Goal: Information Seeking & Learning: Learn about a topic

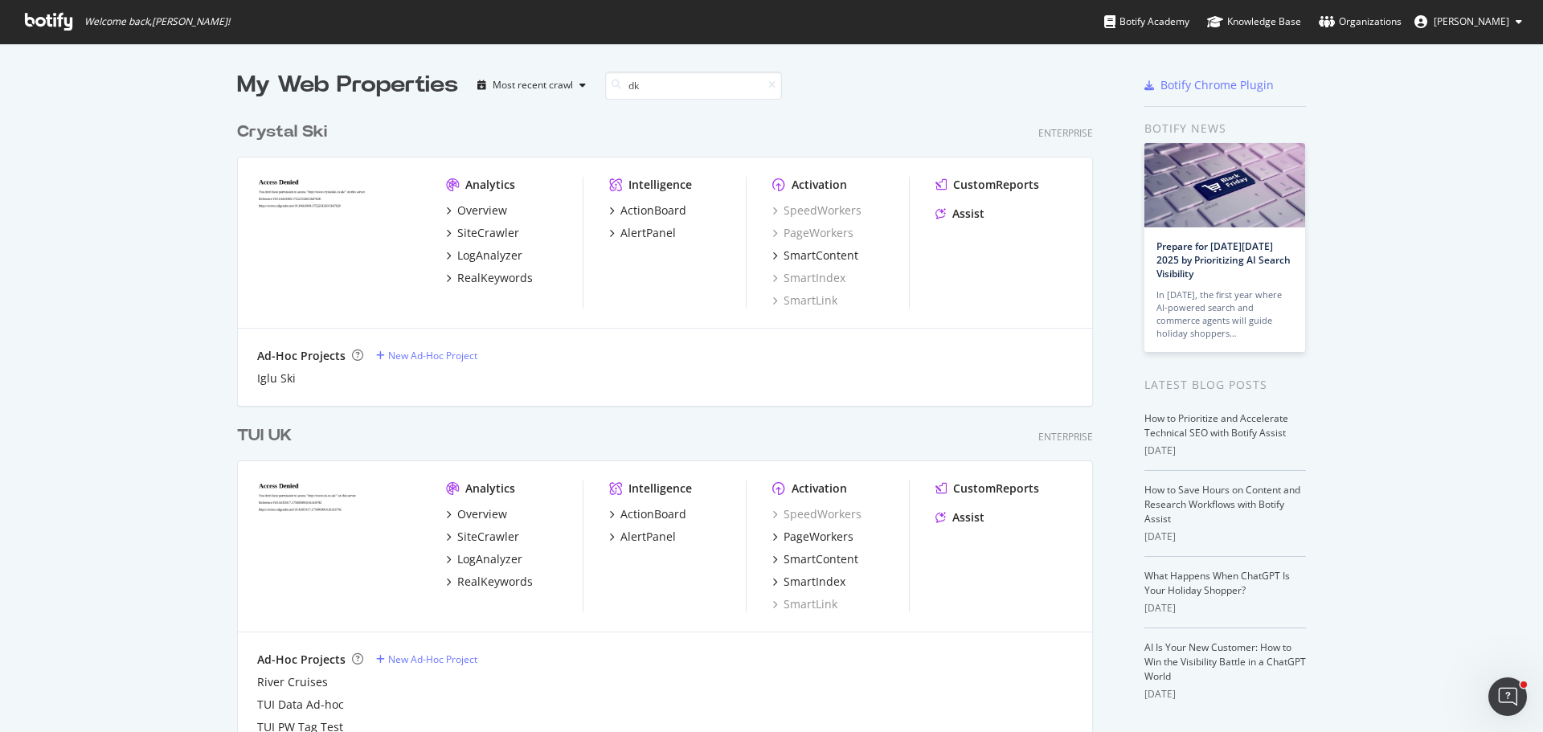
scroll to position [366, 857]
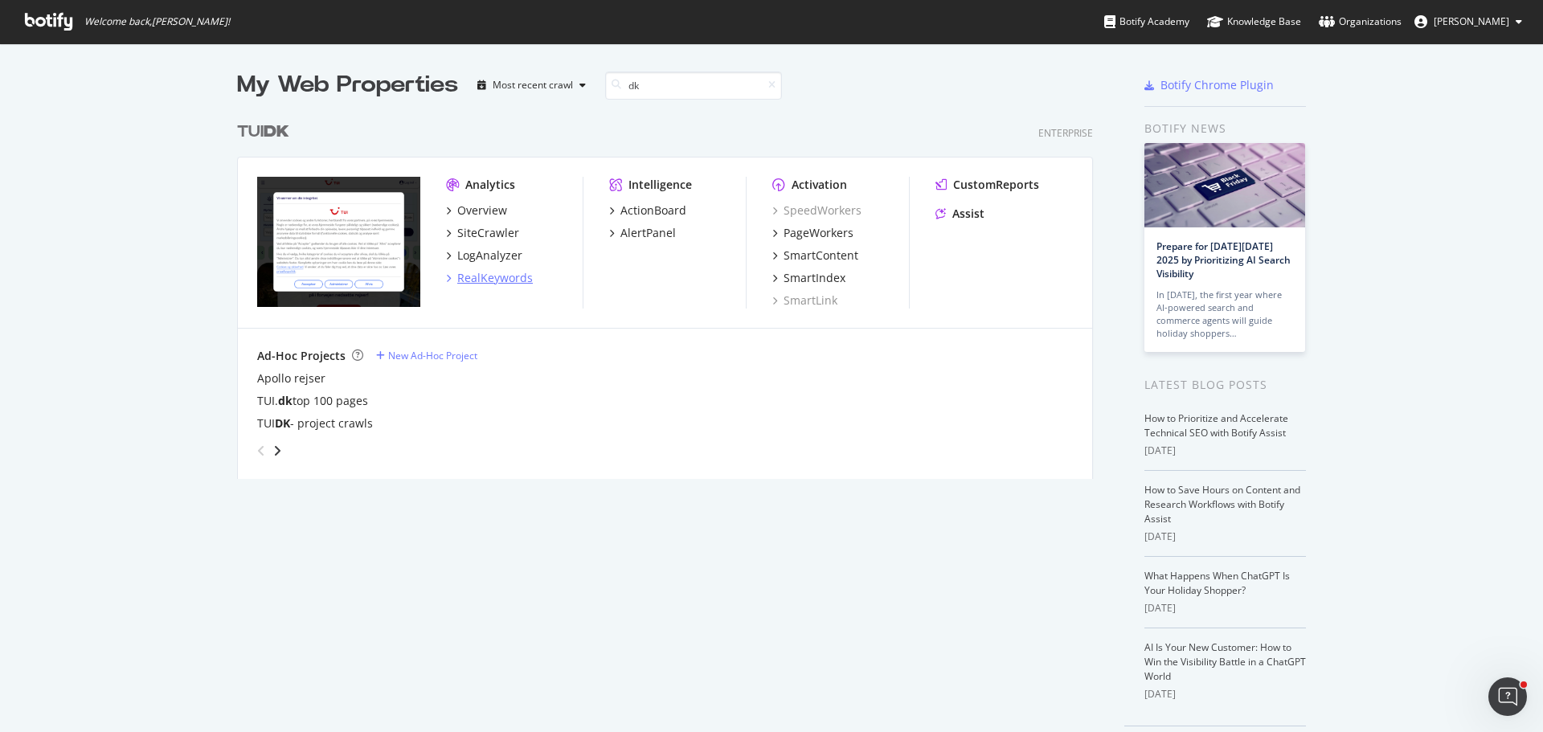
type input "dk"
click at [504, 278] on div "RealKeywords" at bounding box center [495, 278] width 76 height 16
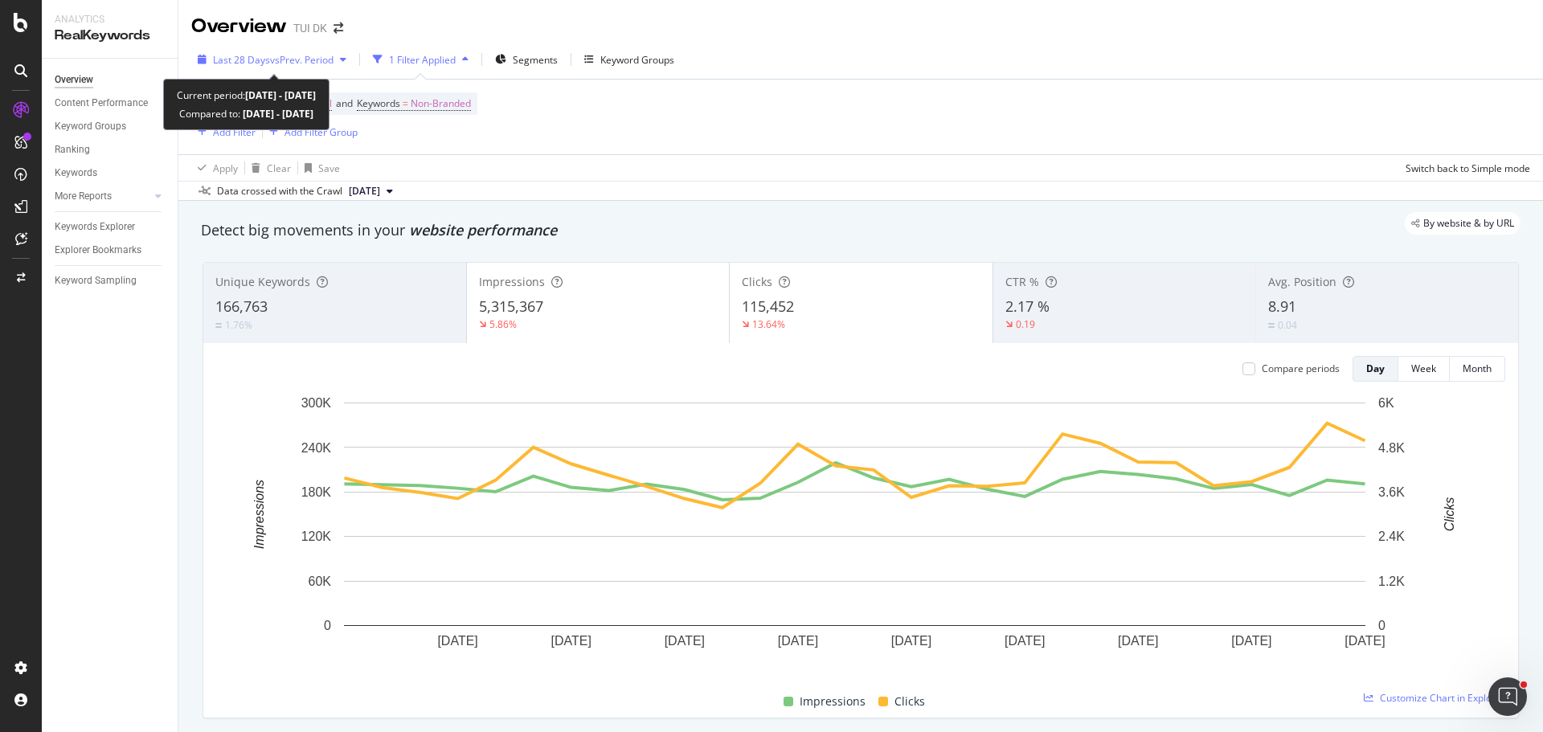
click at [267, 61] on span "Last 28 Days" at bounding box center [241, 60] width 57 height 14
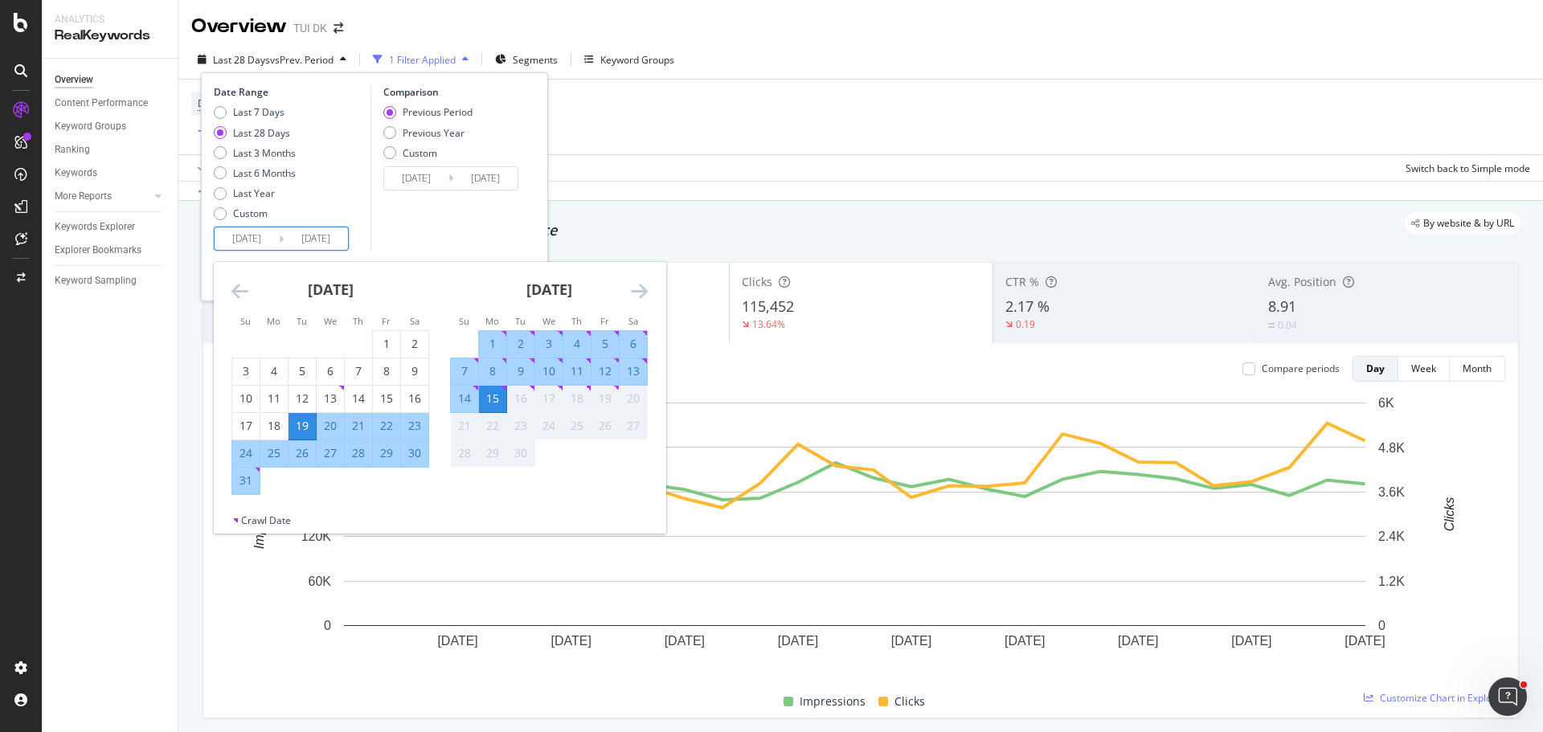
click at [254, 243] on input "[DATE]" at bounding box center [247, 238] width 64 height 22
click at [255, 293] on div "[DATE]" at bounding box center [330, 296] width 198 height 68
click at [244, 292] on icon "Move backward to switch to the previous month." at bounding box center [239, 290] width 17 height 19
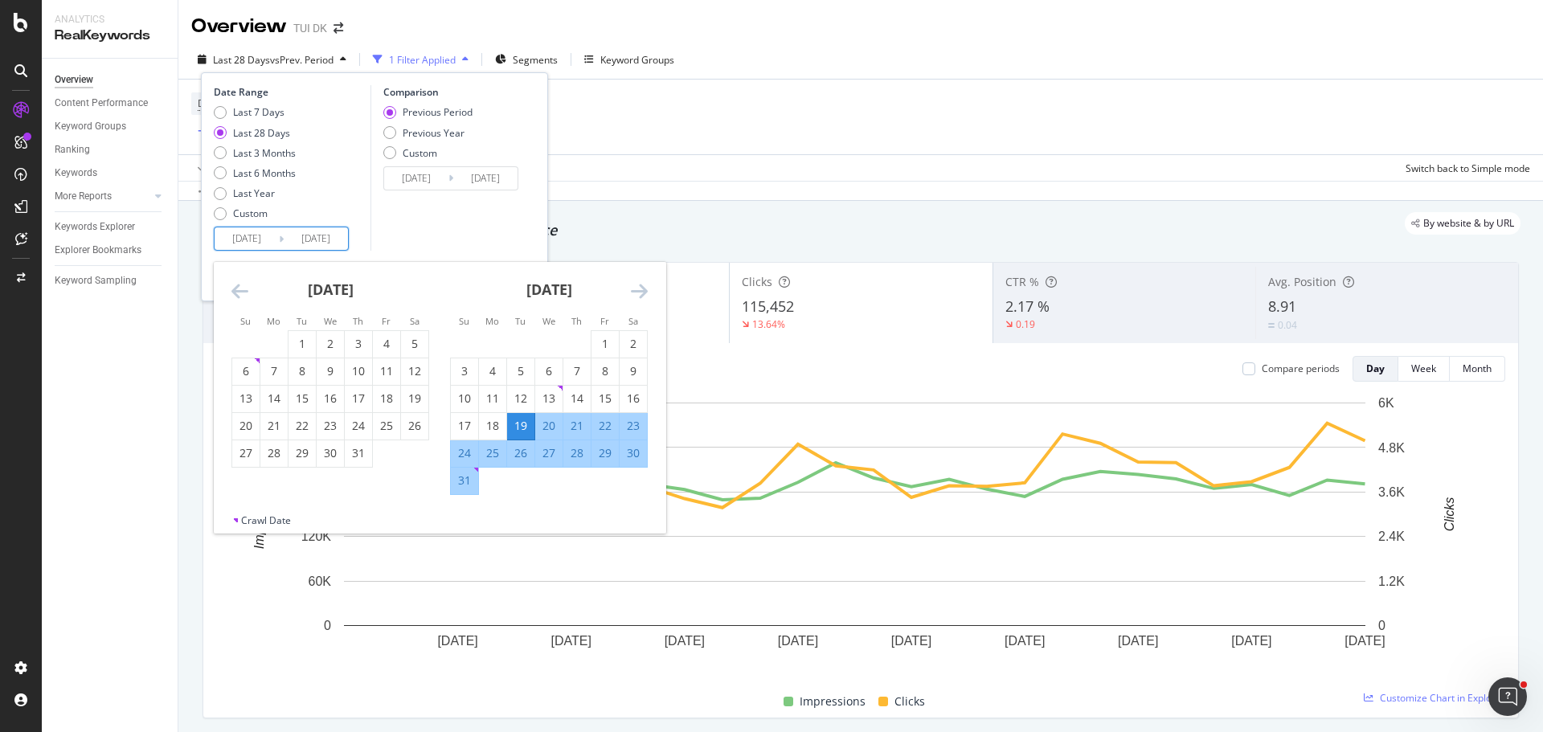
click at [244, 292] on icon "Move backward to switch to the previous month." at bounding box center [239, 290] width 17 height 19
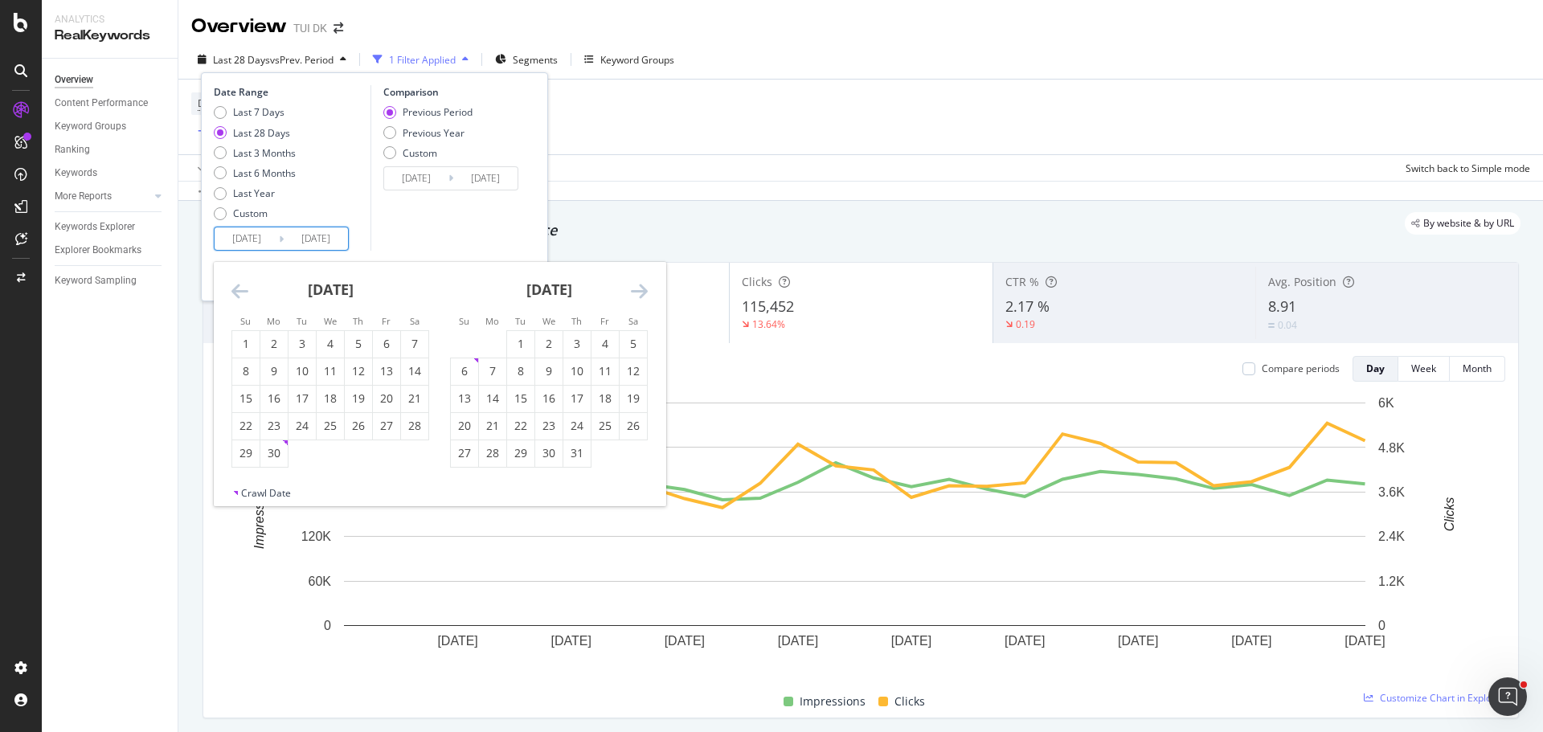
click at [244, 292] on icon "Move backward to switch to the previous month." at bounding box center [239, 290] width 17 height 19
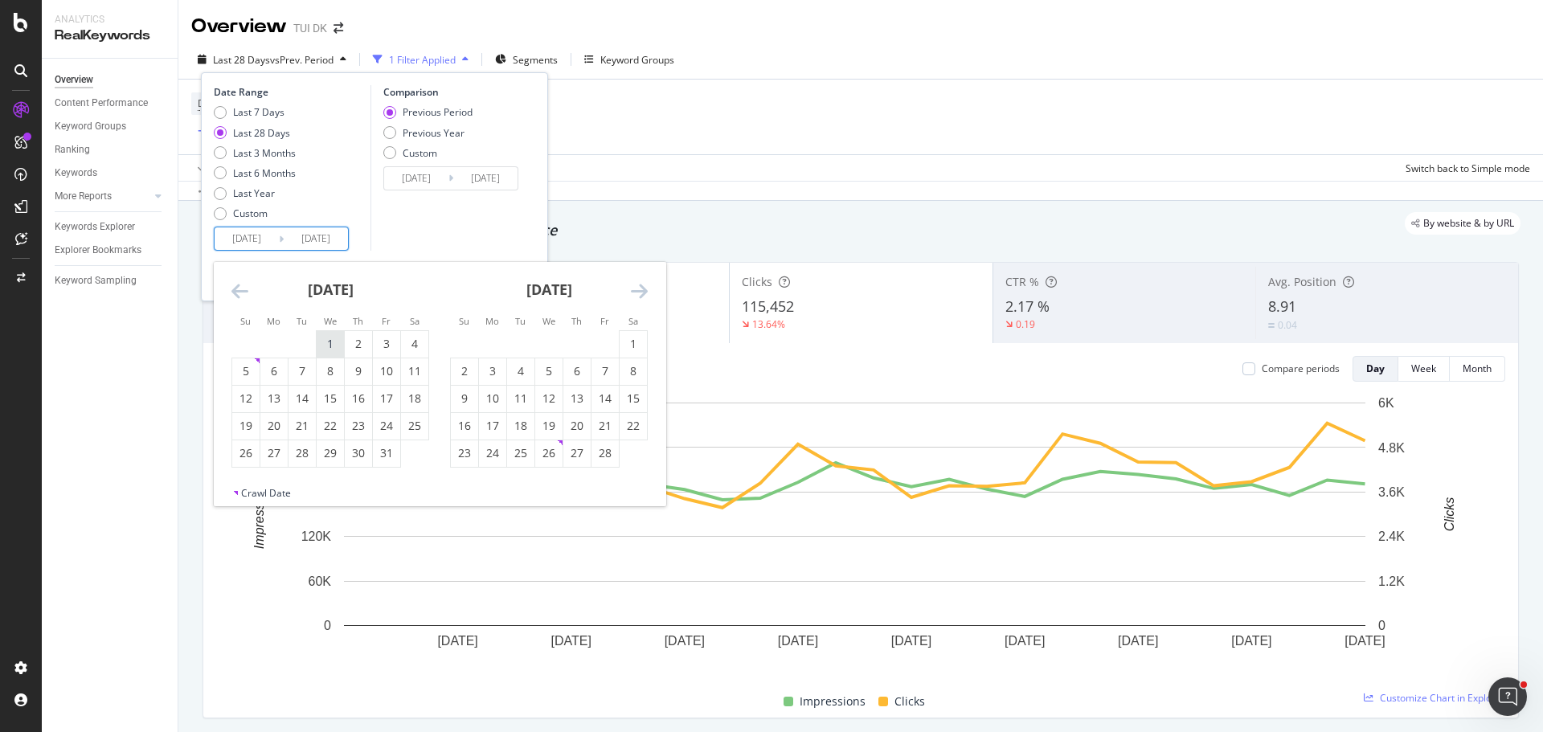
click at [331, 342] on div "1" at bounding box center [330, 344] width 27 height 16
type input "[DATE]"
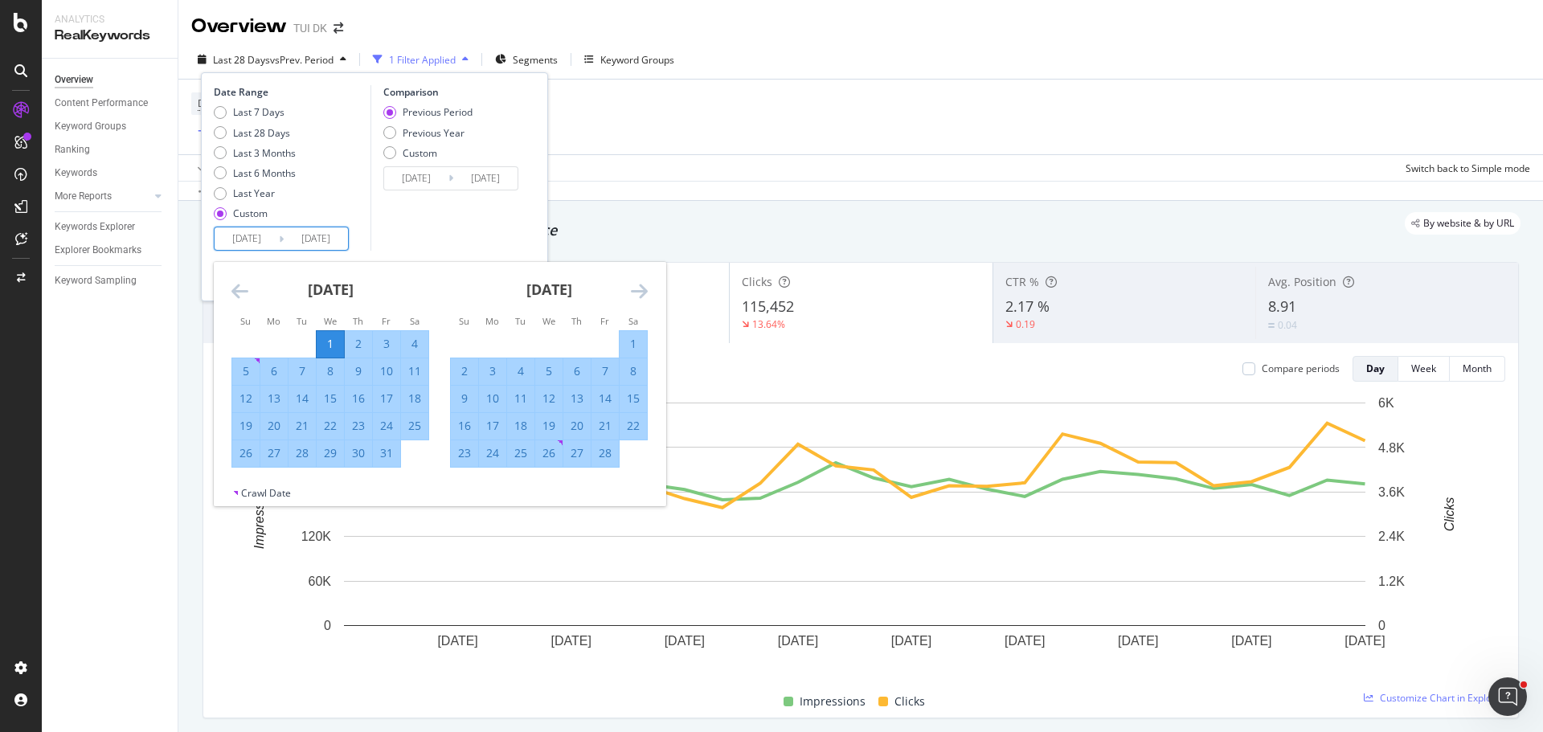
click at [436, 217] on div "Comparison Previous Period Previous Year Custom [DATE] Navigate forward to inte…" at bounding box center [446, 168] width 153 height 166
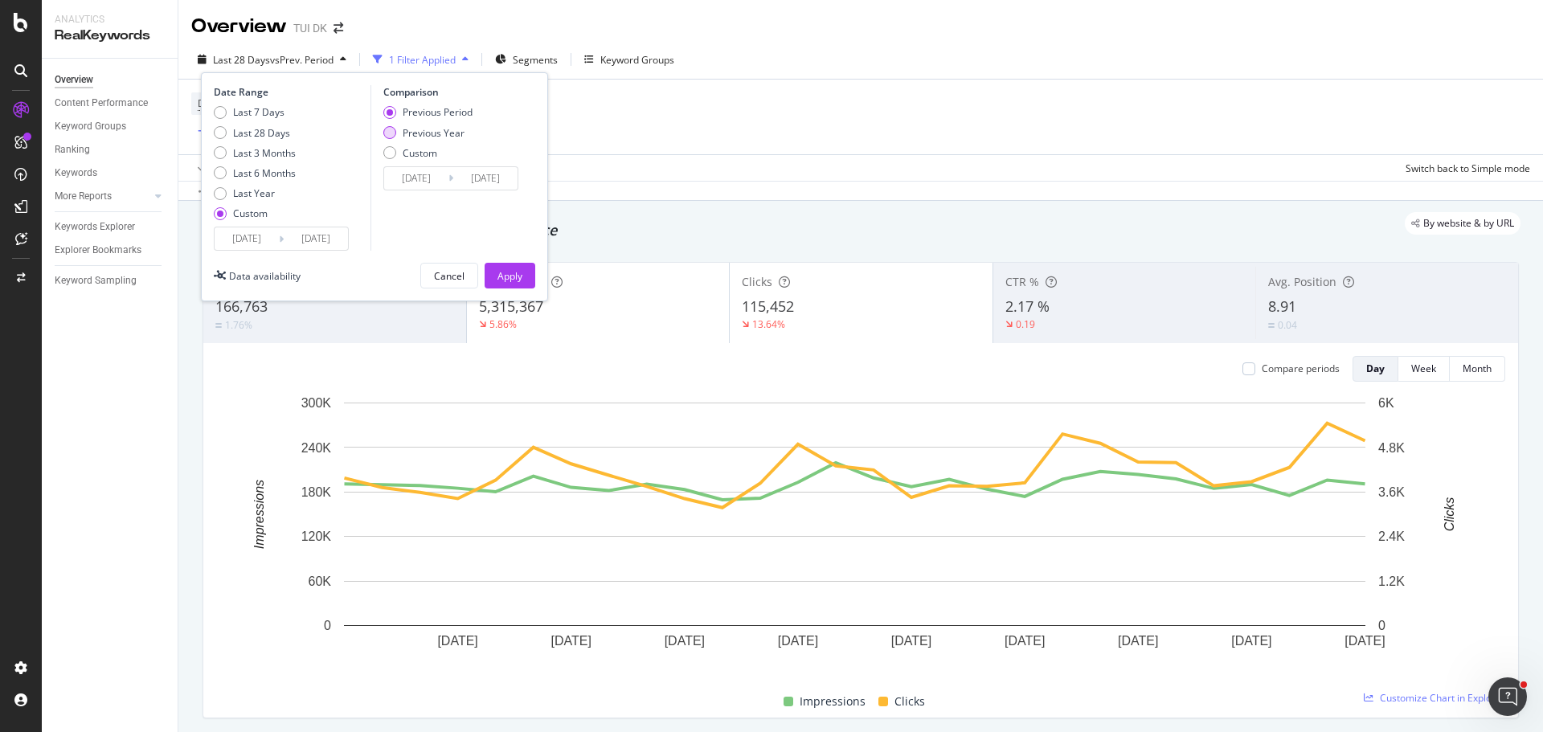
click at [389, 136] on div "Previous Year" at bounding box center [389, 132] width 13 height 13
type input "[DATE]"
click at [498, 270] on div "Apply" at bounding box center [509, 276] width 25 height 14
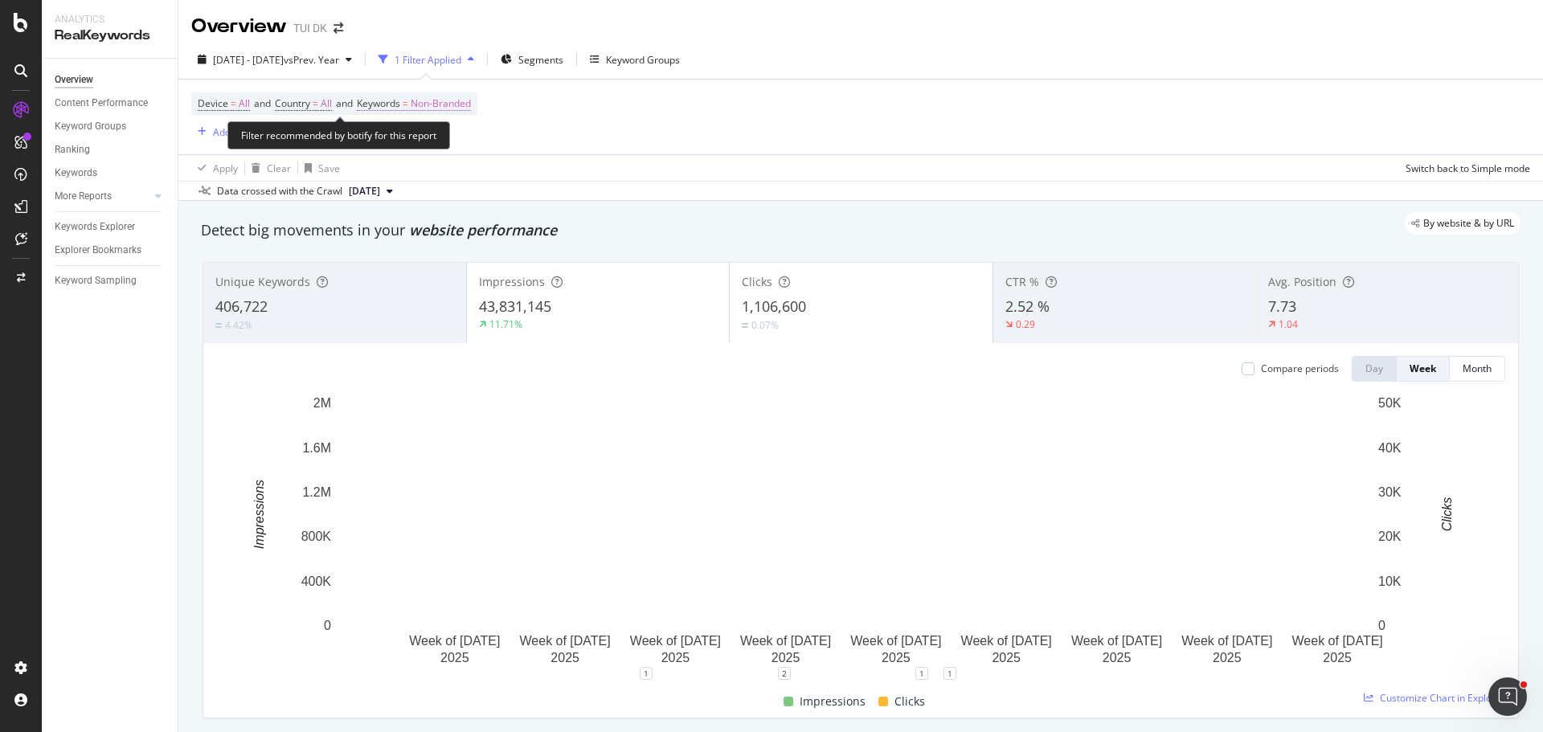
click at [426, 108] on span "Non-Branded" at bounding box center [441, 103] width 60 height 22
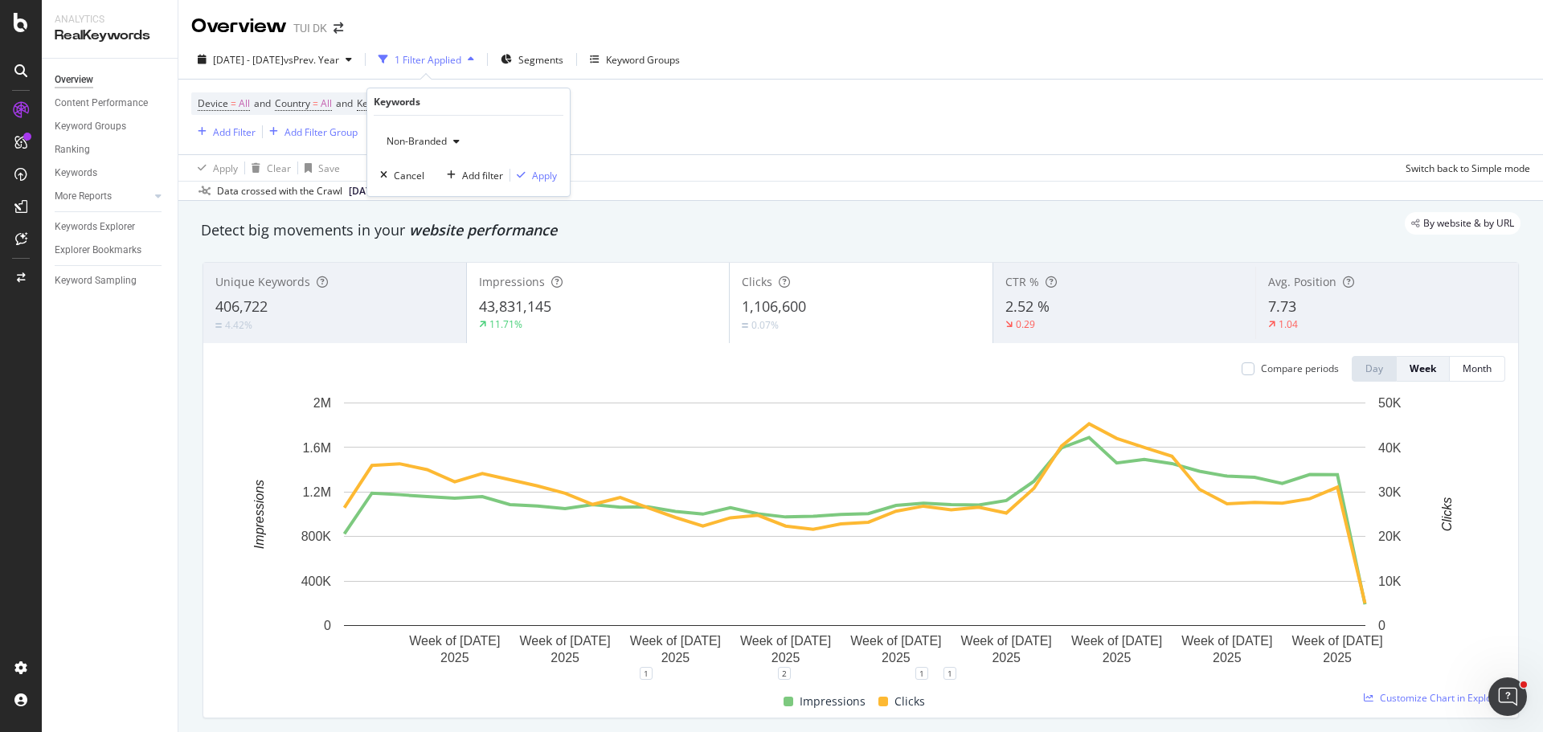
click at [452, 138] on div "button" at bounding box center [456, 142] width 19 height 10
click at [446, 262] on span "All" at bounding box center [476, 267] width 164 height 14
click at [542, 173] on div "Apply" at bounding box center [544, 176] width 25 height 14
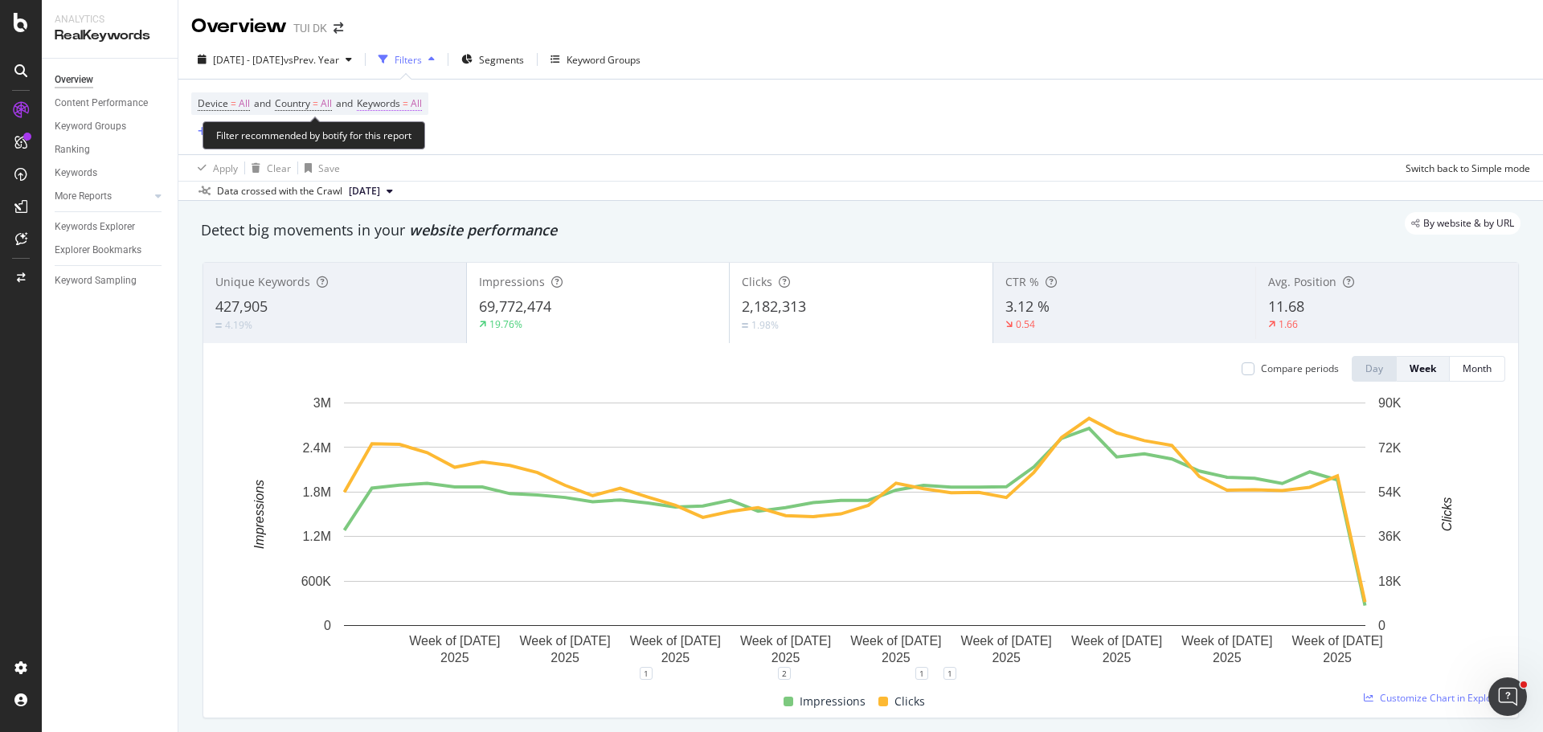
click at [394, 101] on span "Keywords" at bounding box center [378, 103] width 43 height 14
click at [404, 144] on icon "button" at bounding box center [407, 142] width 6 height 10
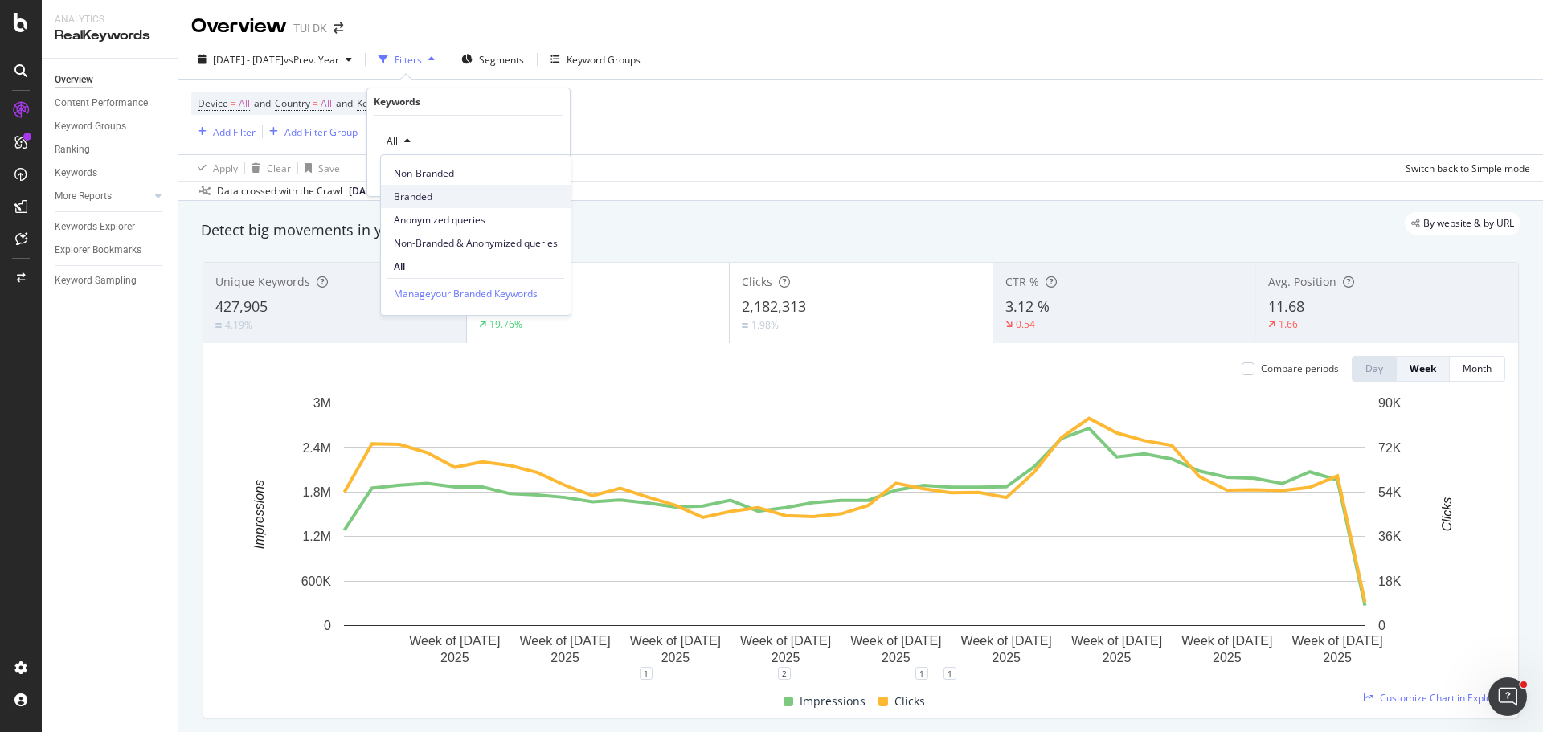
click at [416, 193] on span "Branded" at bounding box center [476, 197] width 164 height 14
click at [533, 178] on div "Apply" at bounding box center [544, 176] width 25 height 14
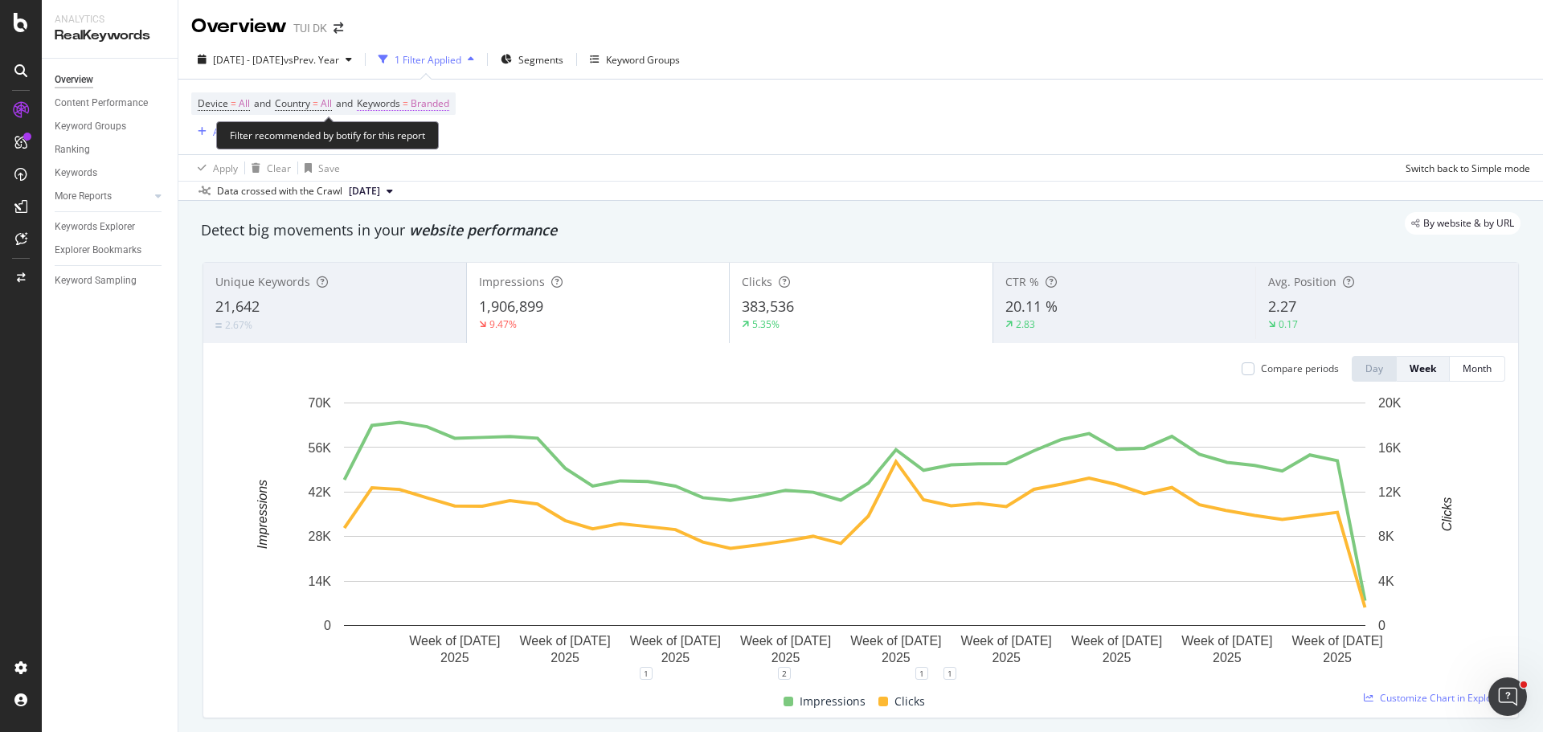
click at [400, 106] on span "Keywords" at bounding box center [378, 103] width 43 height 14
click at [427, 137] on div "button" at bounding box center [434, 142] width 19 height 10
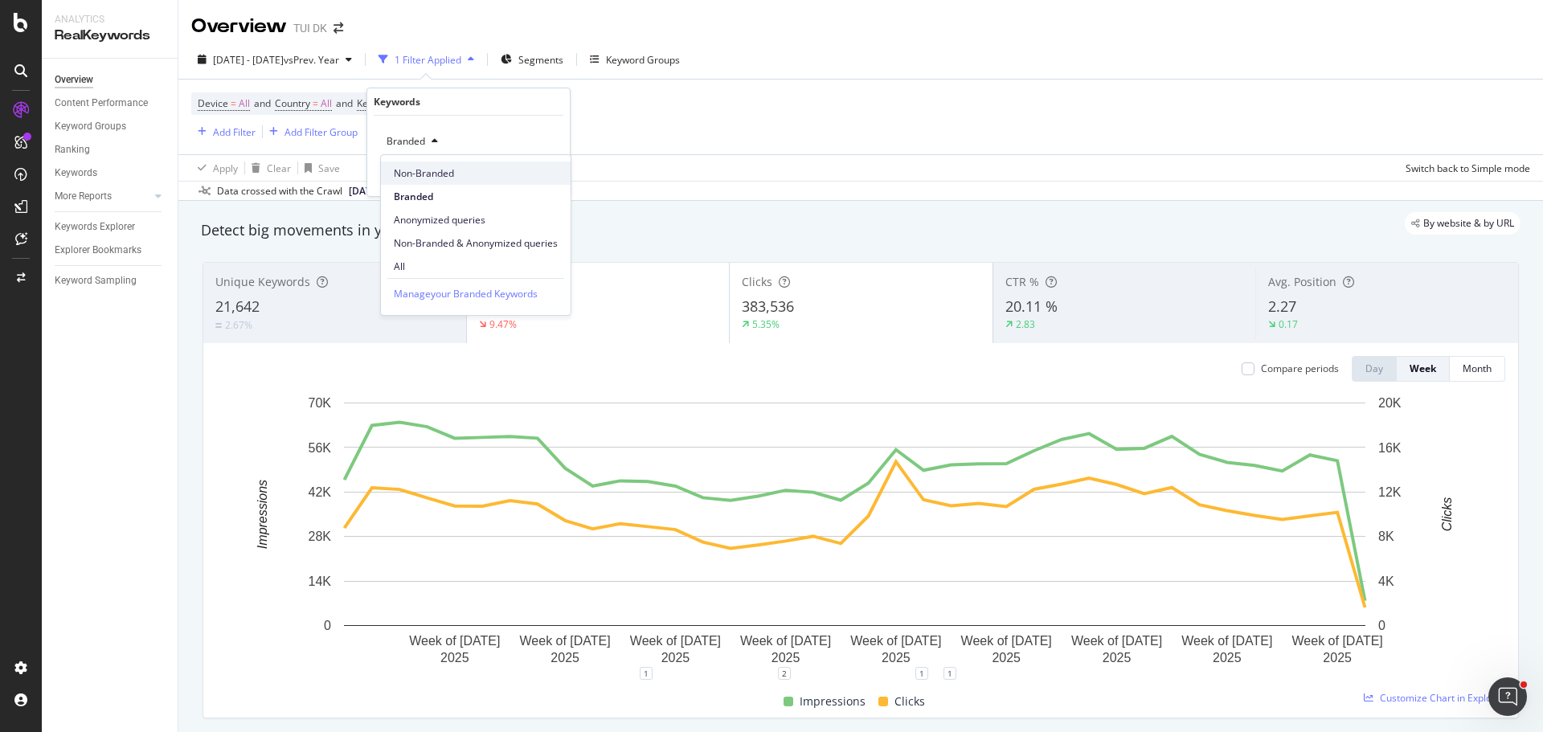
click at [431, 172] on span "Non-Branded" at bounding box center [476, 173] width 164 height 14
click at [550, 174] on div "Apply" at bounding box center [544, 176] width 25 height 14
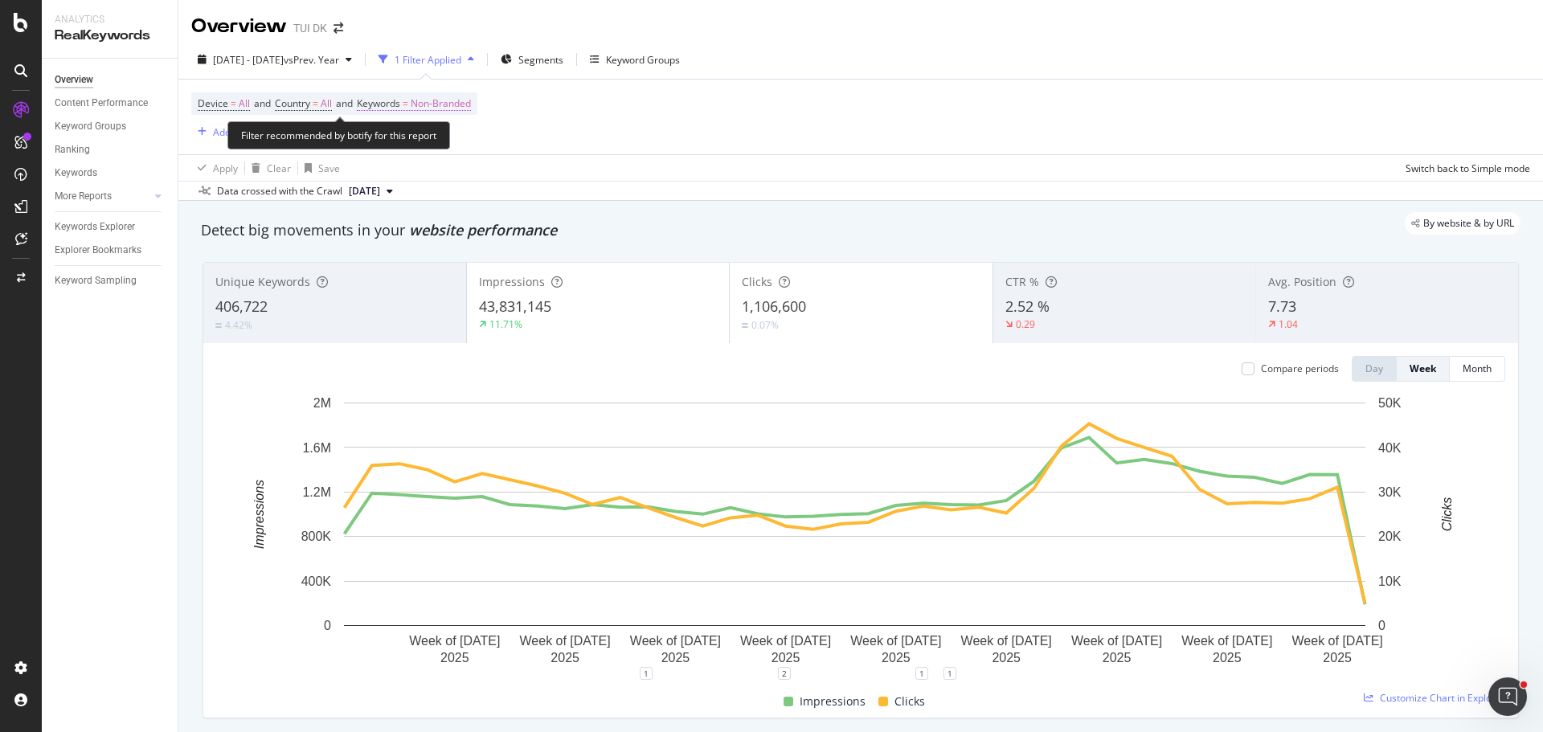
click at [439, 104] on span "Non-Branded" at bounding box center [441, 103] width 60 height 22
click at [428, 138] on span "Non-Branded" at bounding box center [413, 141] width 67 height 14
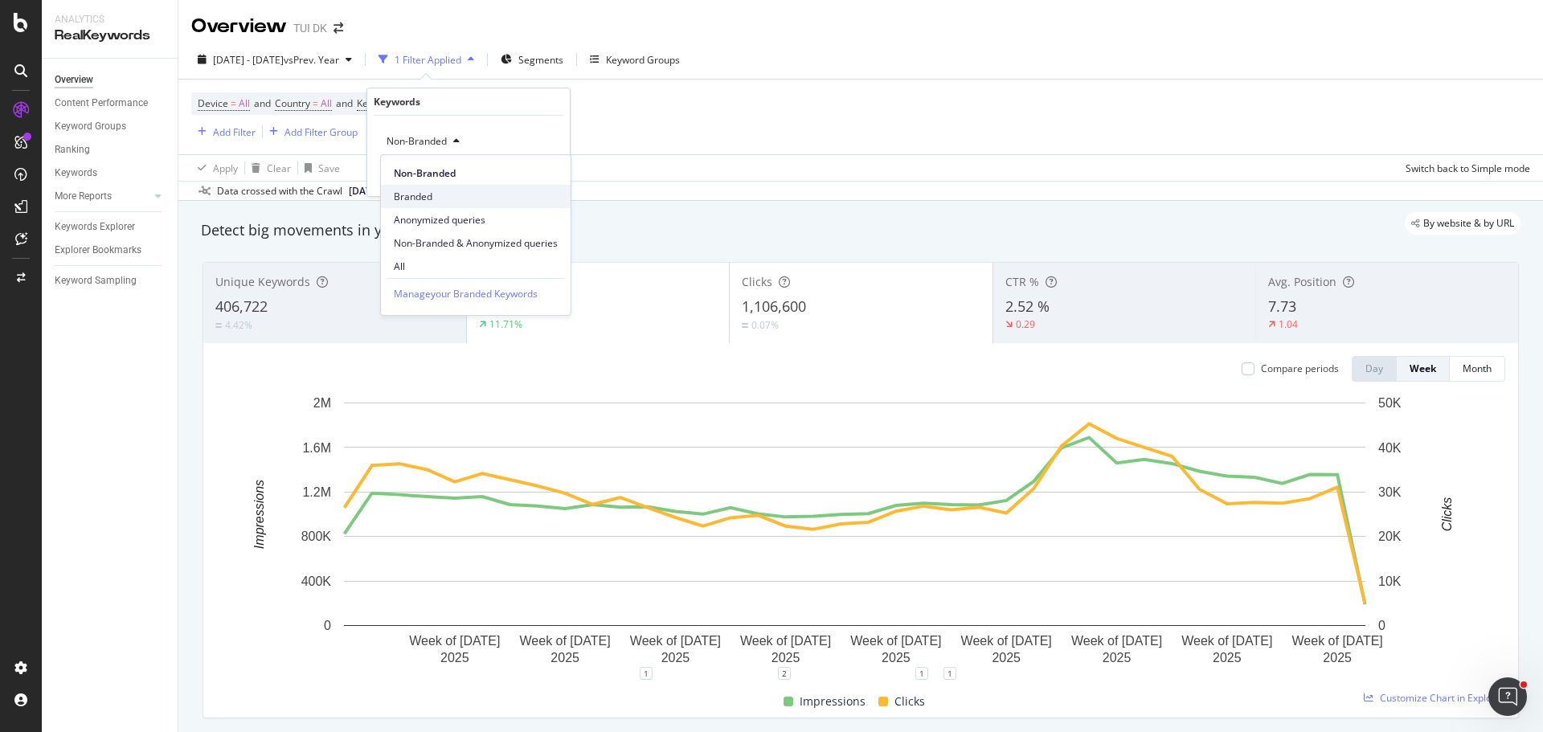
click at [448, 197] on span "Branded" at bounding box center [476, 197] width 164 height 14
click at [546, 179] on div "Apply" at bounding box center [544, 176] width 25 height 14
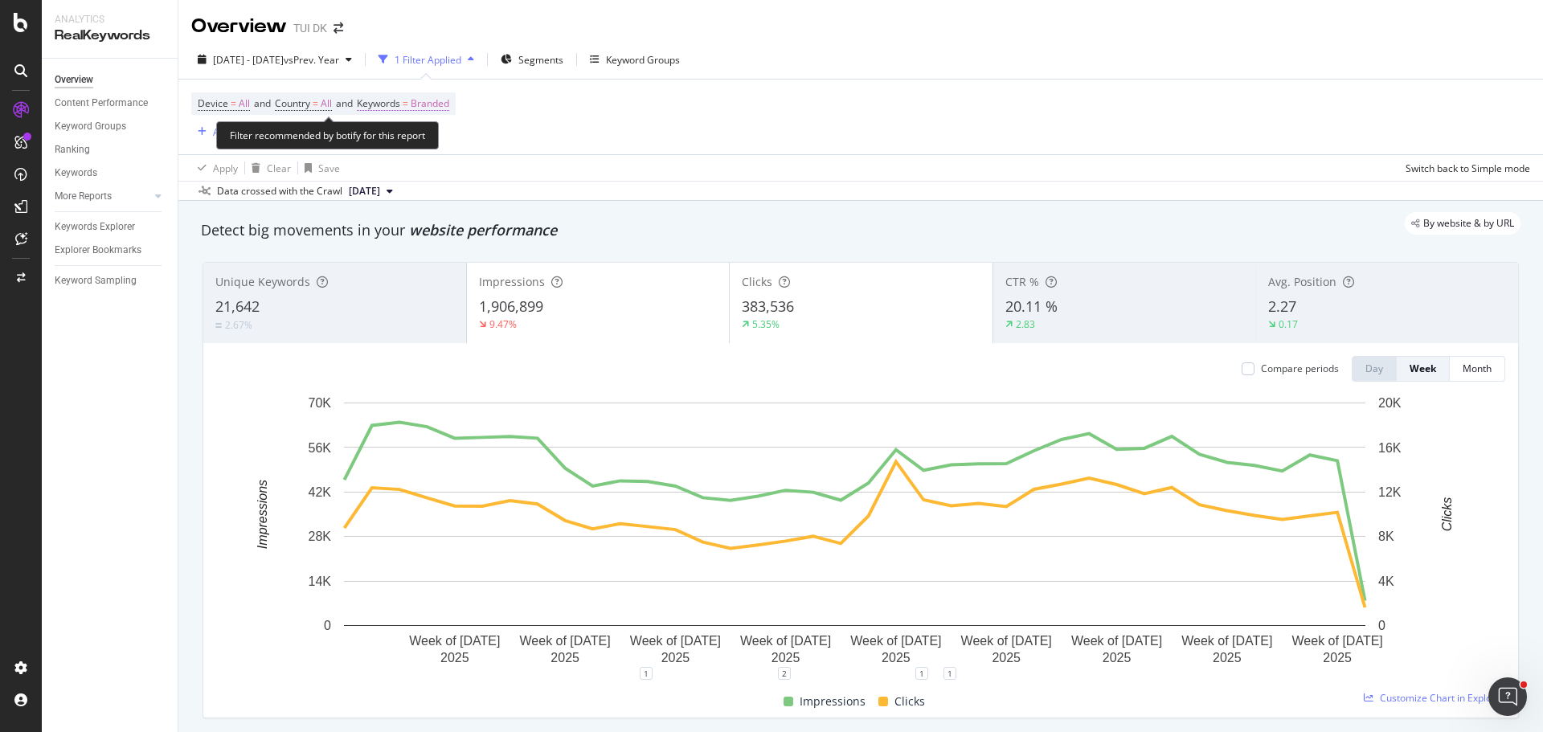
click at [425, 102] on span "Branded" at bounding box center [430, 103] width 39 height 22
click at [415, 146] on span "Branded" at bounding box center [402, 141] width 45 height 14
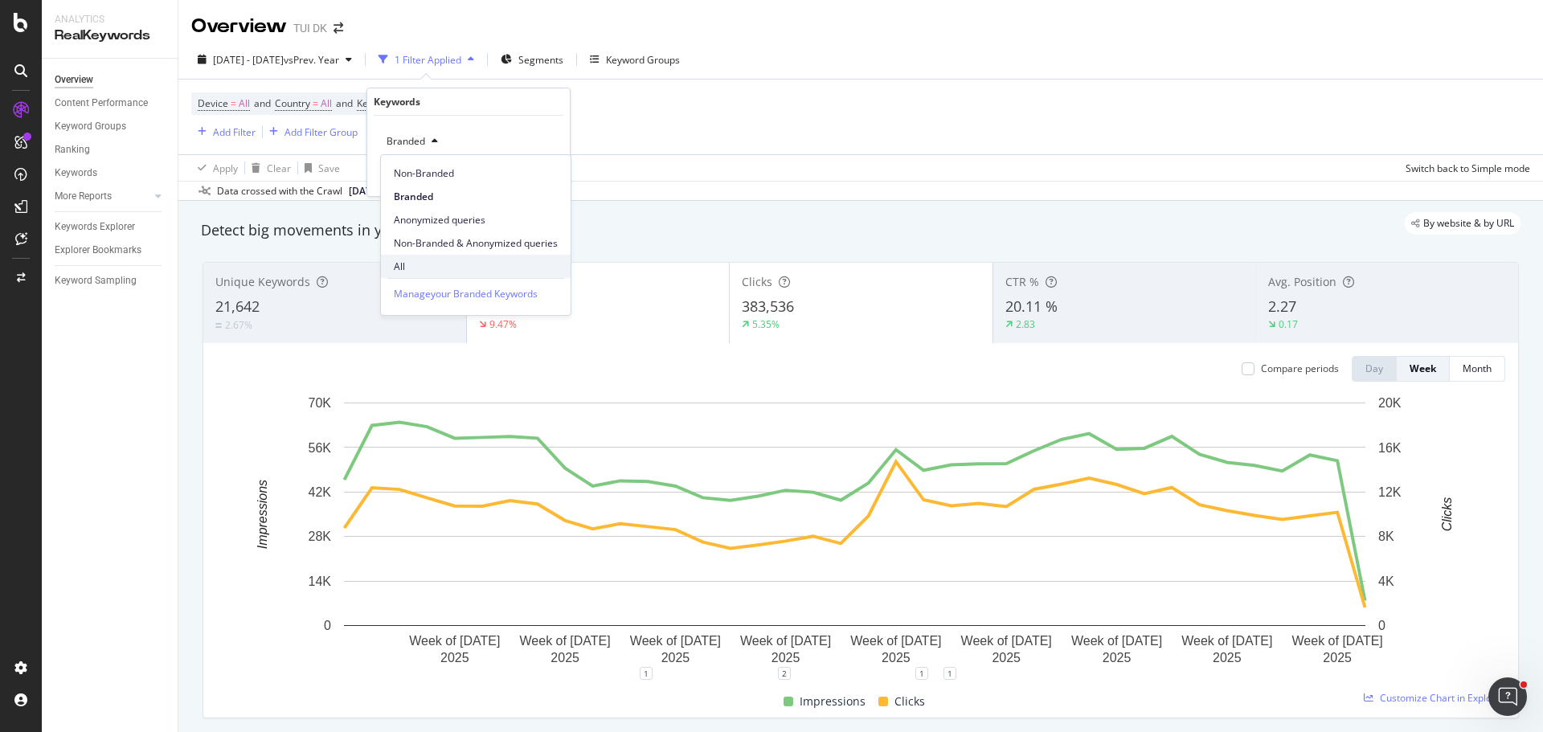
click at [409, 262] on span "All" at bounding box center [476, 267] width 164 height 14
click at [536, 176] on div "Apply" at bounding box center [544, 176] width 25 height 14
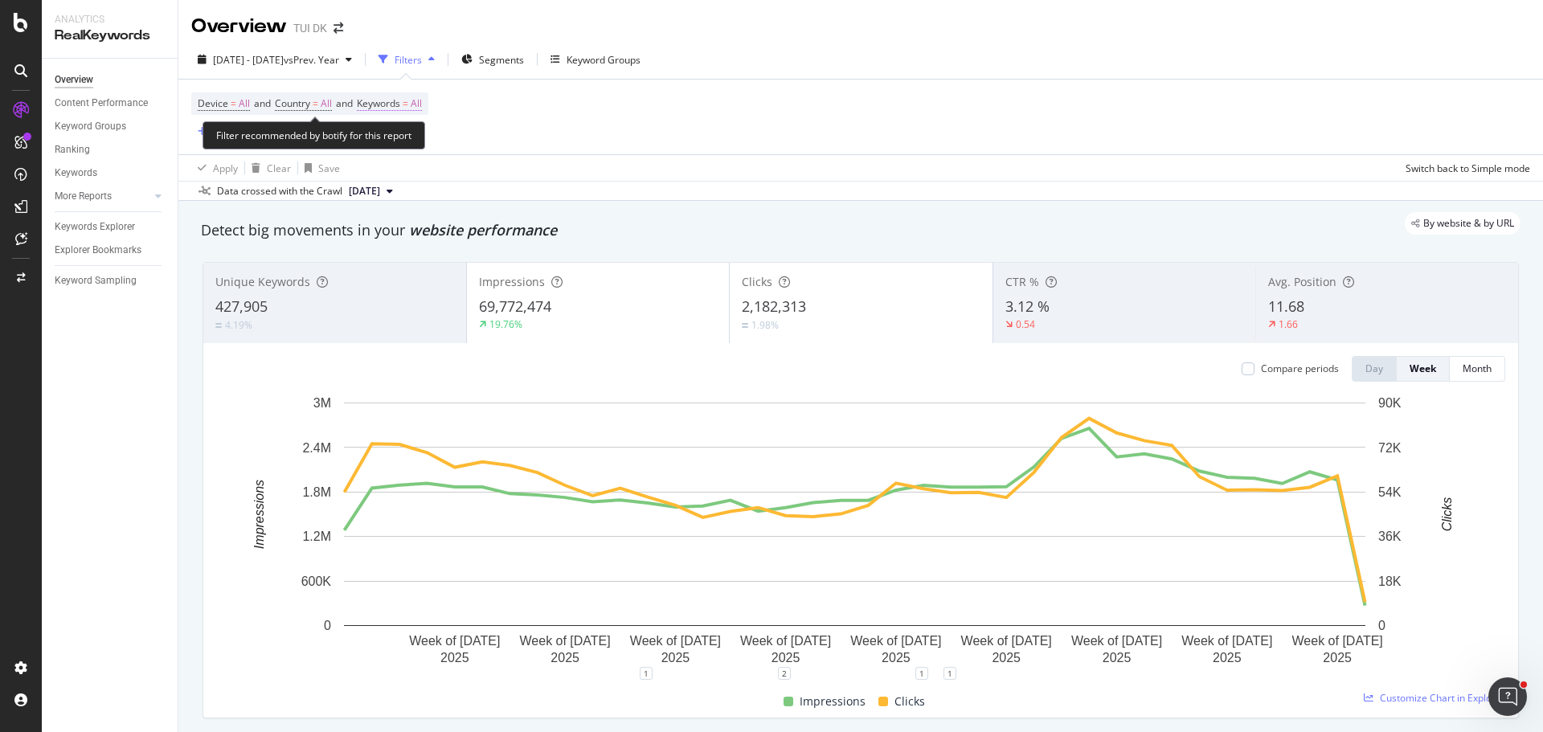
click at [408, 104] on span "=" at bounding box center [406, 103] width 6 height 14
click at [396, 136] on span "All" at bounding box center [389, 141] width 18 height 14
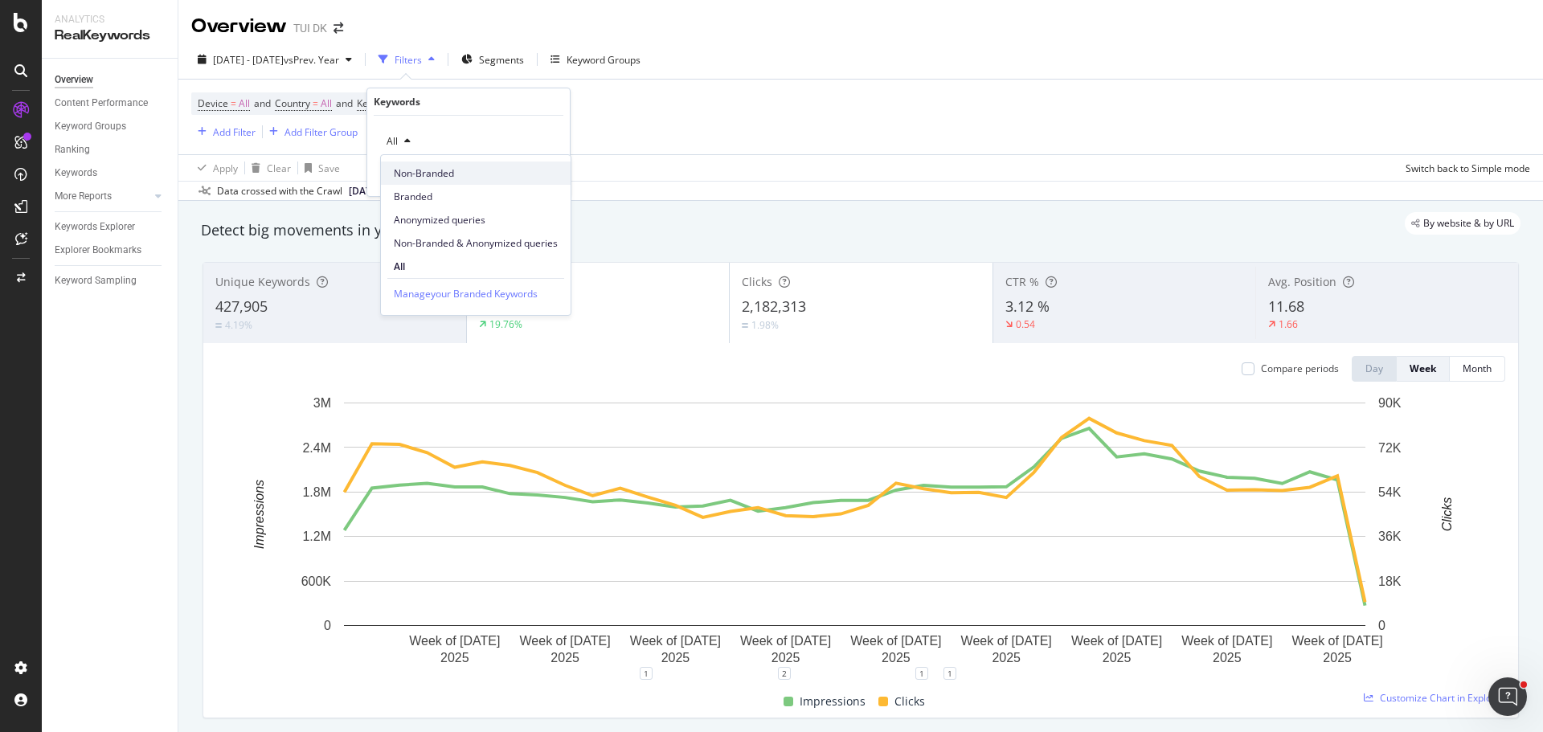
click at [420, 167] on span "Non-Branded" at bounding box center [476, 173] width 164 height 14
click at [569, 175] on div "Non-Branded Cancel Add filter Apply" at bounding box center [468, 156] width 202 height 80
click at [533, 175] on div "Apply" at bounding box center [544, 176] width 25 height 14
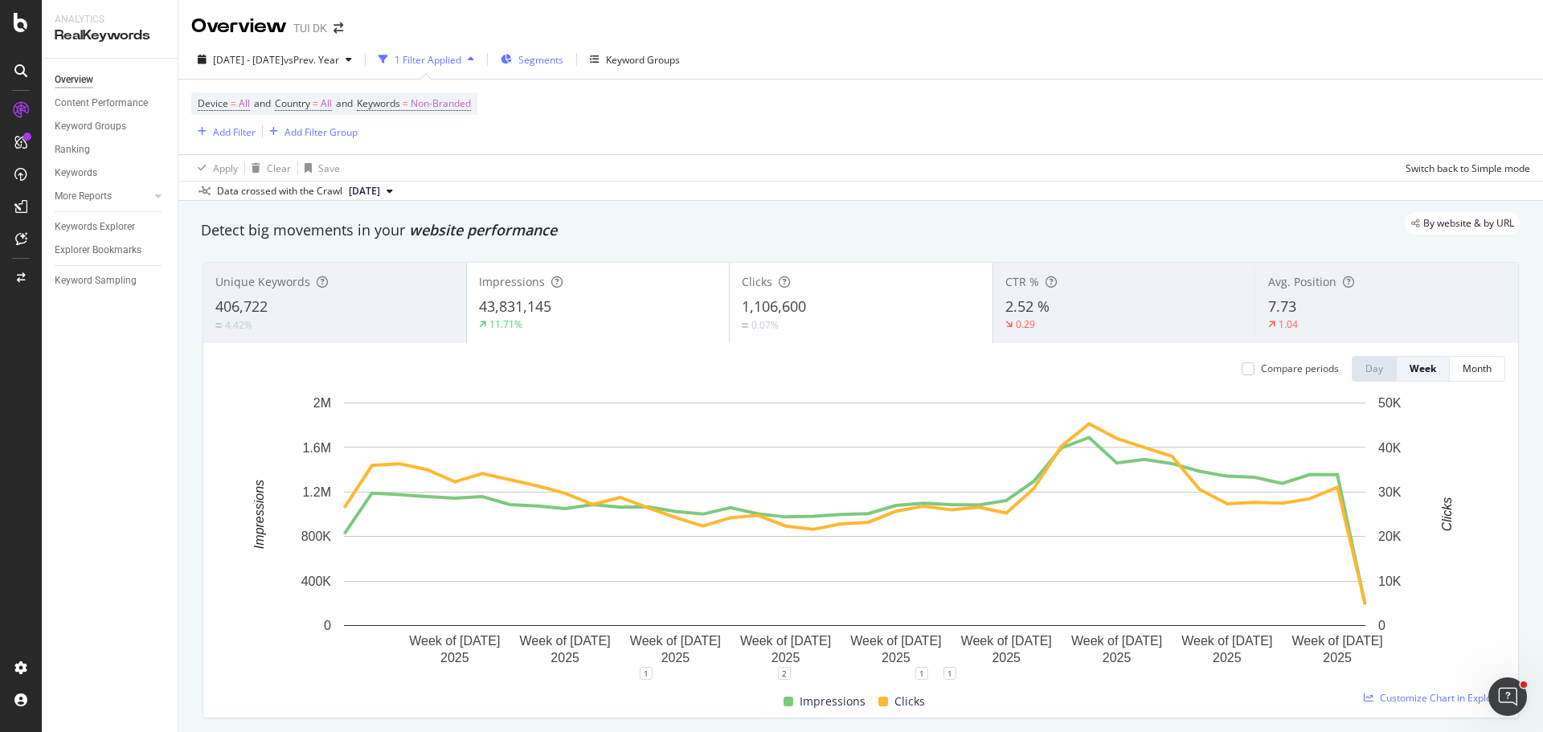
click at [563, 63] on span "Segments" at bounding box center [540, 60] width 45 height 14
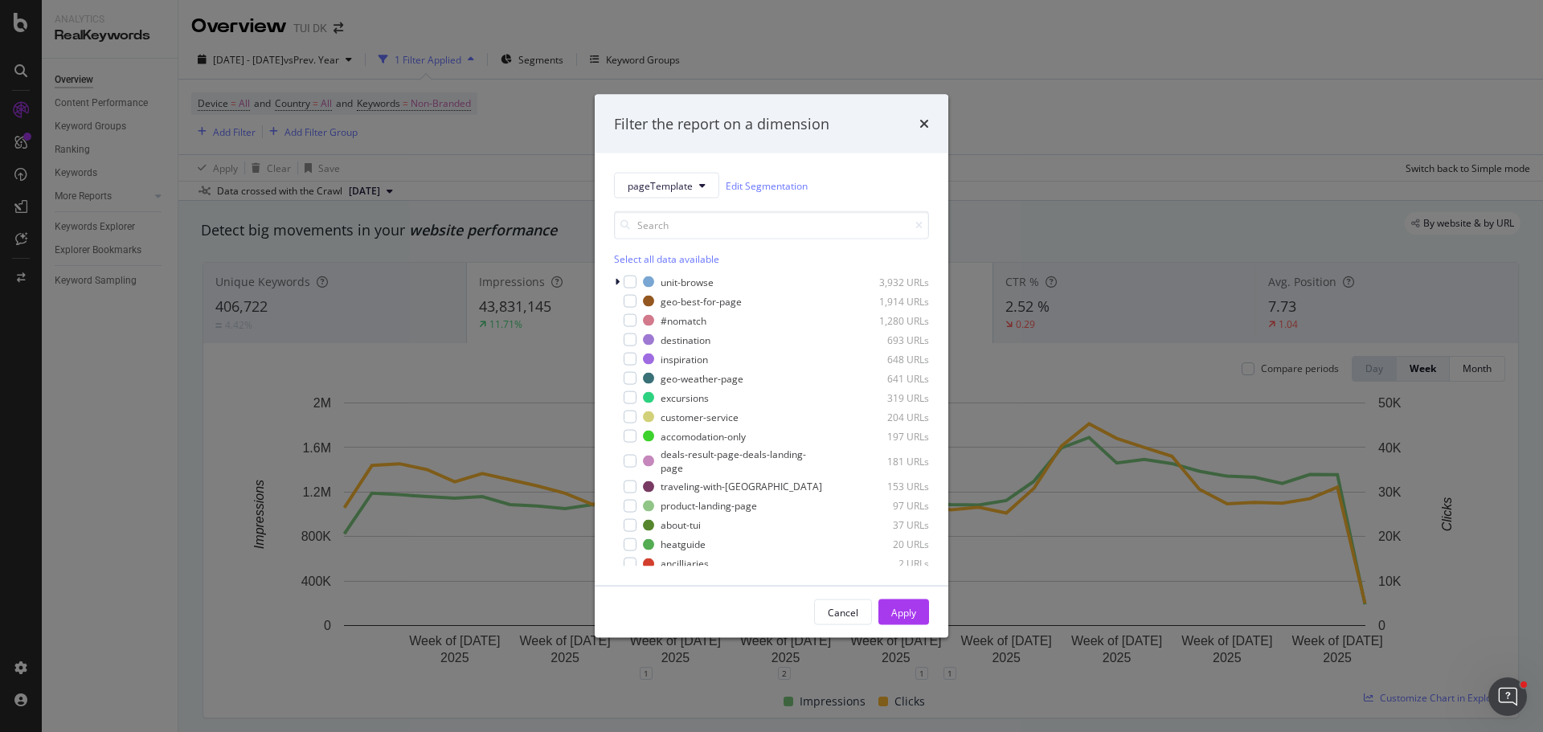
click at [696, 58] on div "Filter the report on a dimension pageTemplate Edit Segmentation Select all data…" at bounding box center [771, 366] width 1543 height 732
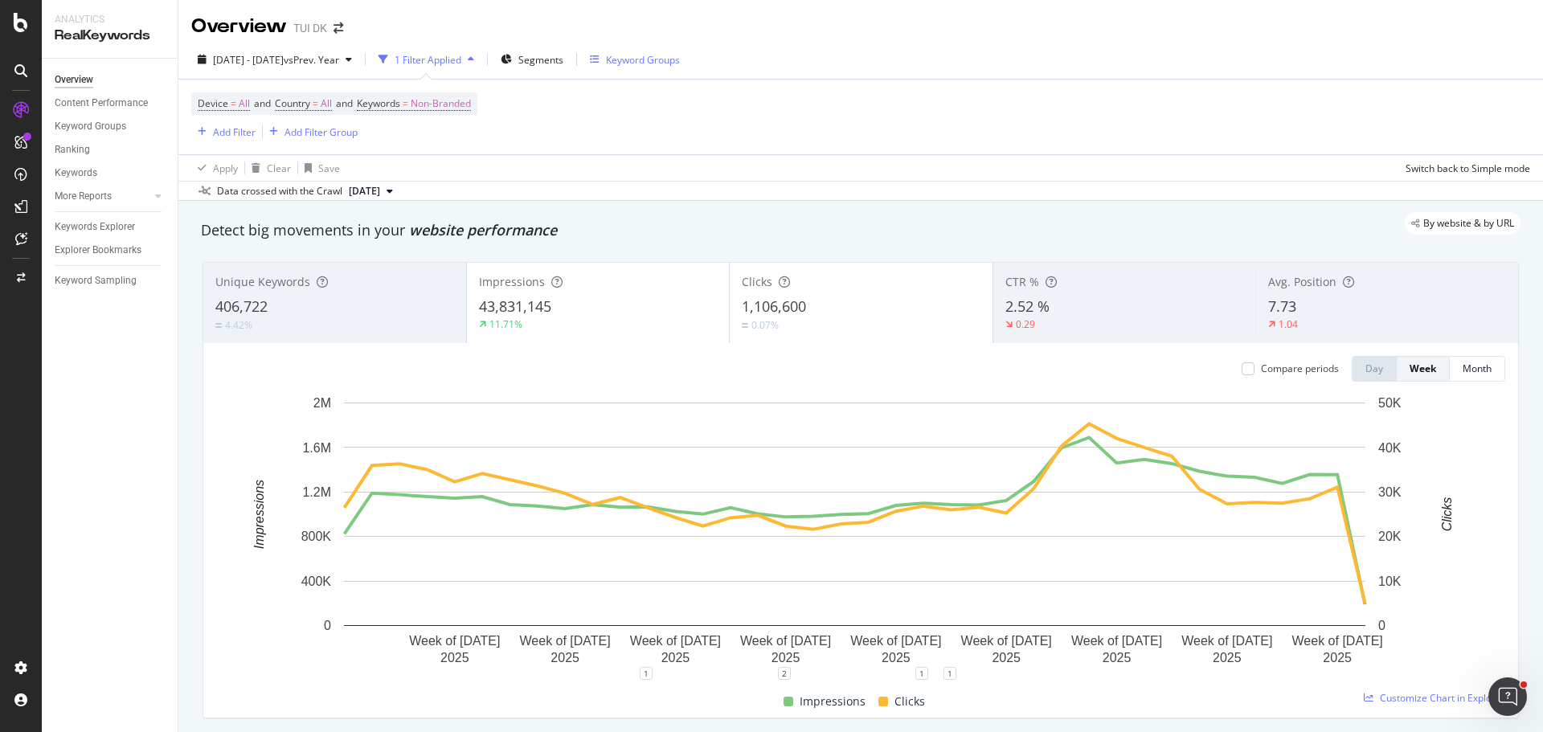
click at [676, 60] on div "Keyword Groups" at bounding box center [643, 60] width 74 height 14
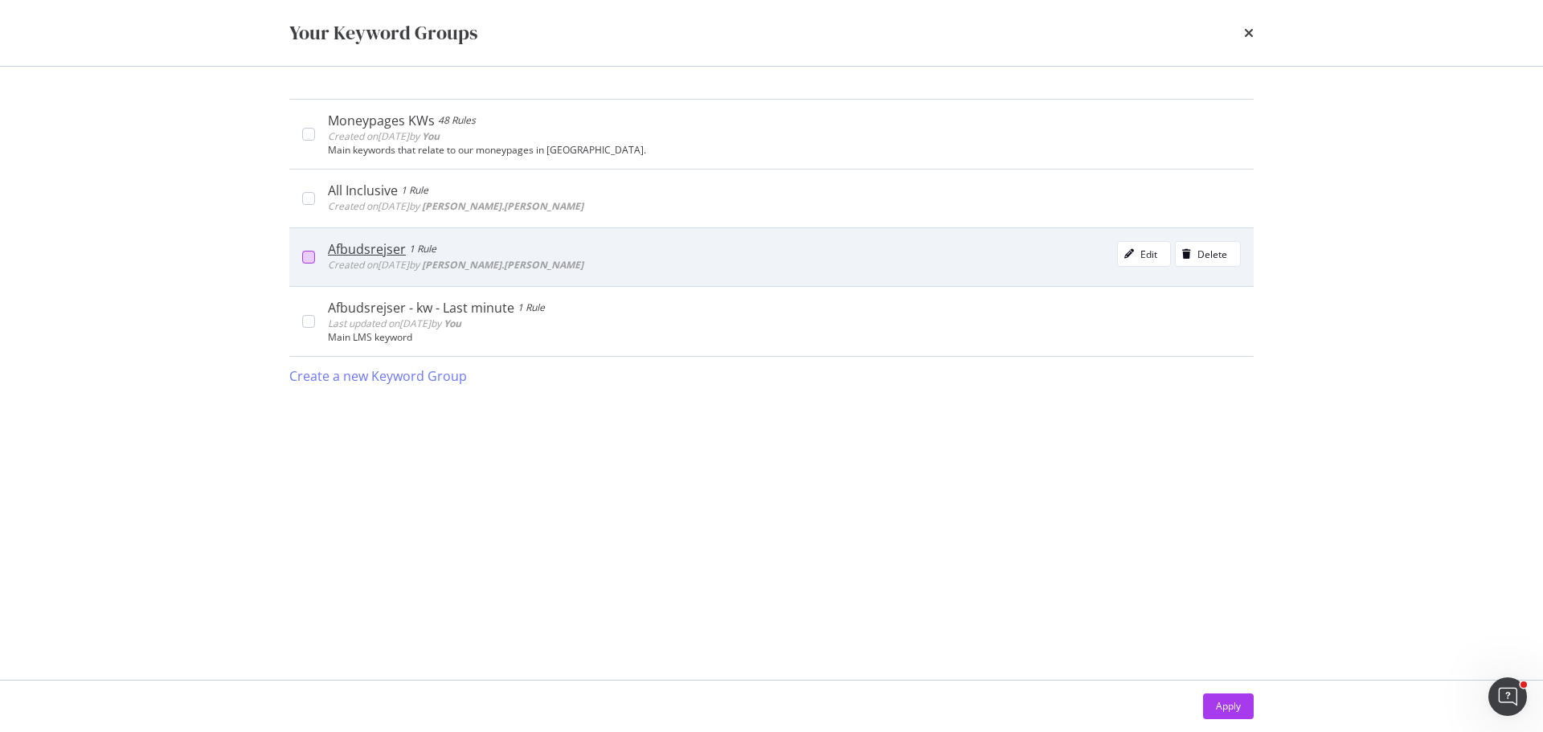
click at [309, 256] on div "modal" at bounding box center [308, 257] width 13 height 13
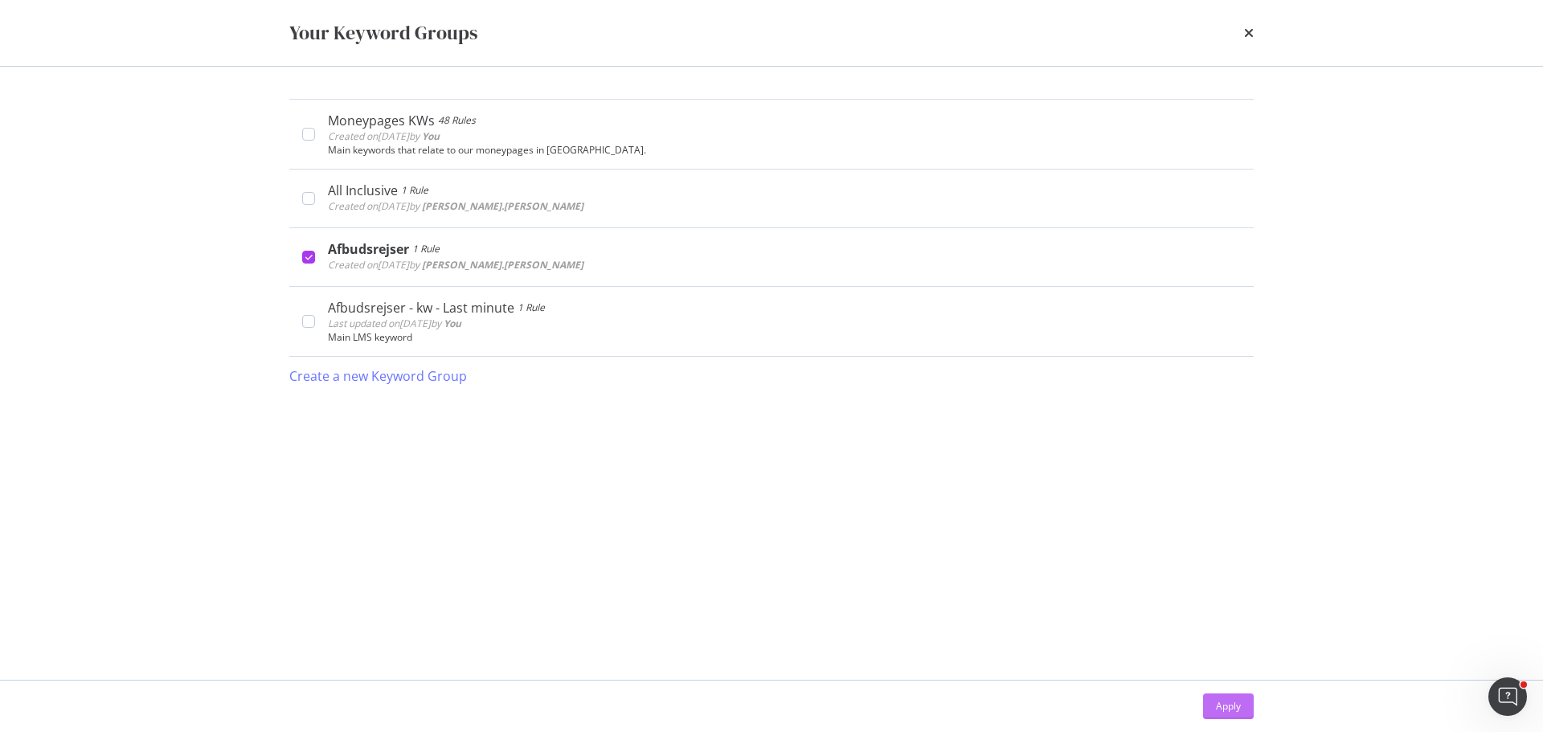
click at [1217, 707] on div "Apply" at bounding box center [1228, 706] width 25 height 14
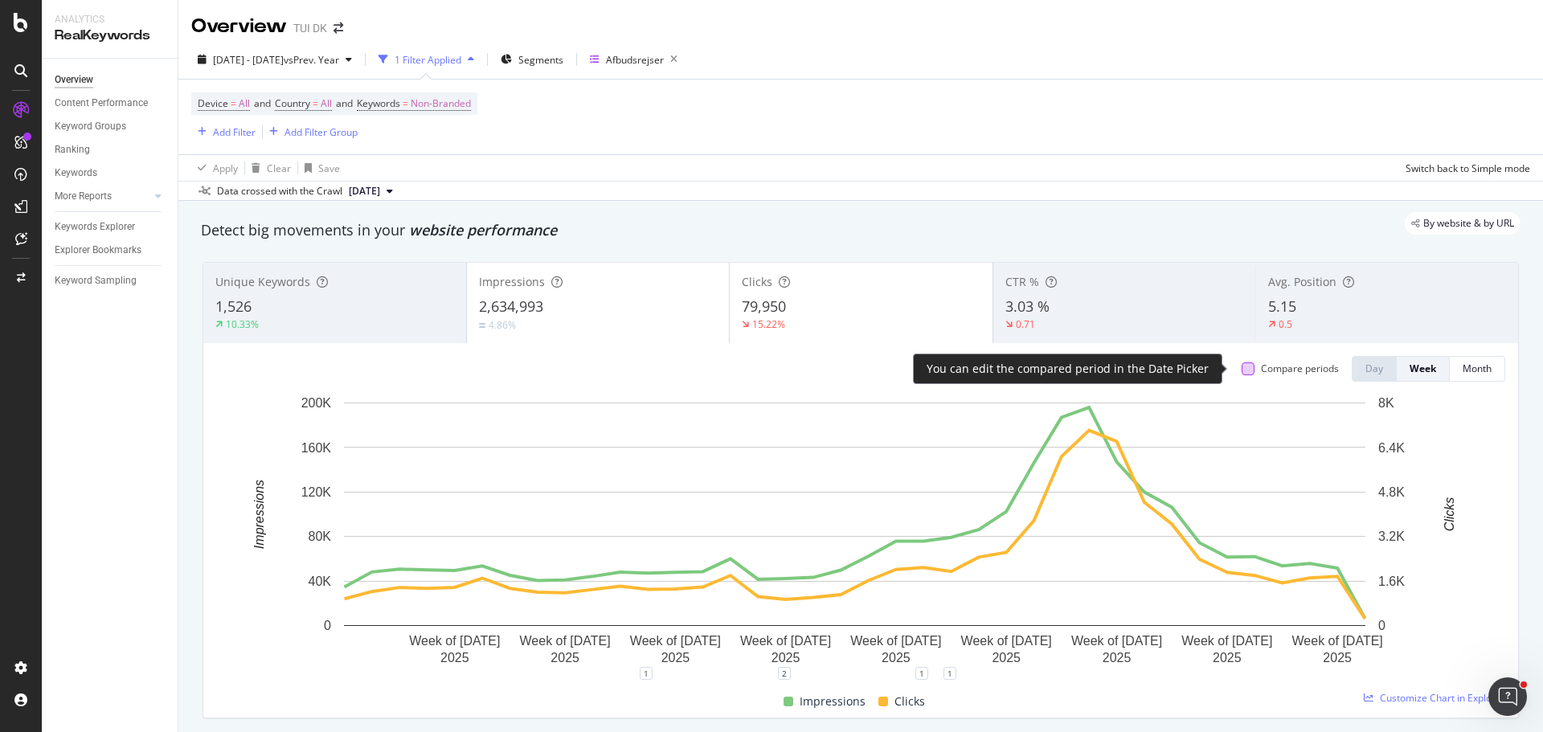
click at [1241, 368] on div at bounding box center [1247, 368] width 13 height 13
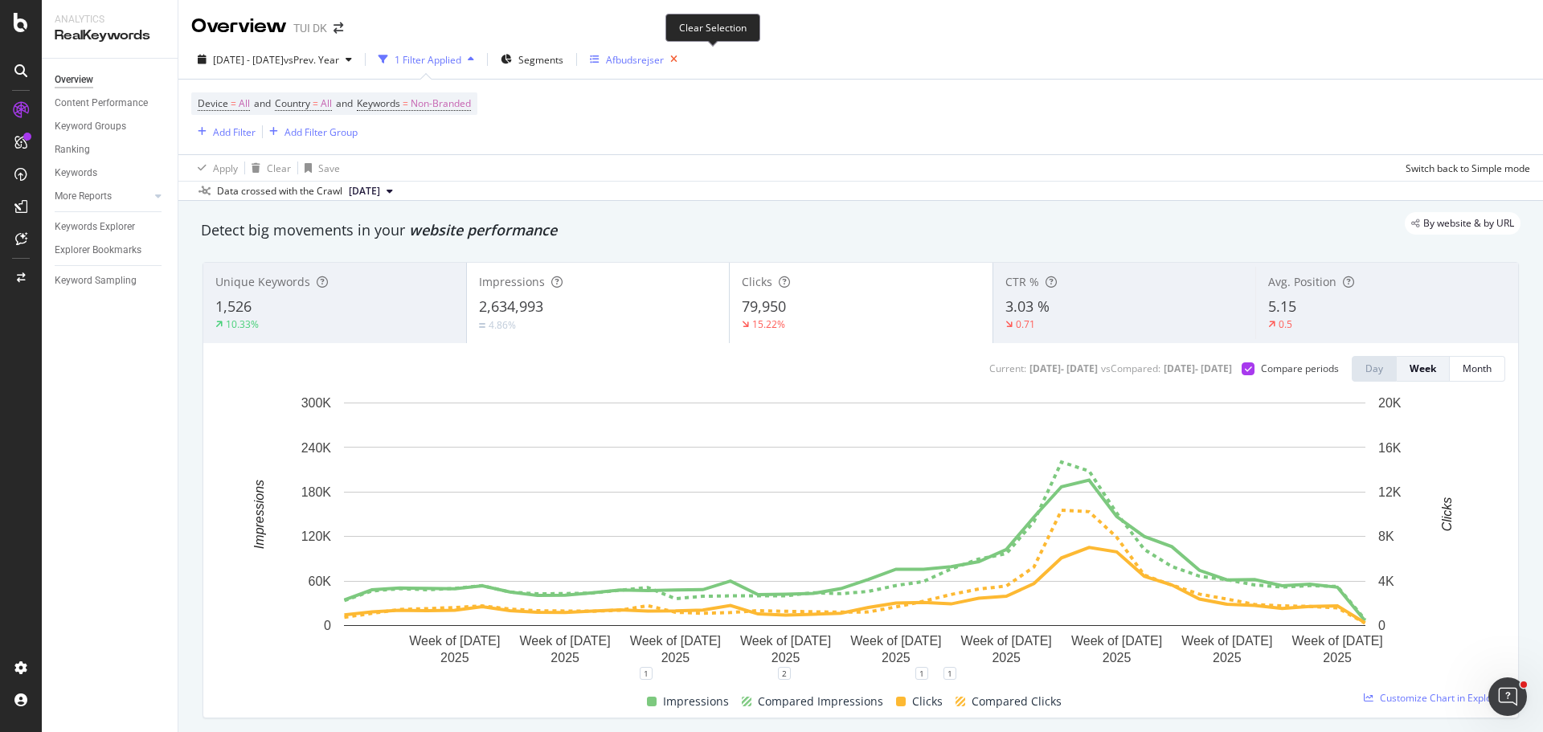
click at [684, 55] on icon "button" at bounding box center [674, 59] width 20 height 22
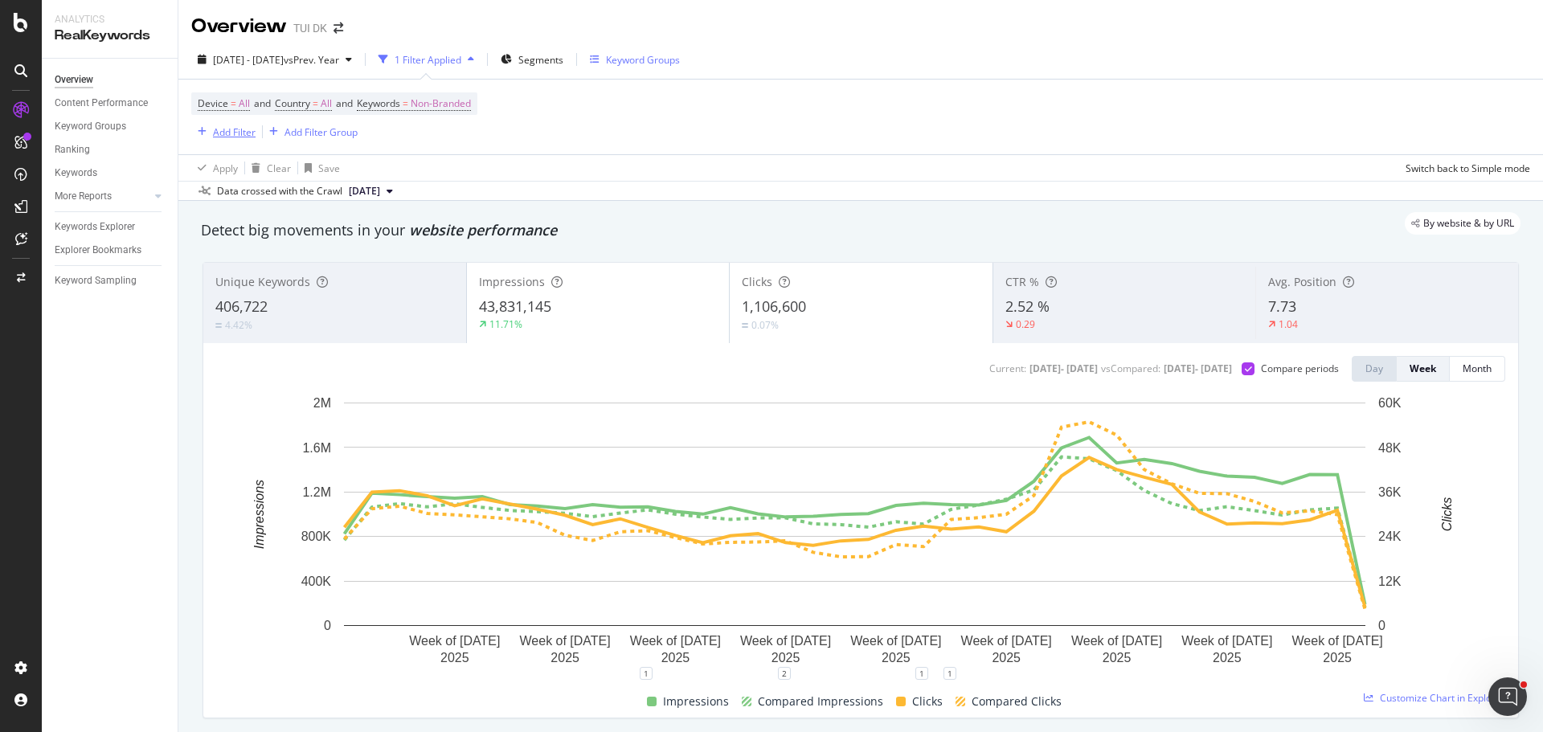
click at [231, 134] on div "Add Filter" at bounding box center [234, 132] width 43 height 14
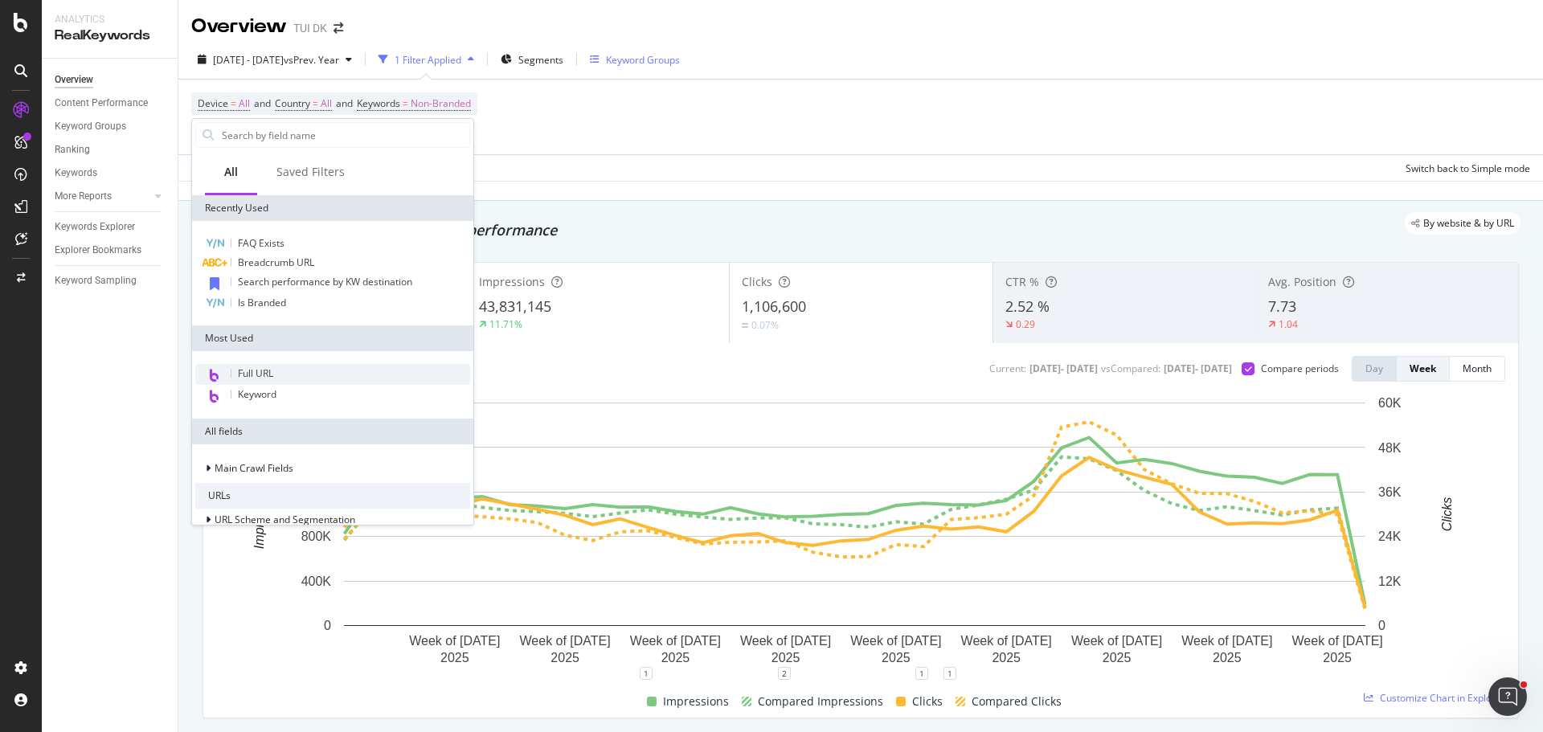
click at [245, 376] on span "Full URL" at bounding box center [255, 373] width 35 height 14
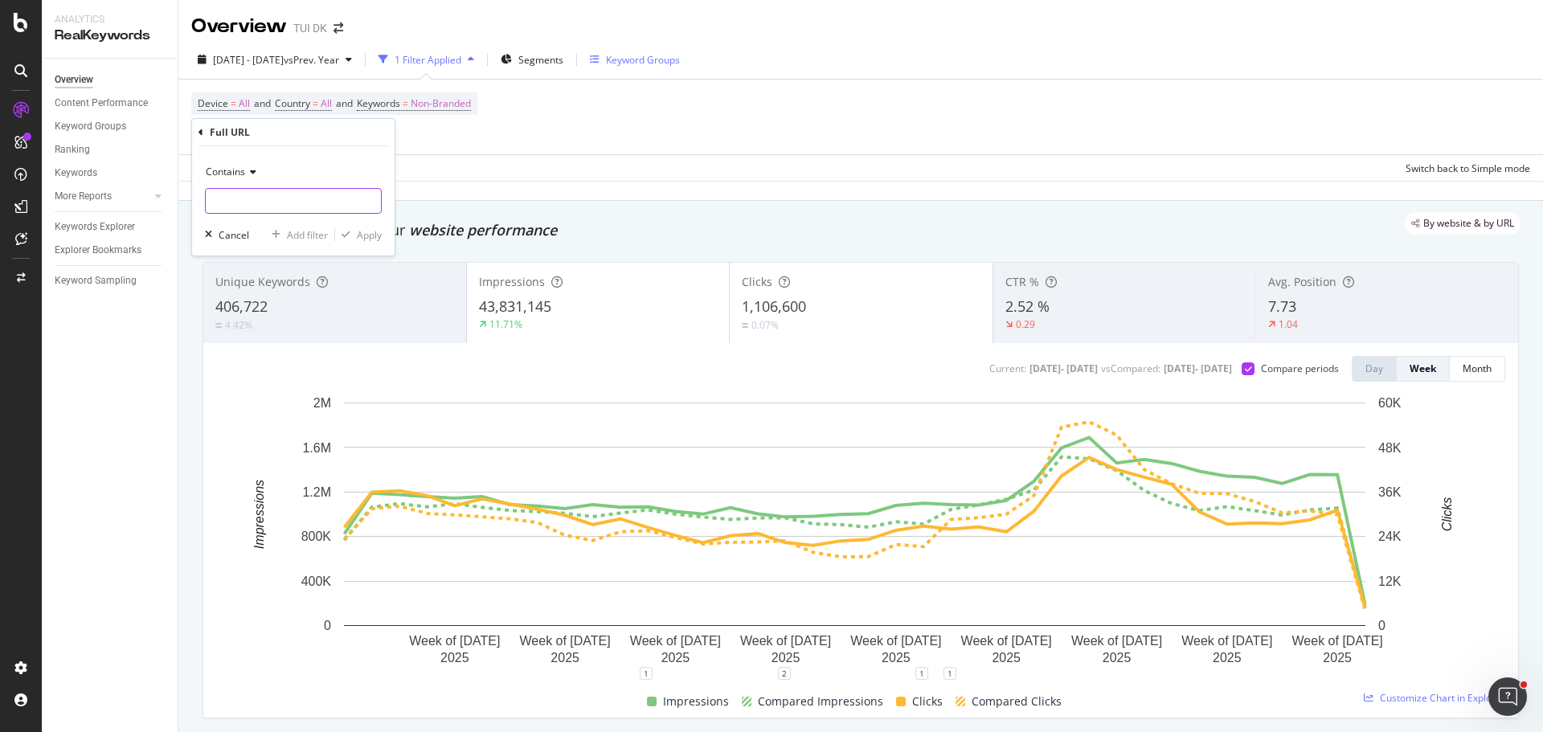
click at [293, 204] on input "text" at bounding box center [293, 201] width 175 height 26
type input "/tilbud/afbudsrejser/"
click at [350, 235] on div "button" at bounding box center [346, 235] width 22 height 10
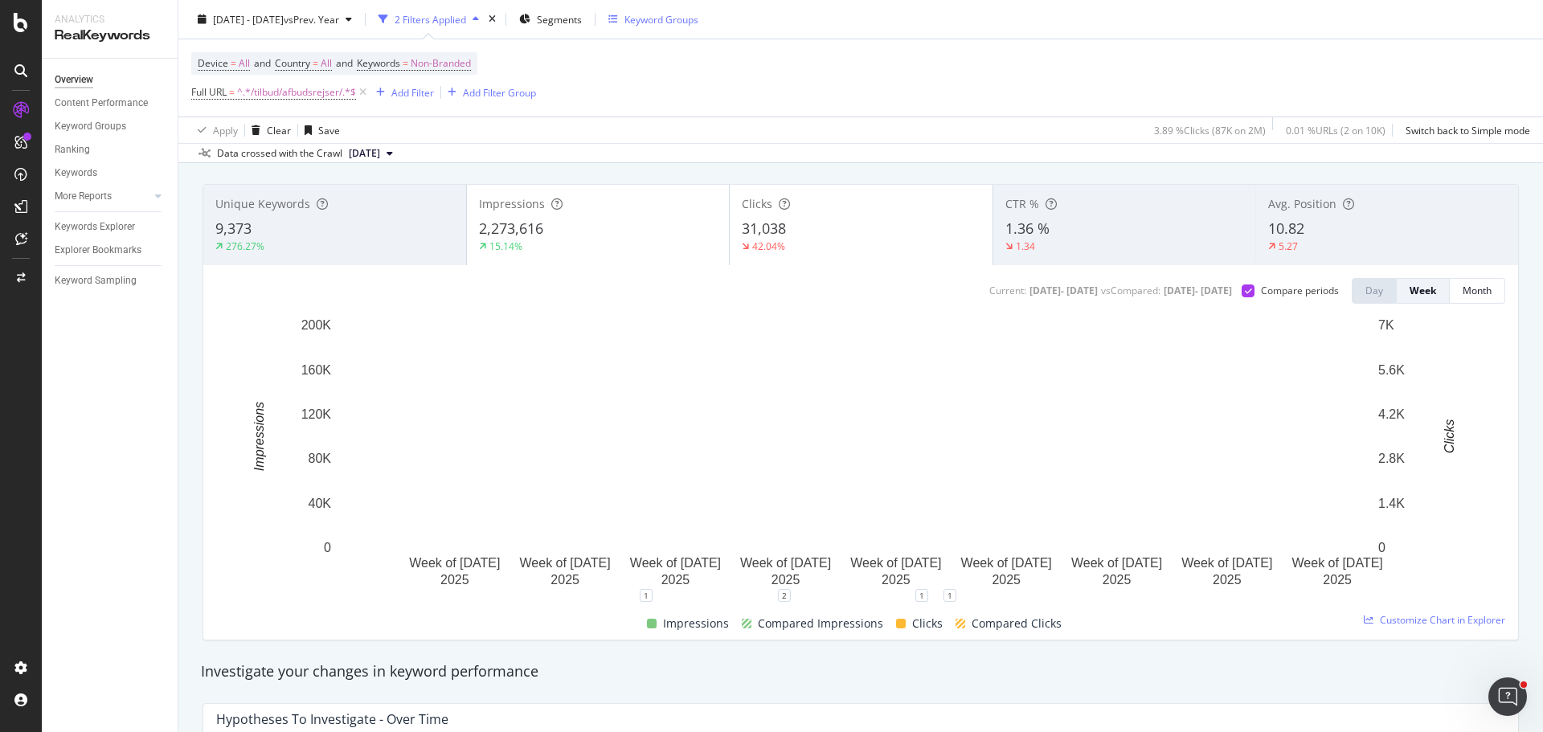
scroll to position [80, 0]
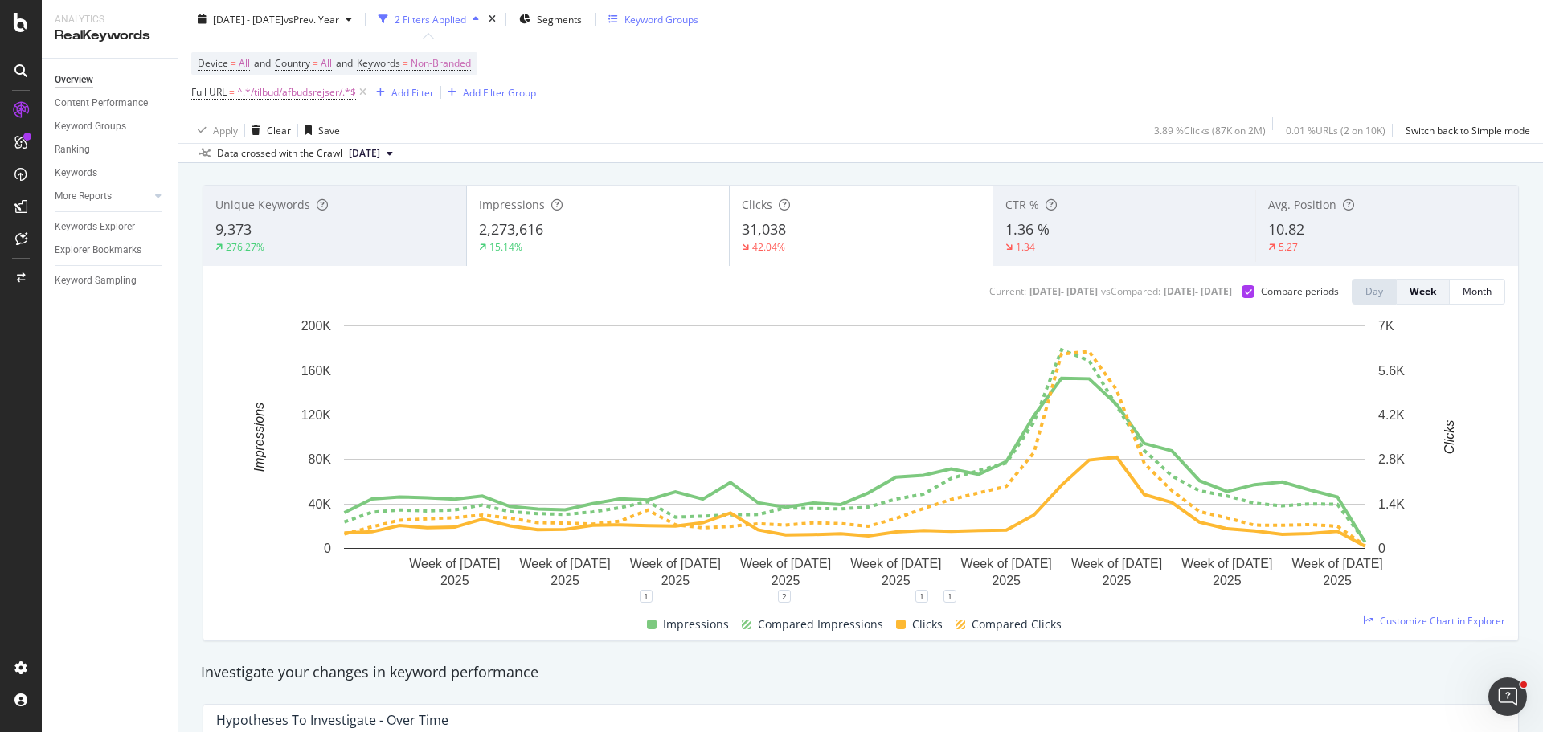
click at [1287, 225] on span "10.82" at bounding box center [1286, 228] width 36 height 19
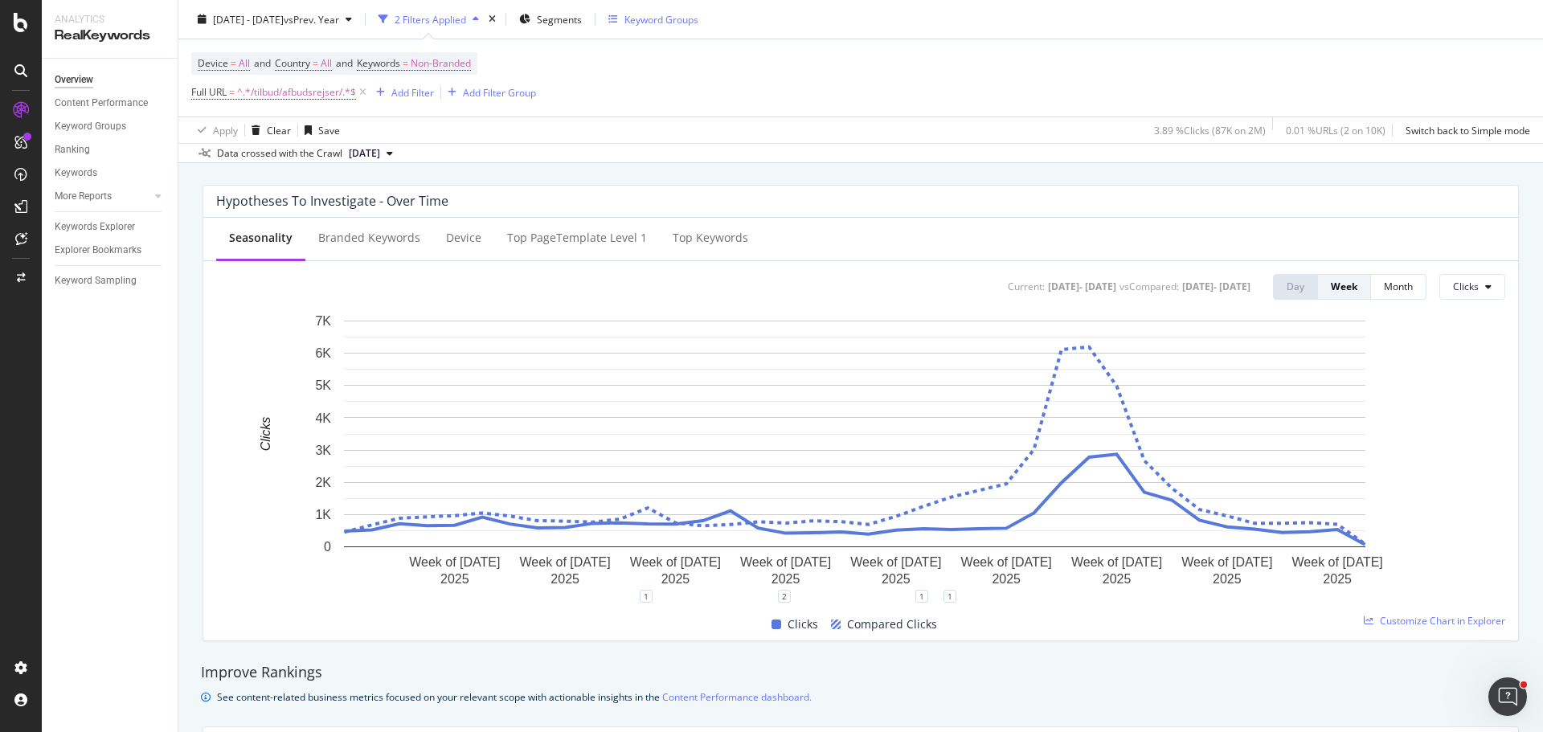
scroll to position [599, 0]
click at [393, 256] on div "Branded Keywords" at bounding box center [369, 238] width 128 height 44
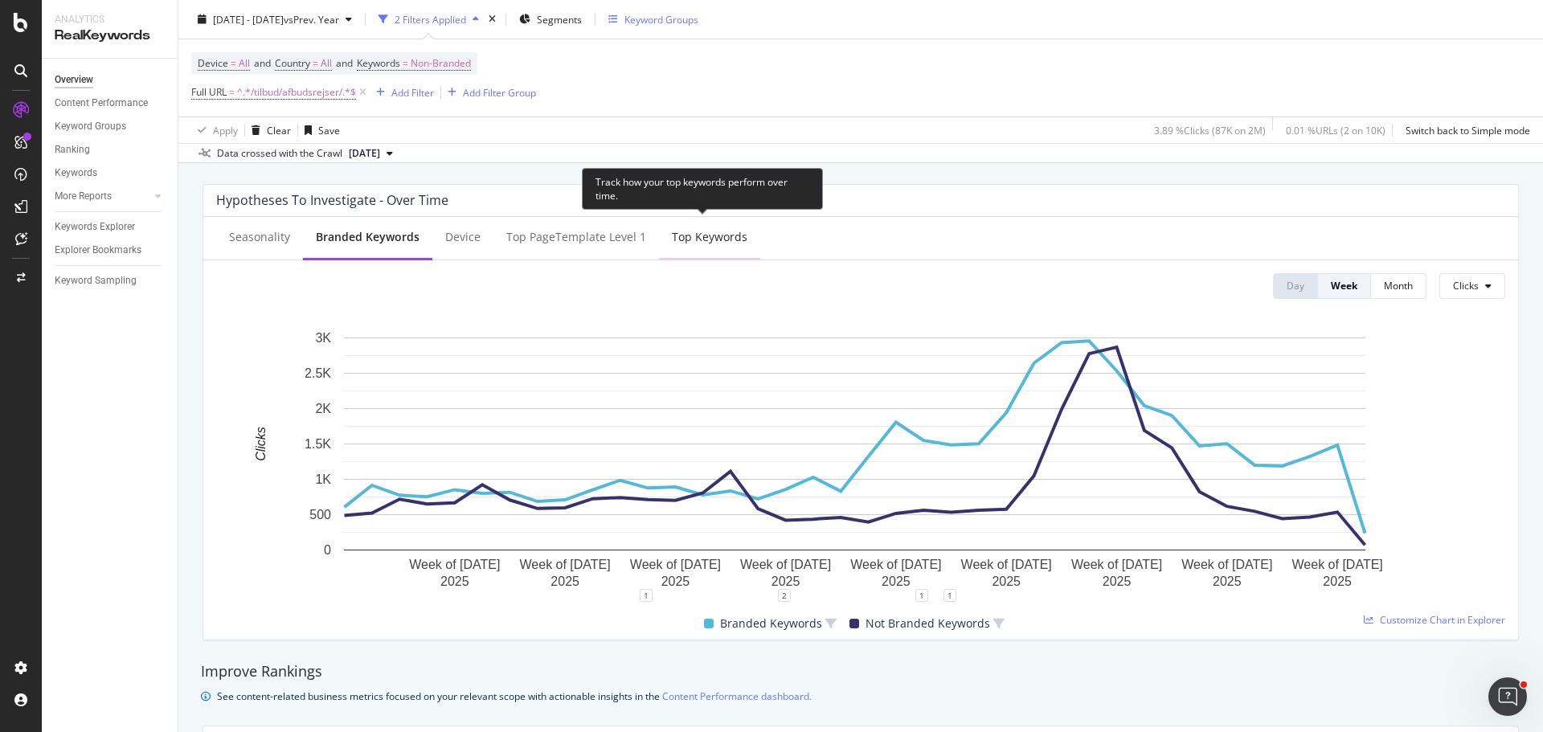
click at [693, 235] on div "Top Keywords" at bounding box center [710, 237] width 76 height 16
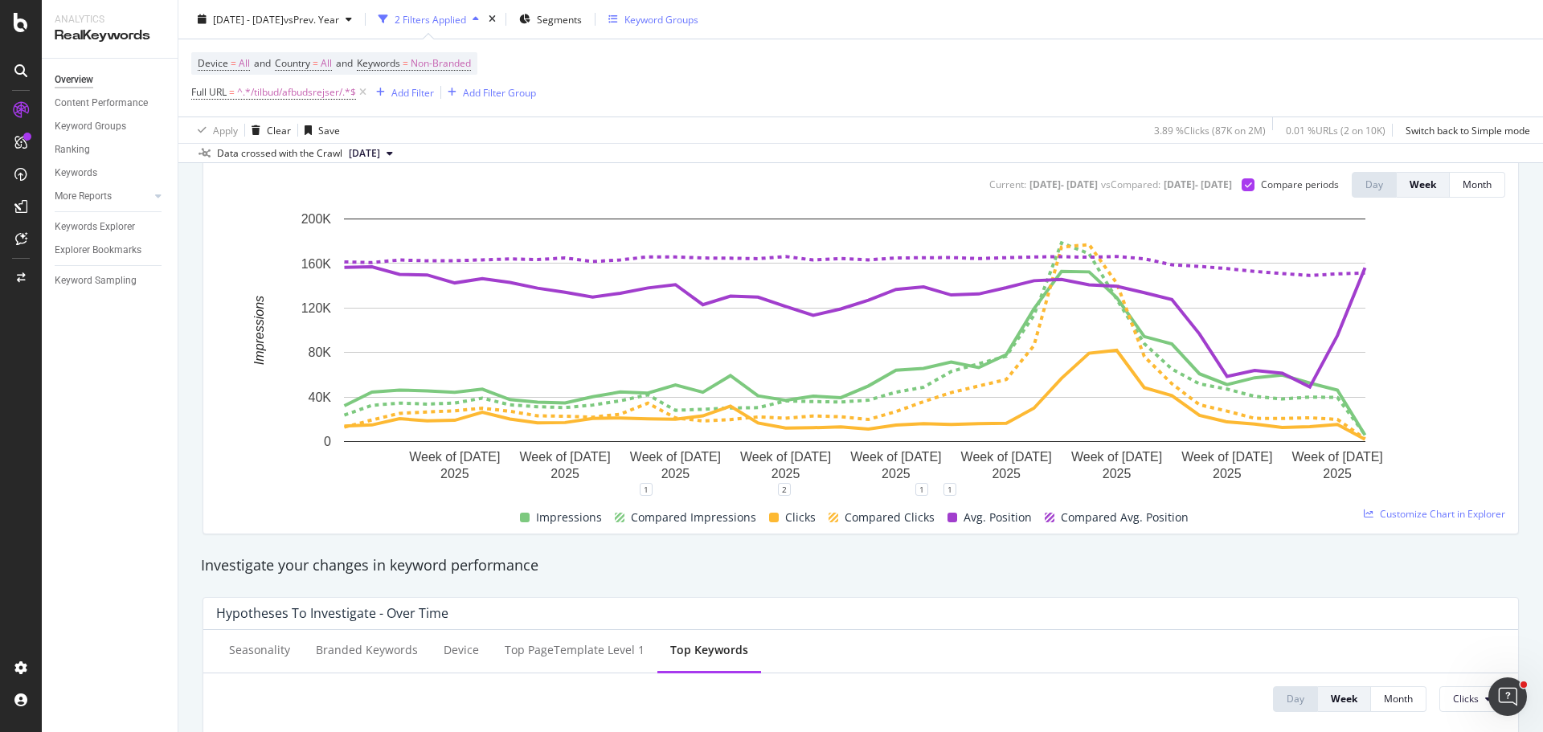
scroll to position [0, 0]
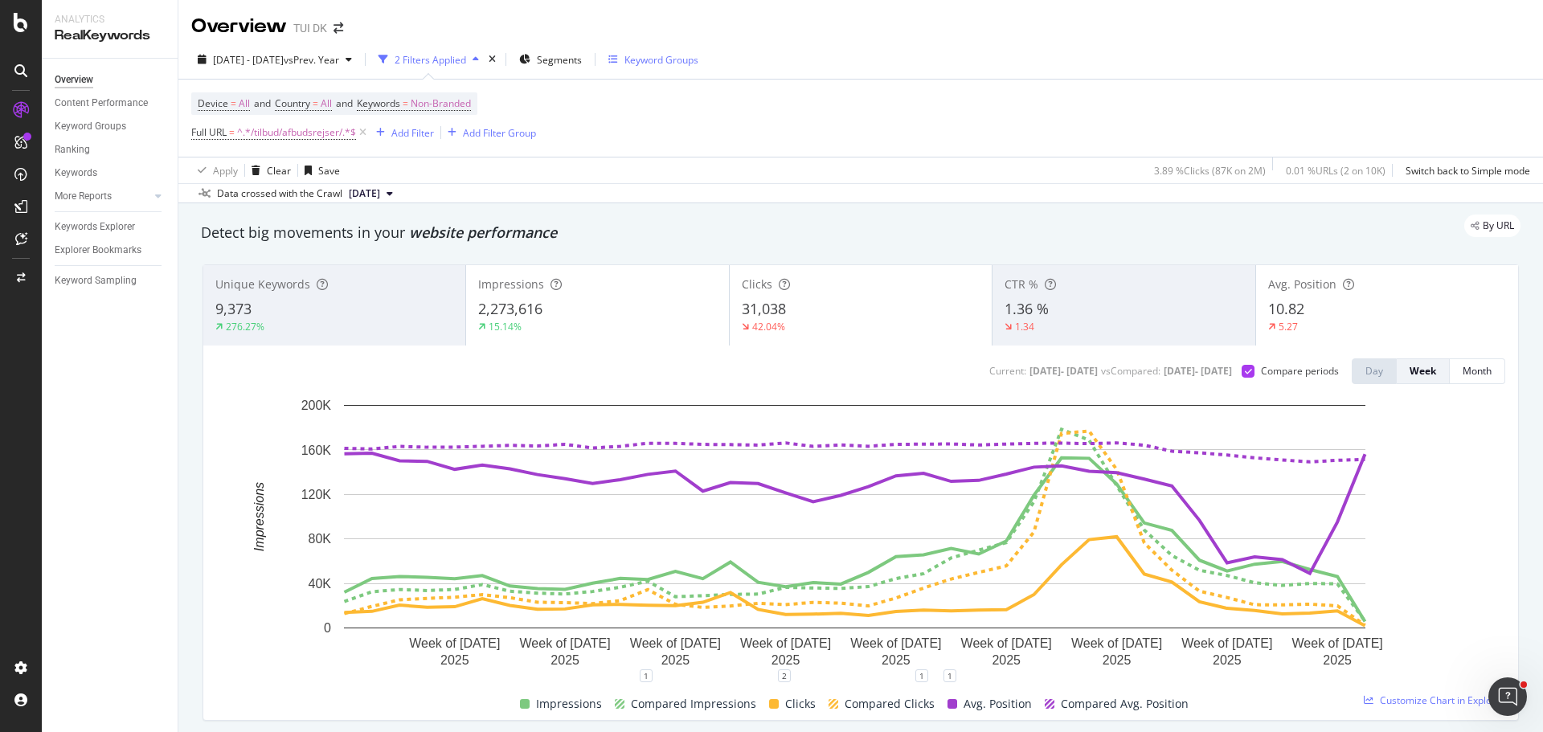
click at [326, 316] on div "9,373" at bounding box center [334, 309] width 238 height 21
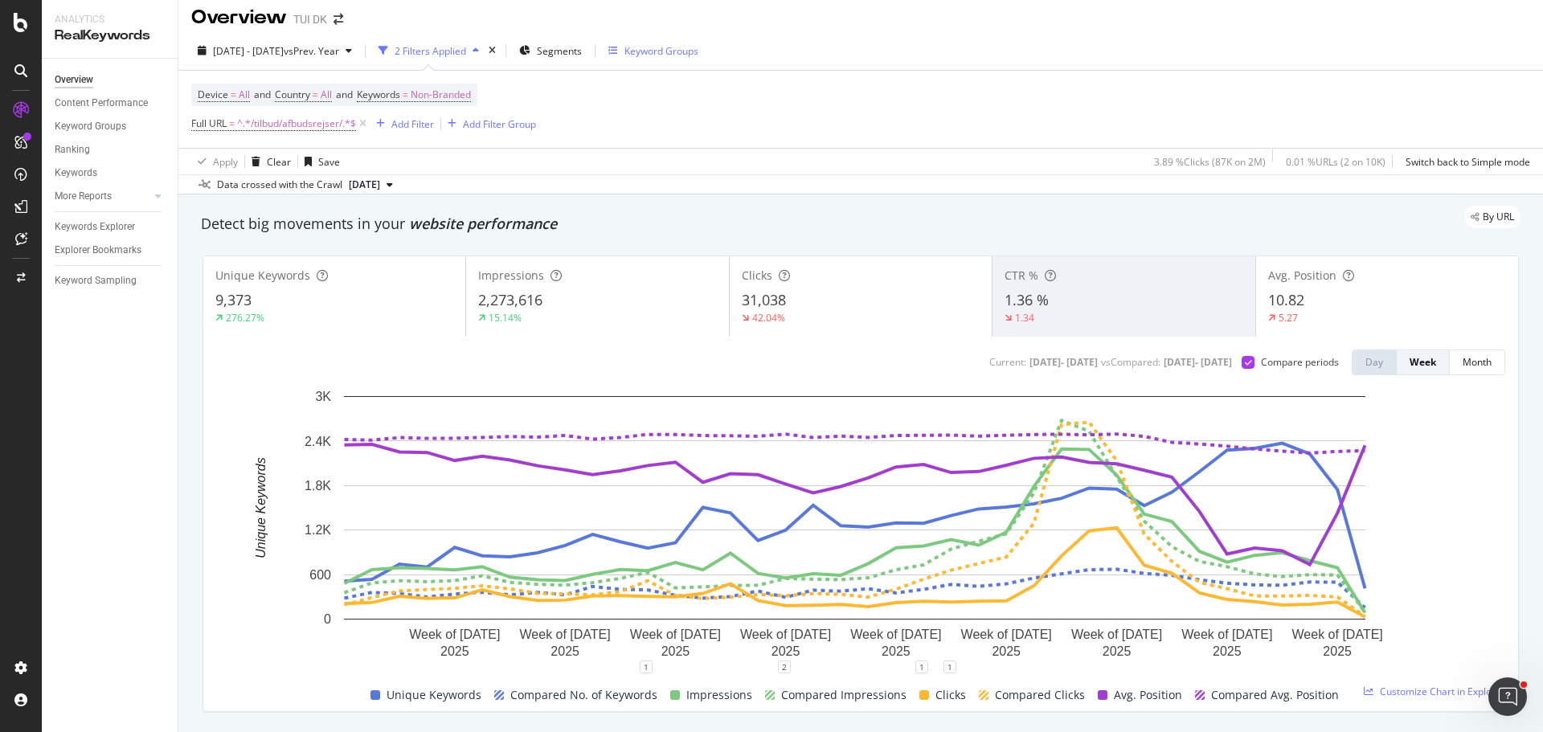
scroll to position [8, 0]
click at [459, 97] on span "Non-Branded" at bounding box center [441, 95] width 60 height 22
click at [432, 135] on span "Non-Branded" at bounding box center [413, 133] width 67 height 14
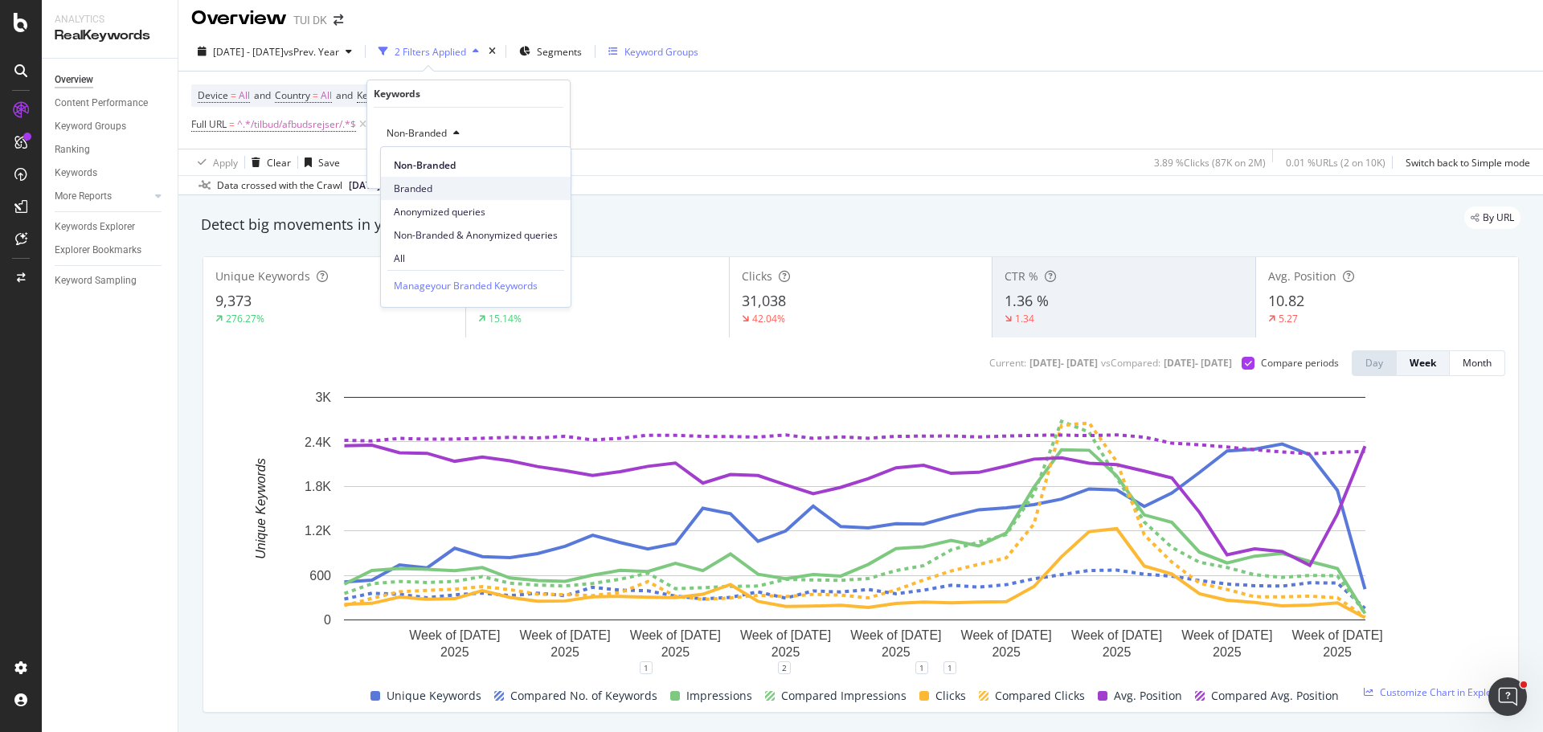
click at [422, 183] on span "Branded" at bounding box center [476, 189] width 164 height 14
click at [549, 169] on div "Apply" at bounding box center [544, 168] width 25 height 14
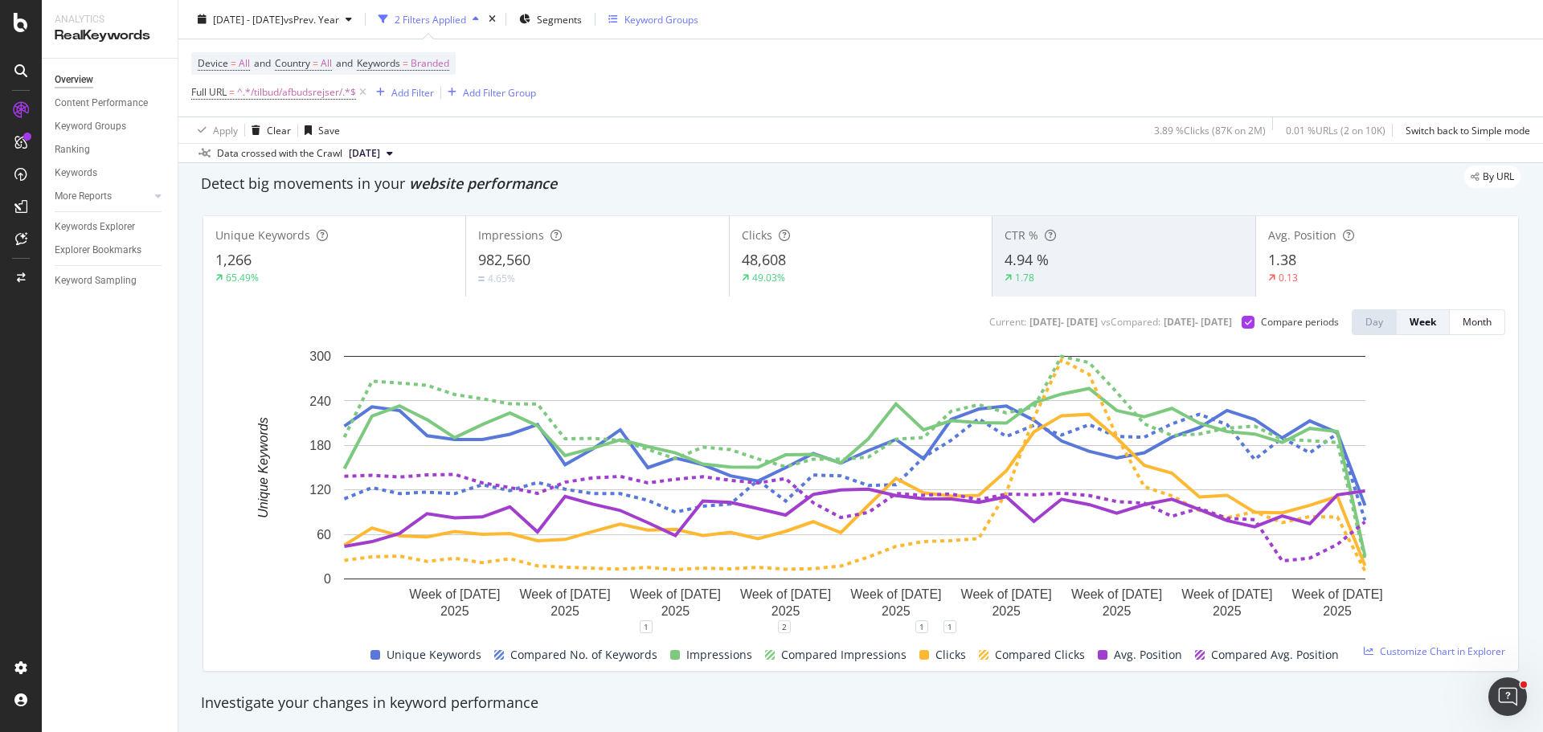
scroll to position [48, 0]
click at [327, 255] on div "1,266" at bounding box center [334, 261] width 238 height 21
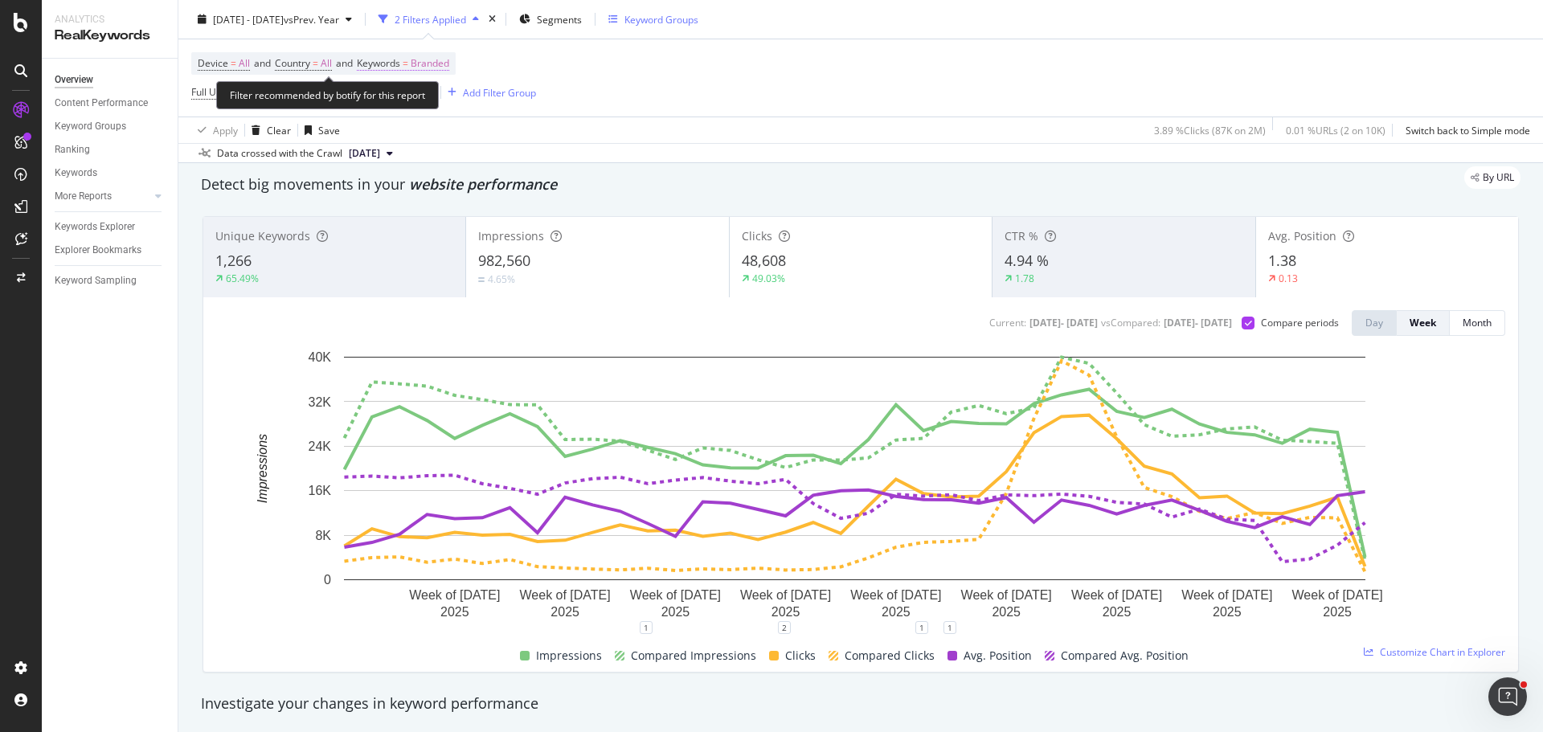
click at [411, 67] on span "Keywords = Branded" at bounding box center [403, 63] width 92 height 14
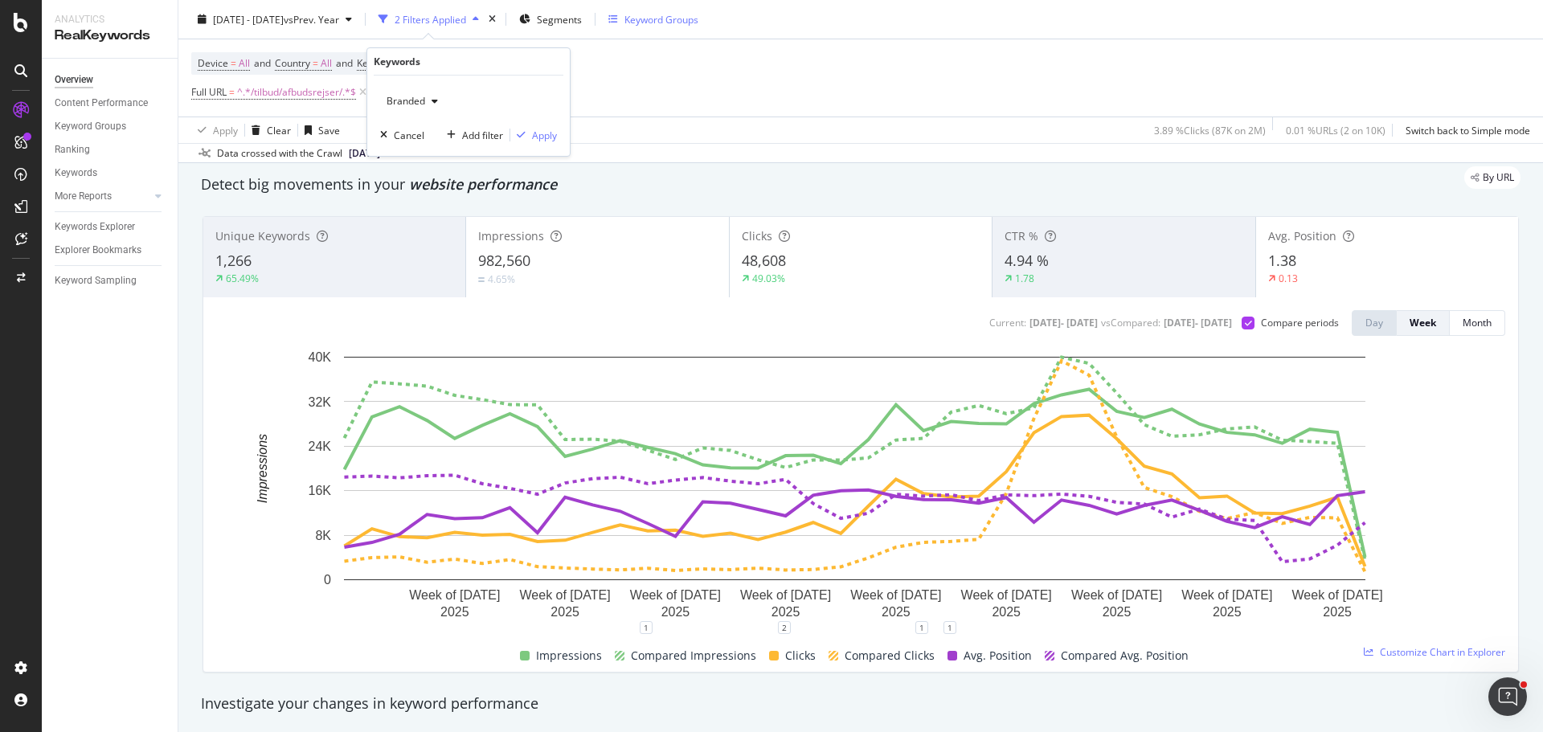
click at [423, 100] on span "Branded" at bounding box center [402, 101] width 45 height 14
click at [422, 139] on span "Non-Branded" at bounding box center [476, 133] width 164 height 14
click at [536, 136] on div "Apply" at bounding box center [544, 136] width 25 height 14
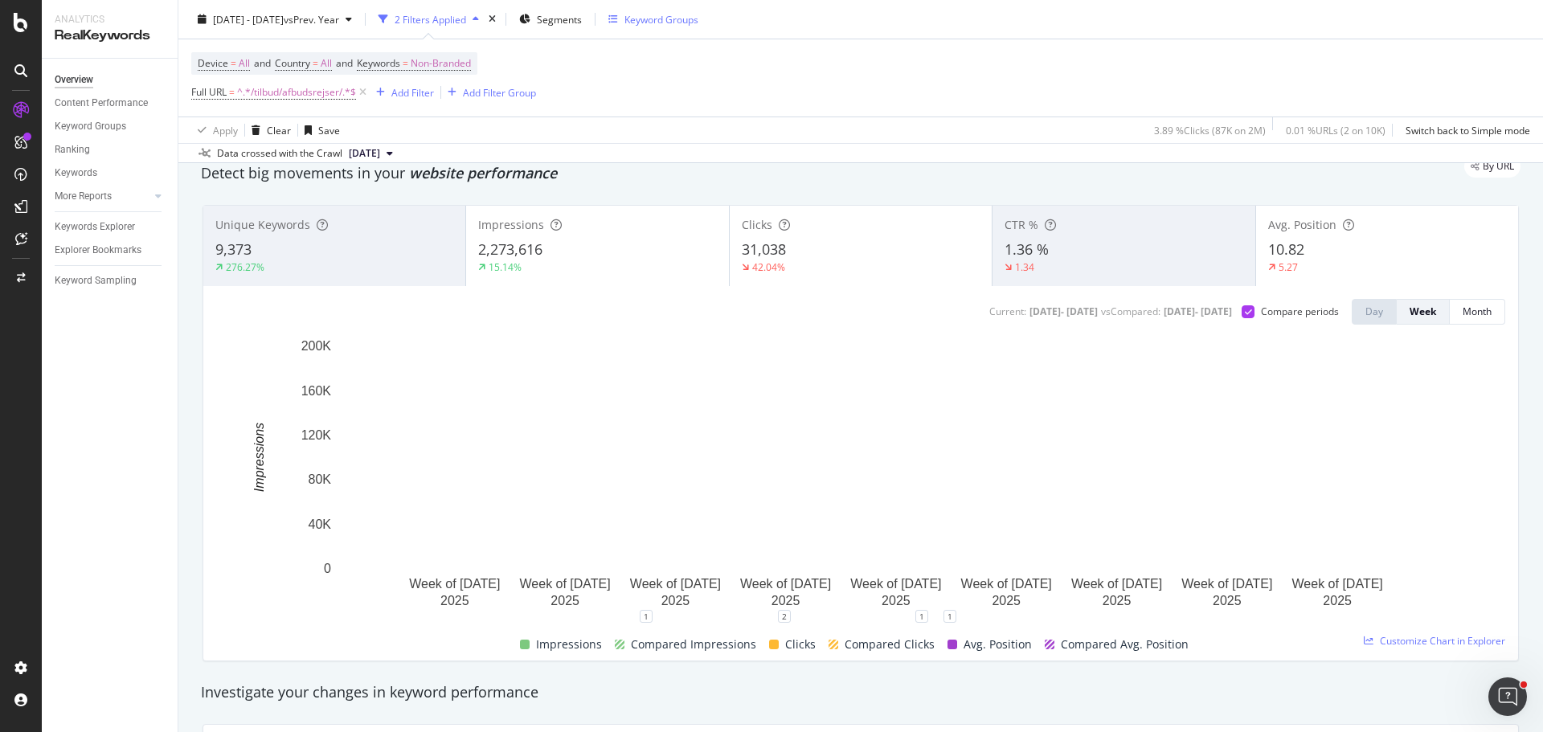
scroll to position [59, 0]
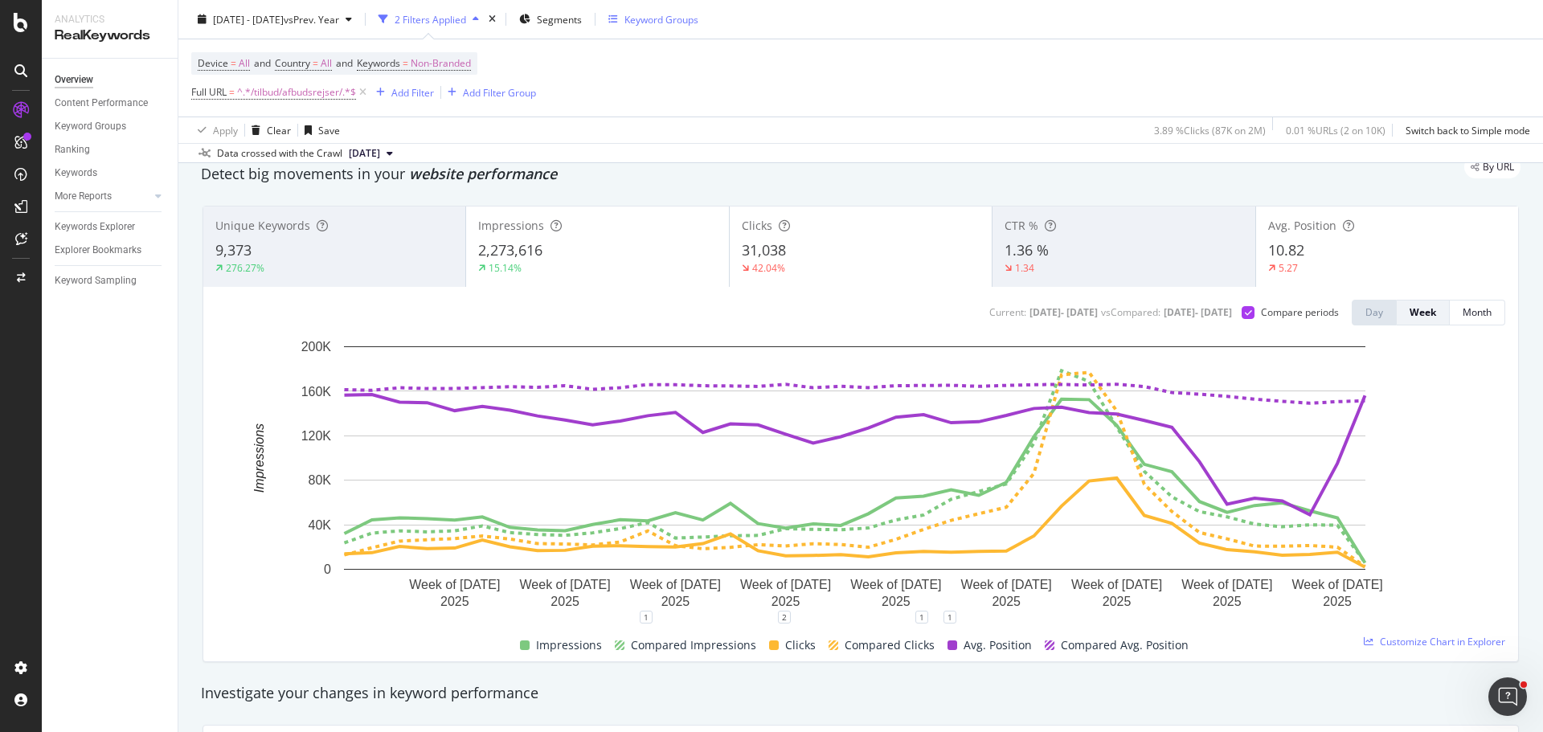
click at [1290, 246] on span "10.82" at bounding box center [1286, 249] width 36 height 19
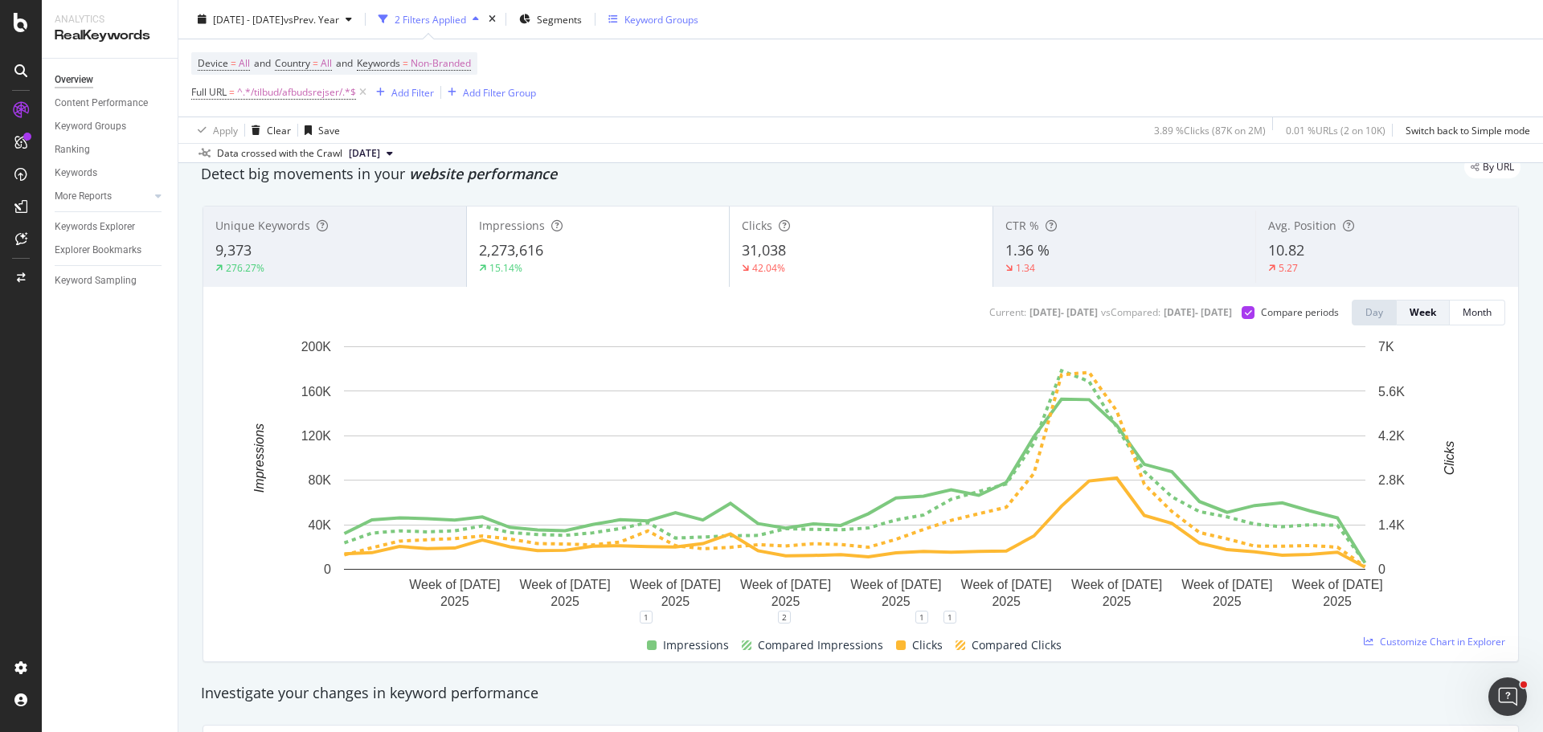
click at [615, 235] on div "Impressions 2,273,616 15.14%" at bounding box center [598, 247] width 263 height 72
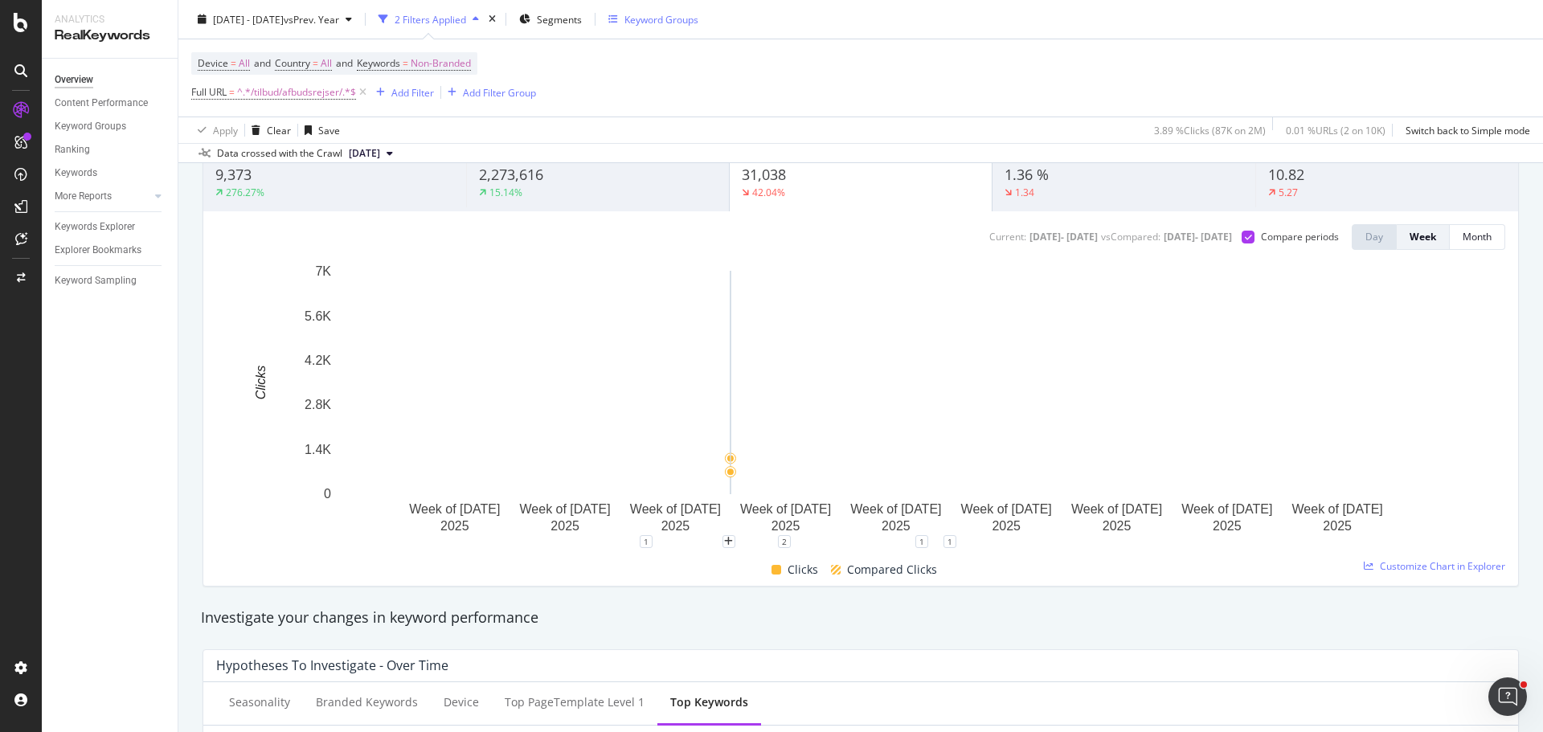
scroll to position [133, 0]
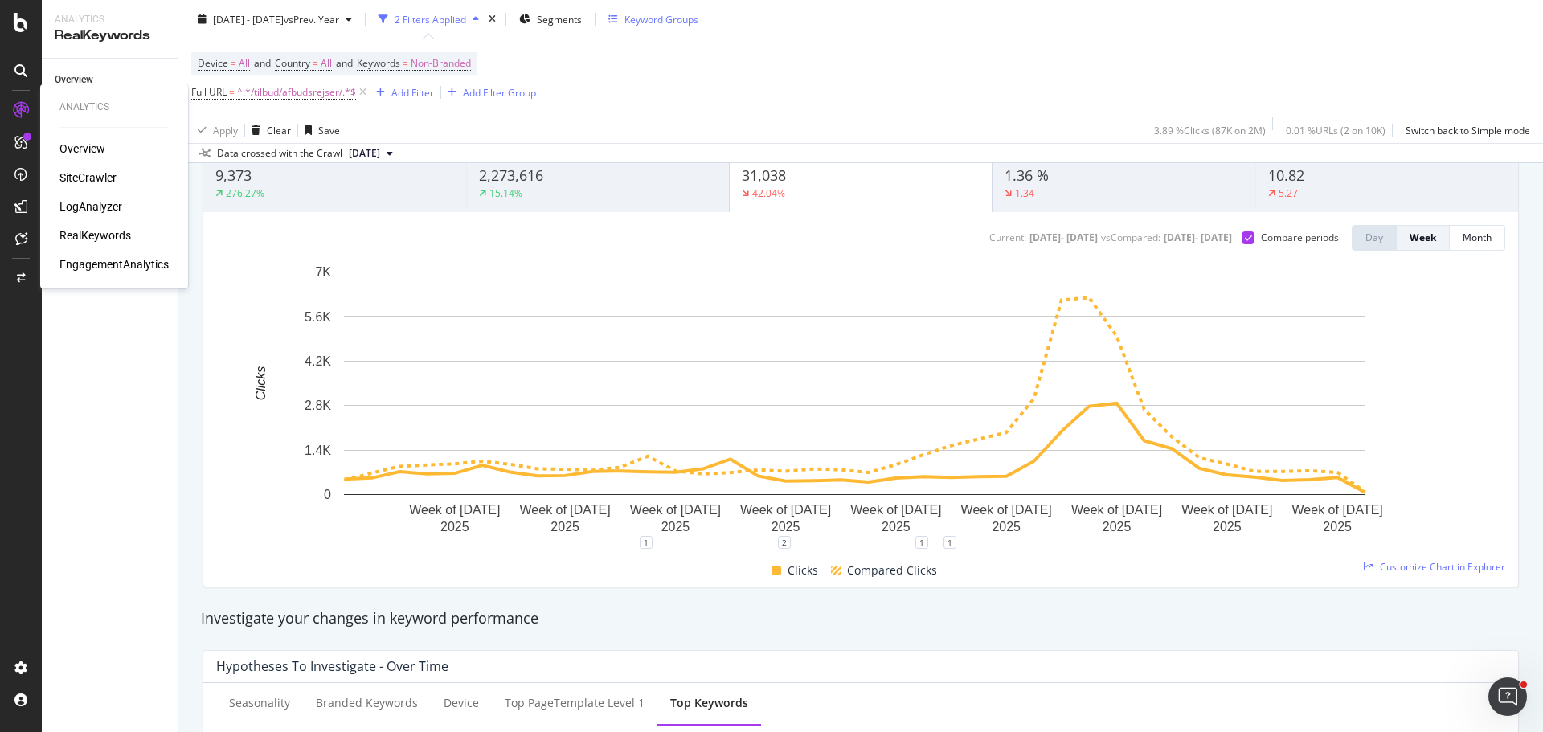
click at [87, 181] on div "SiteCrawler" at bounding box center [87, 178] width 57 height 16
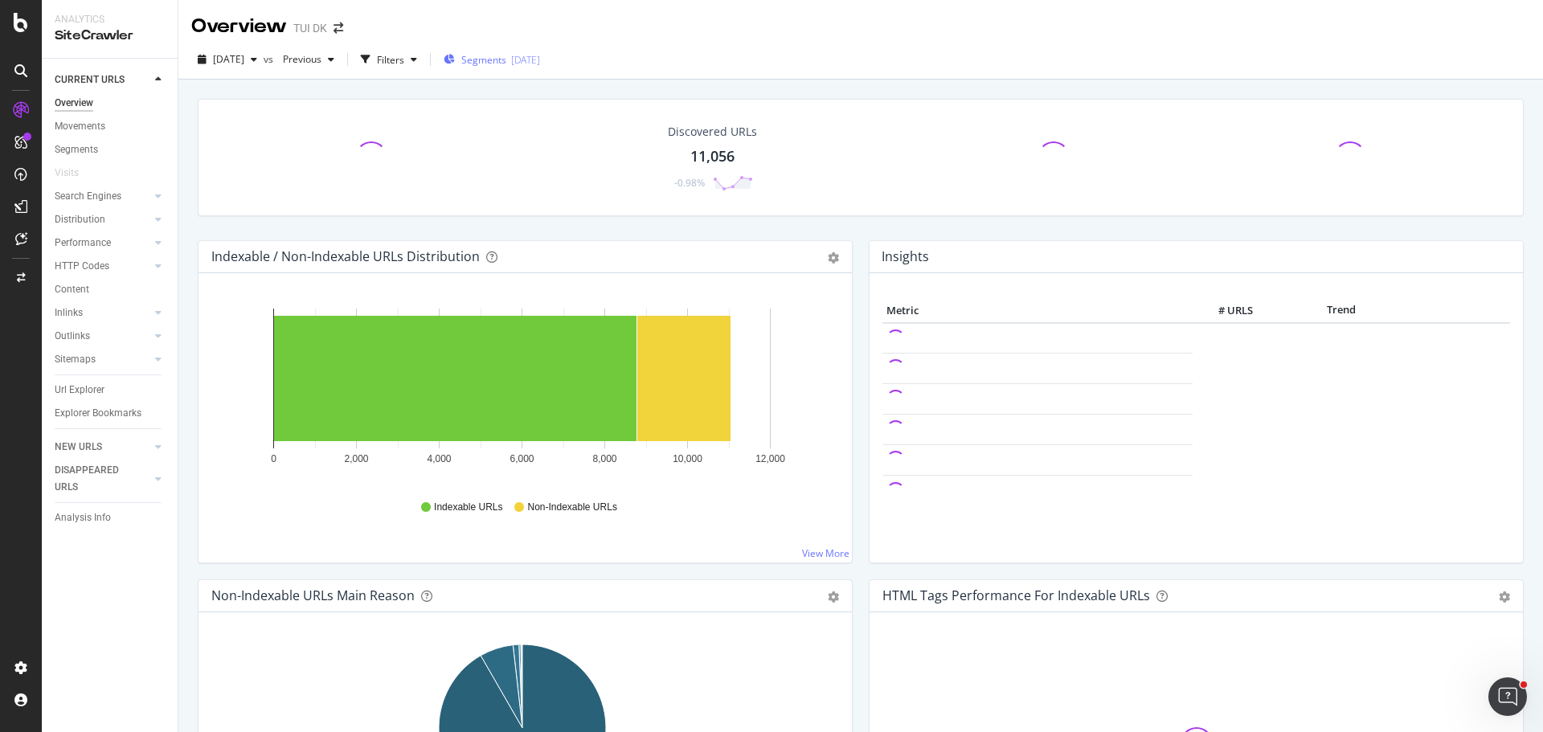
click at [505, 60] on span "Segments" at bounding box center [483, 60] width 45 height 14
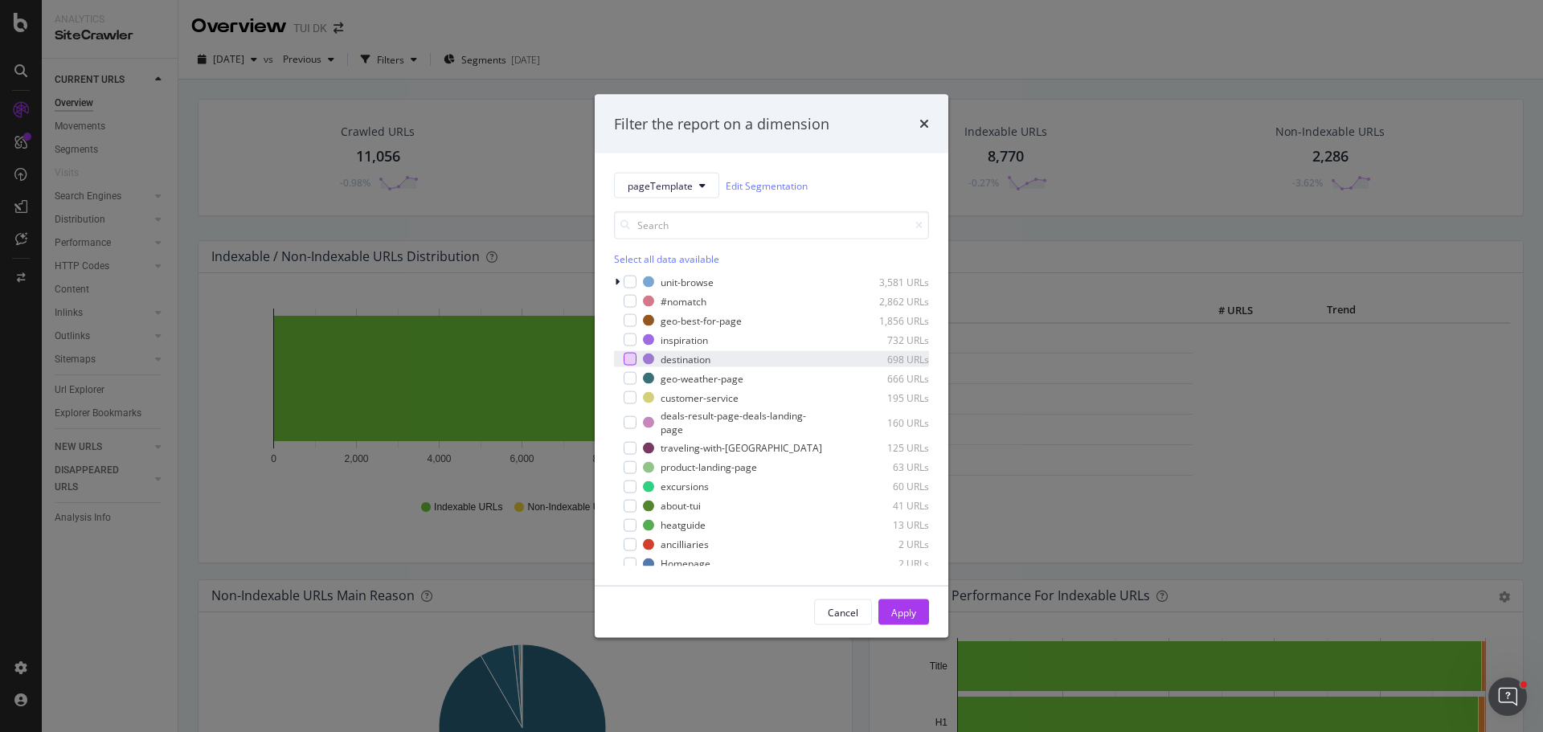
click at [627, 362] on div "modal" at bounding box center [630, 359] width 13 height 13
click at [916, 613] on button "Apply" at bounding box center [903, 612] width 51 height 26
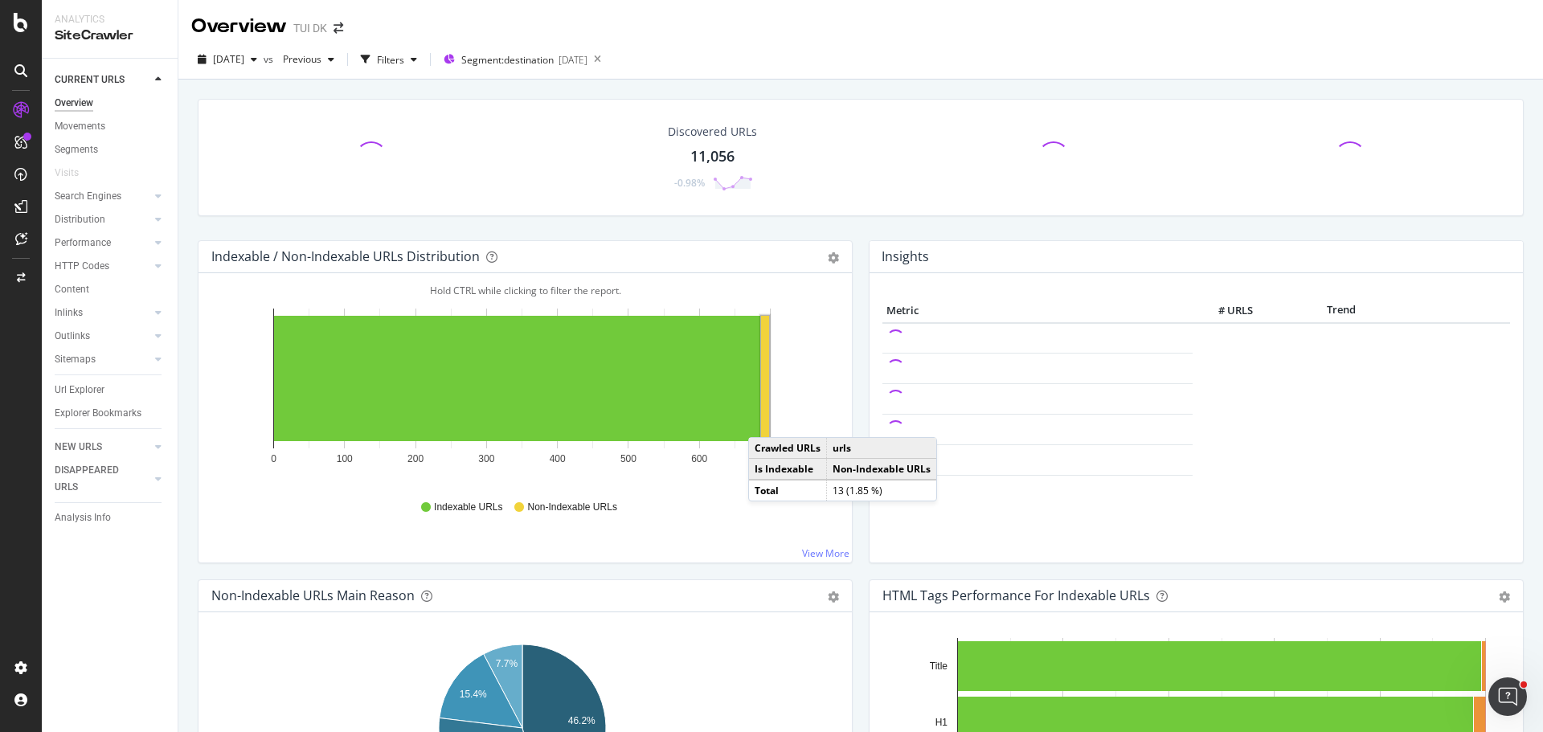
click at [764, 421] on rect "A chart." at bounding box center [765, 378] width 8 height 125
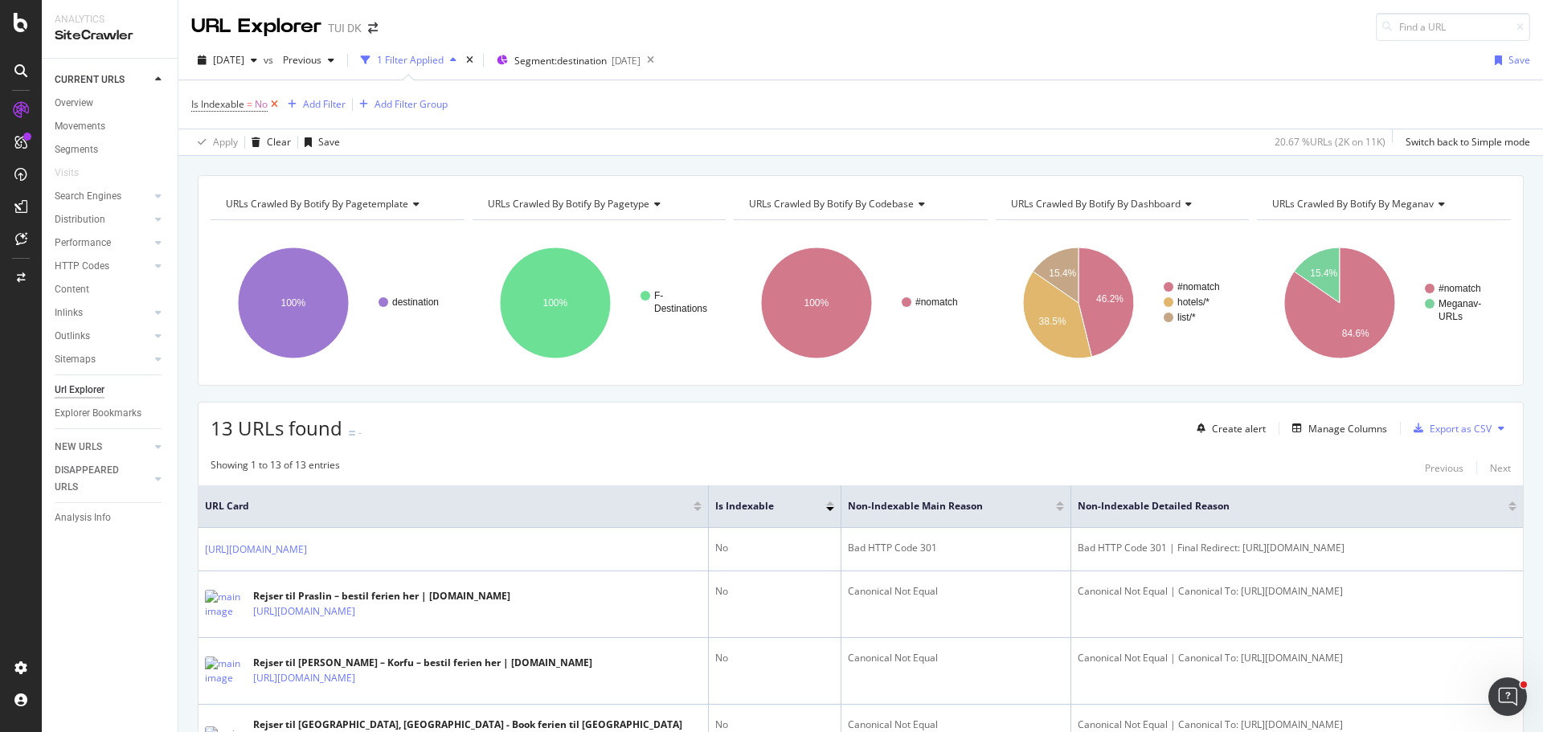
click at [277, 101] on icon at bounding box center [275, 104] width 14 height 16
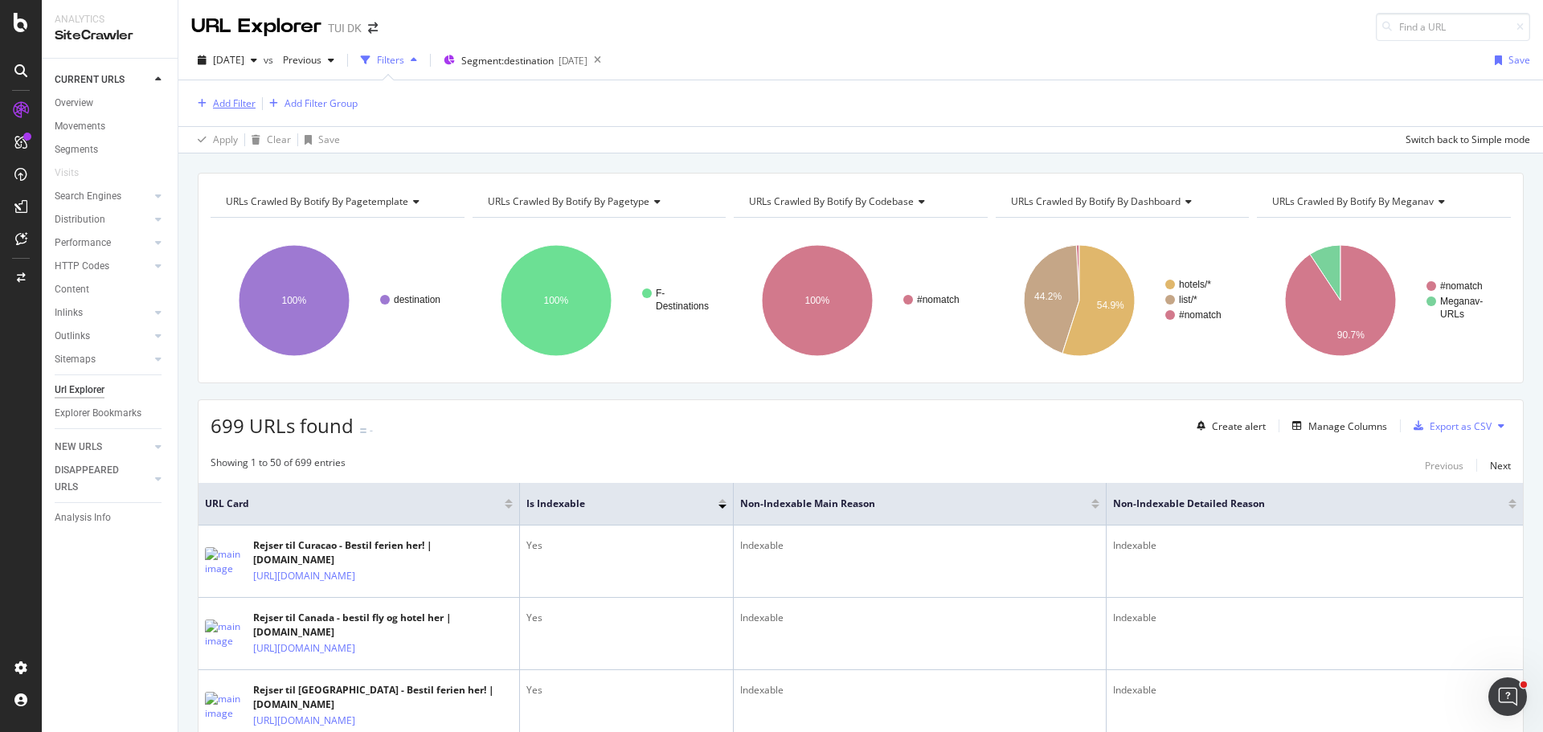
click at [220, 104] on div "Add Filter" at bounding box center [234, 103] width 43 height 14
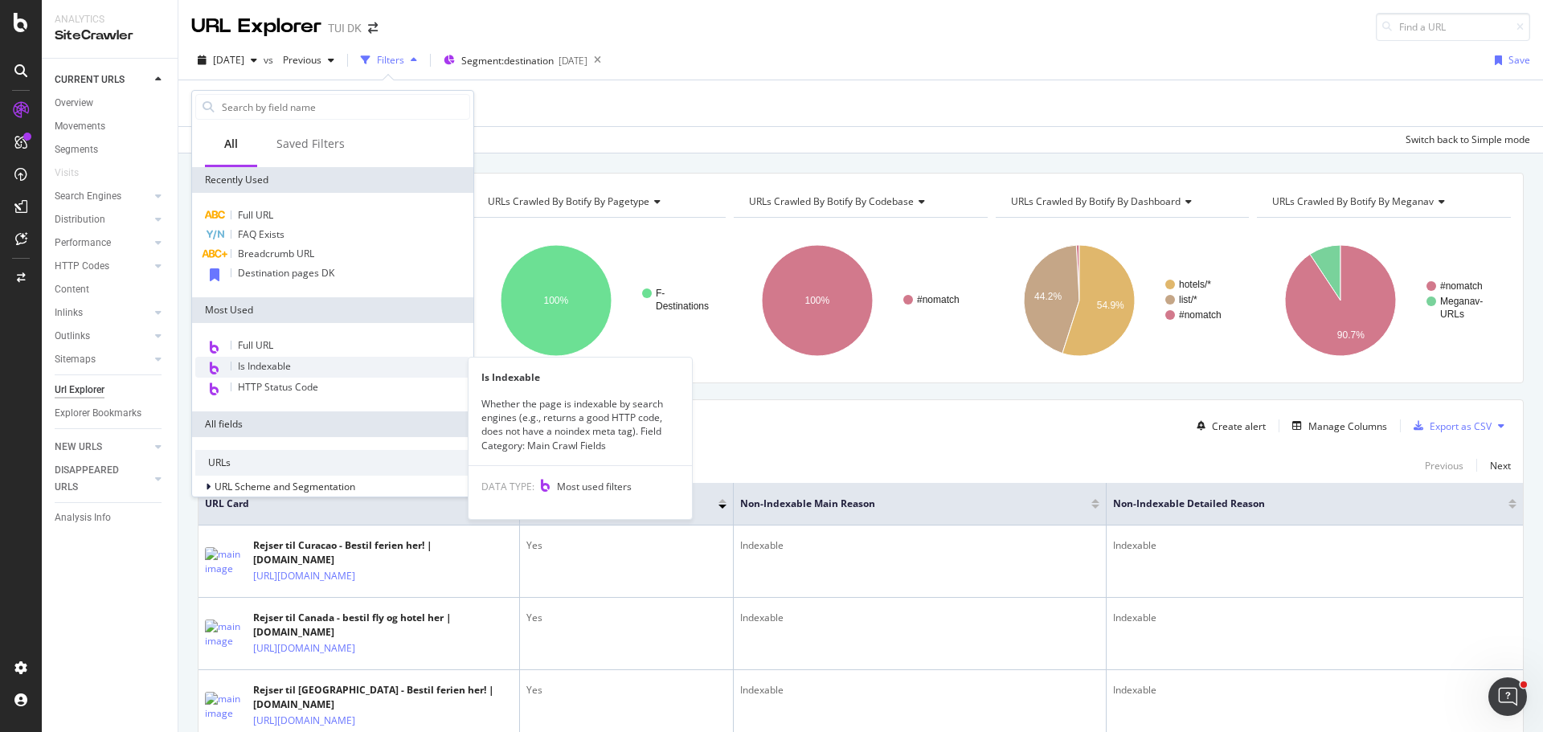
click at [291, 364] on span "Is Indexable" at bounding box center [264, 366] width 53 height 14
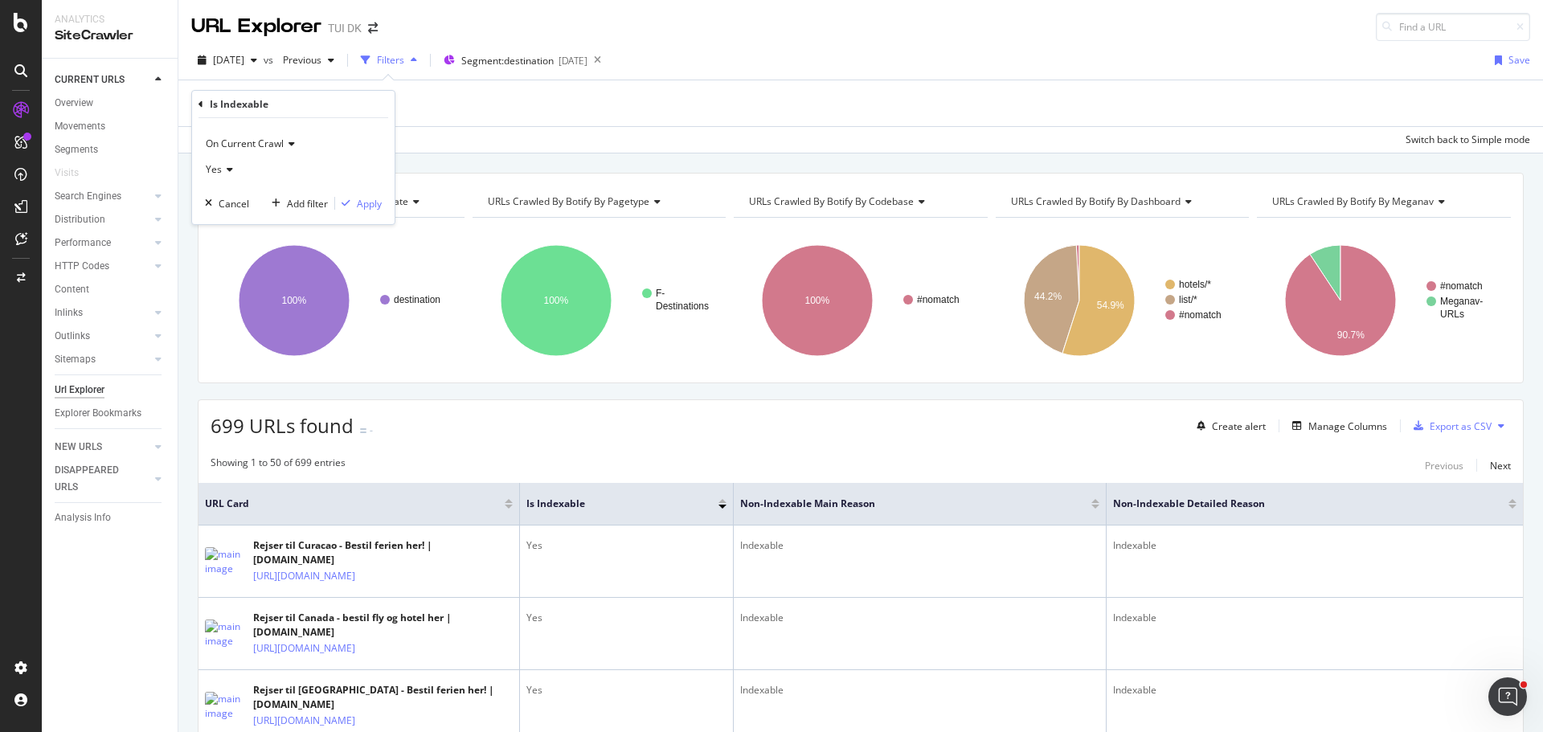
click at [374, 212] on div "On Current Crawl Yes Cancel Add filter Apply" at bounding box center [293, 171] width 202 height 106
click at [373, 207] on div "Apply" at bounding box center [369, 204] width 25 height 14
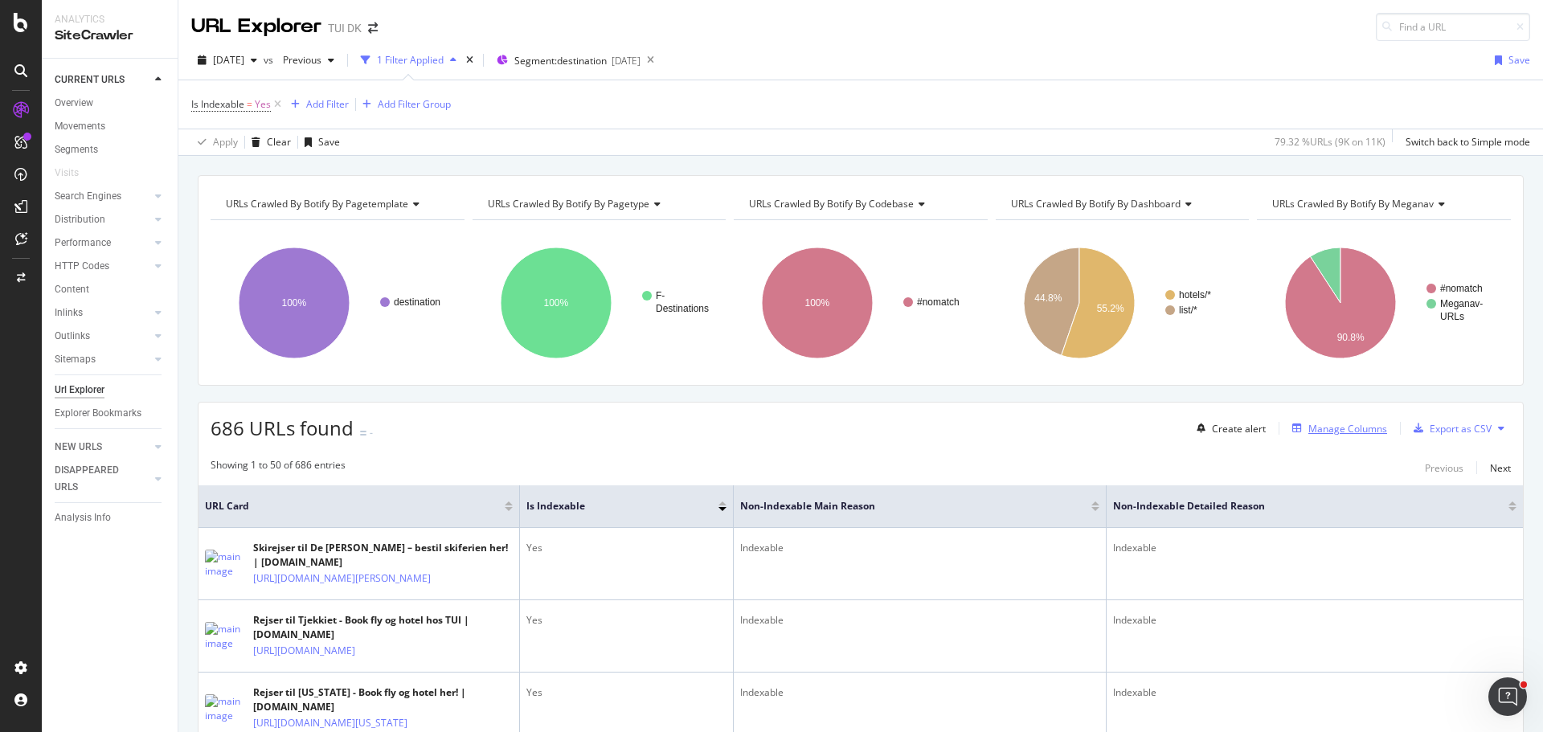
click at [1360, 426] on div "Manage Columns" at bounding box center [1347, 429] width 79 height 14
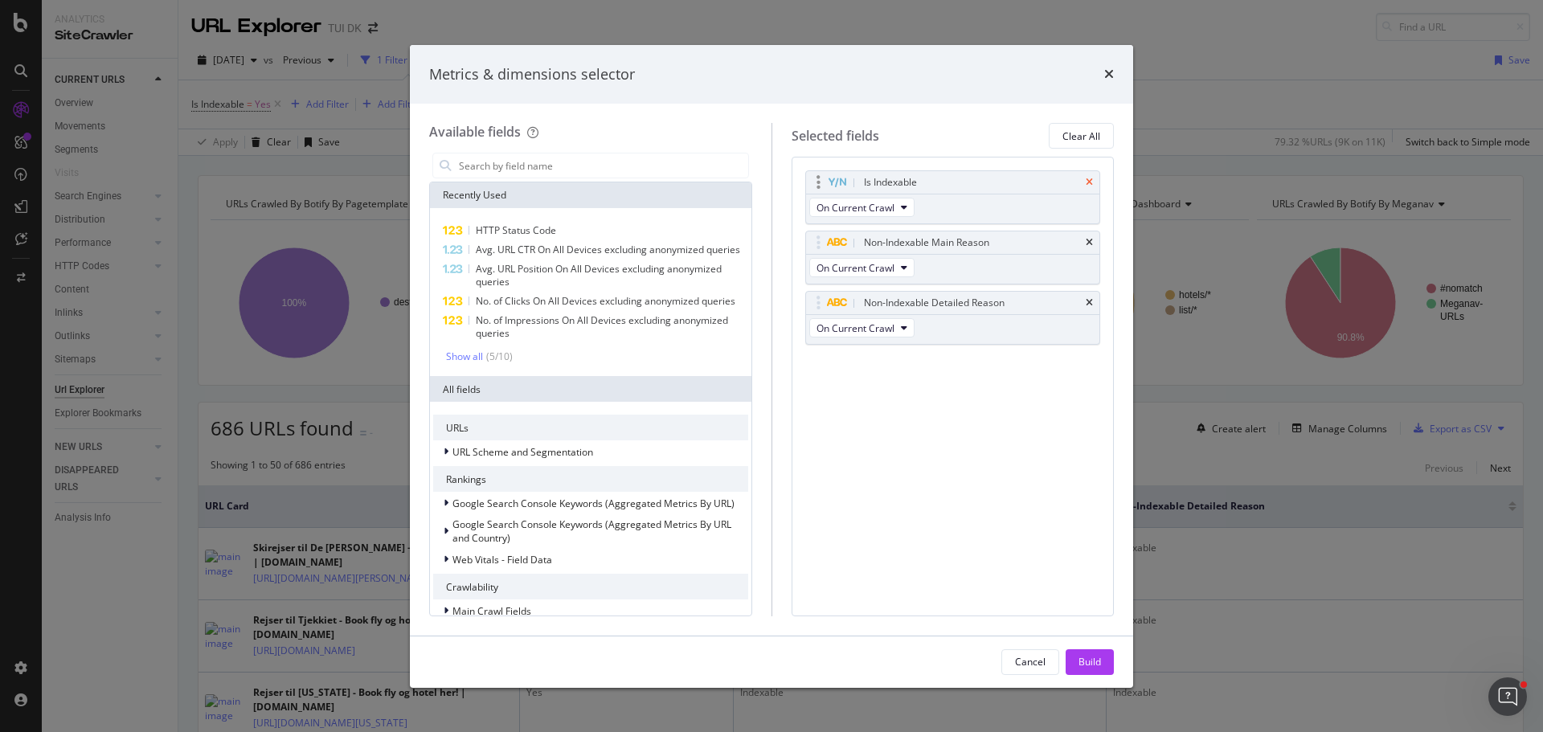
click at [1090, 185] on icon "times" at bounding box center [1089, 183] width 7 height 10
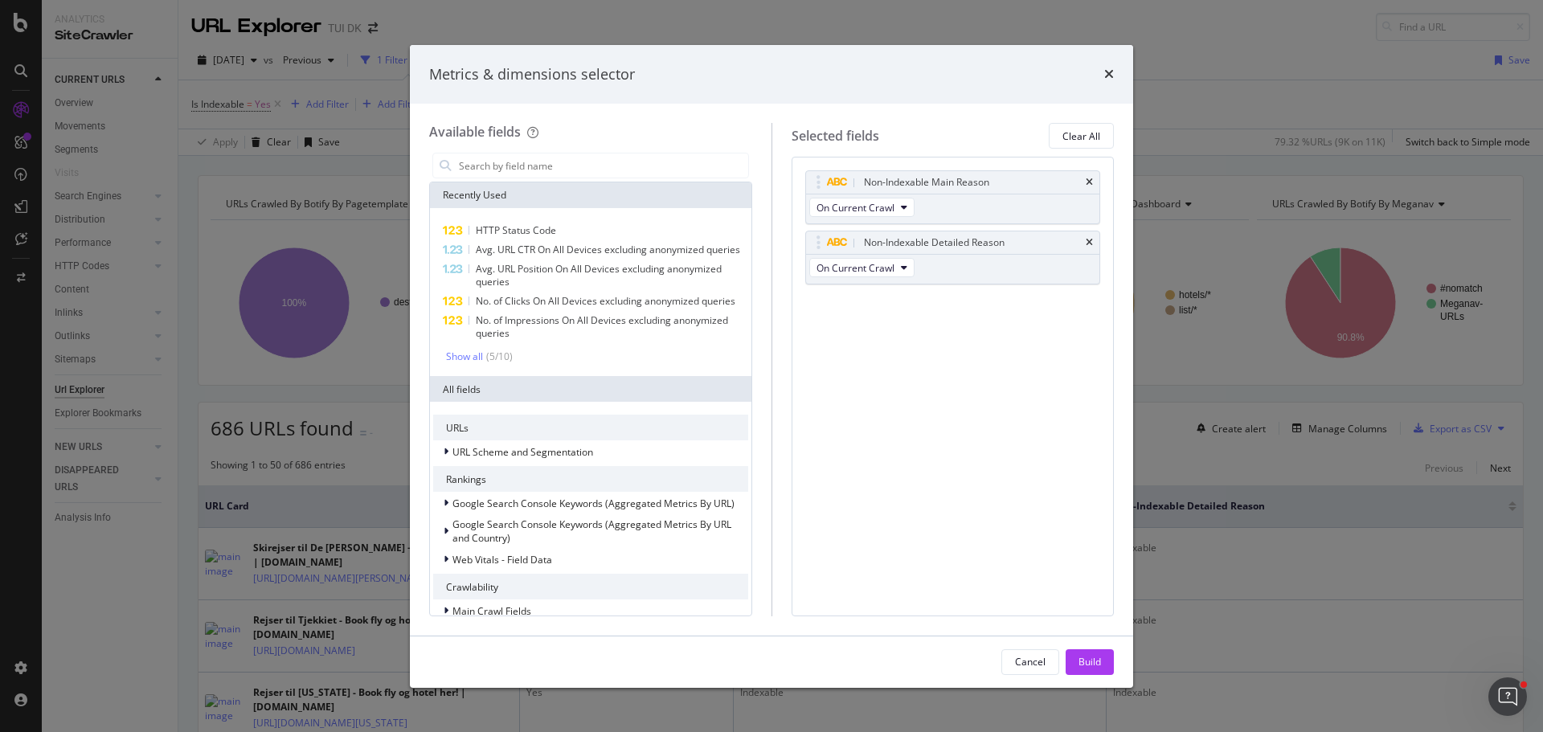
click at [1090, 185] on icon "times" at bounding box center [1089, 183] width 7 height 10
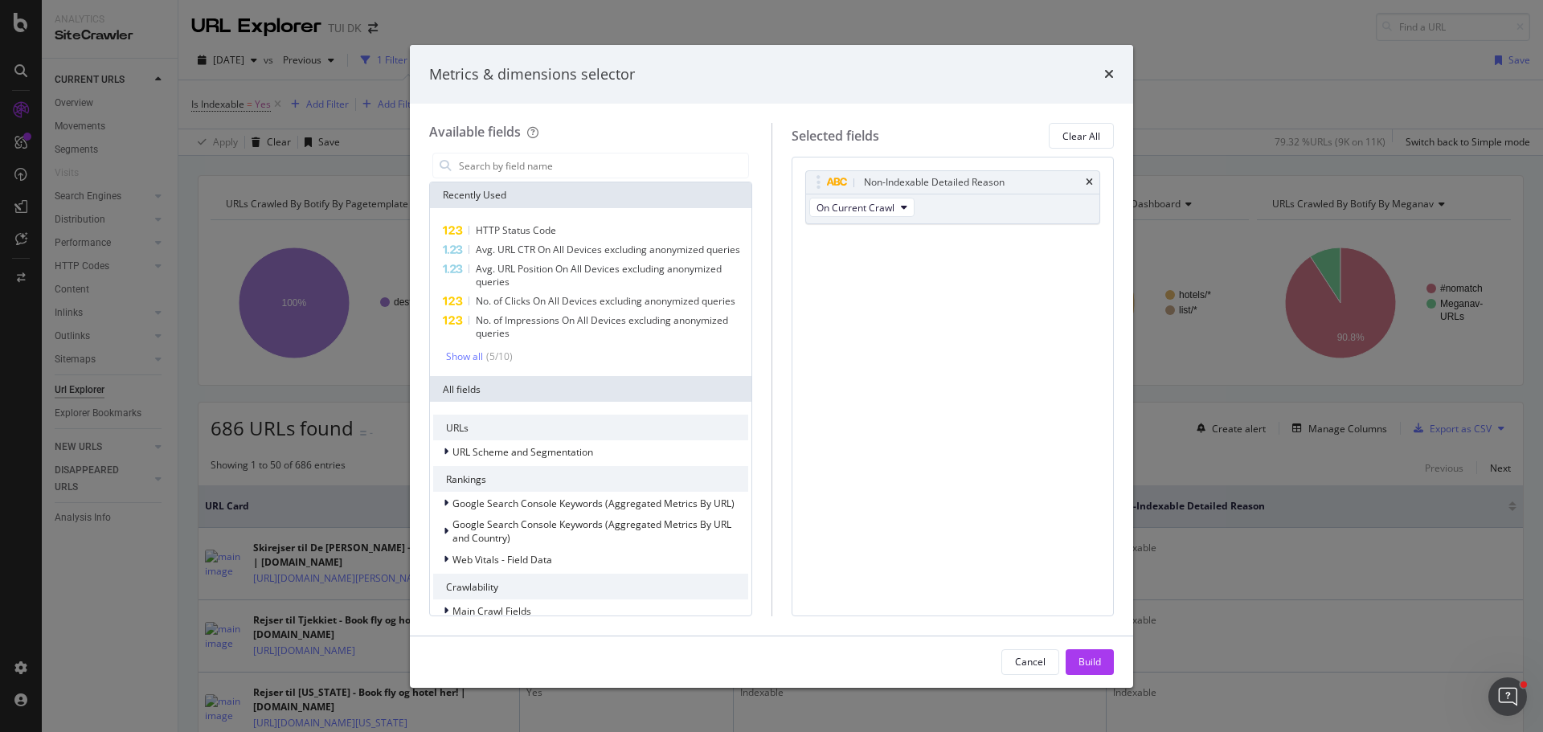
click at [1090, 185] on icon "times" at bounding box center [1089, 183] width 7 height 10
click at [1098, 667] on div "Build" at bounding box center [1089, 662] width 22 height 14
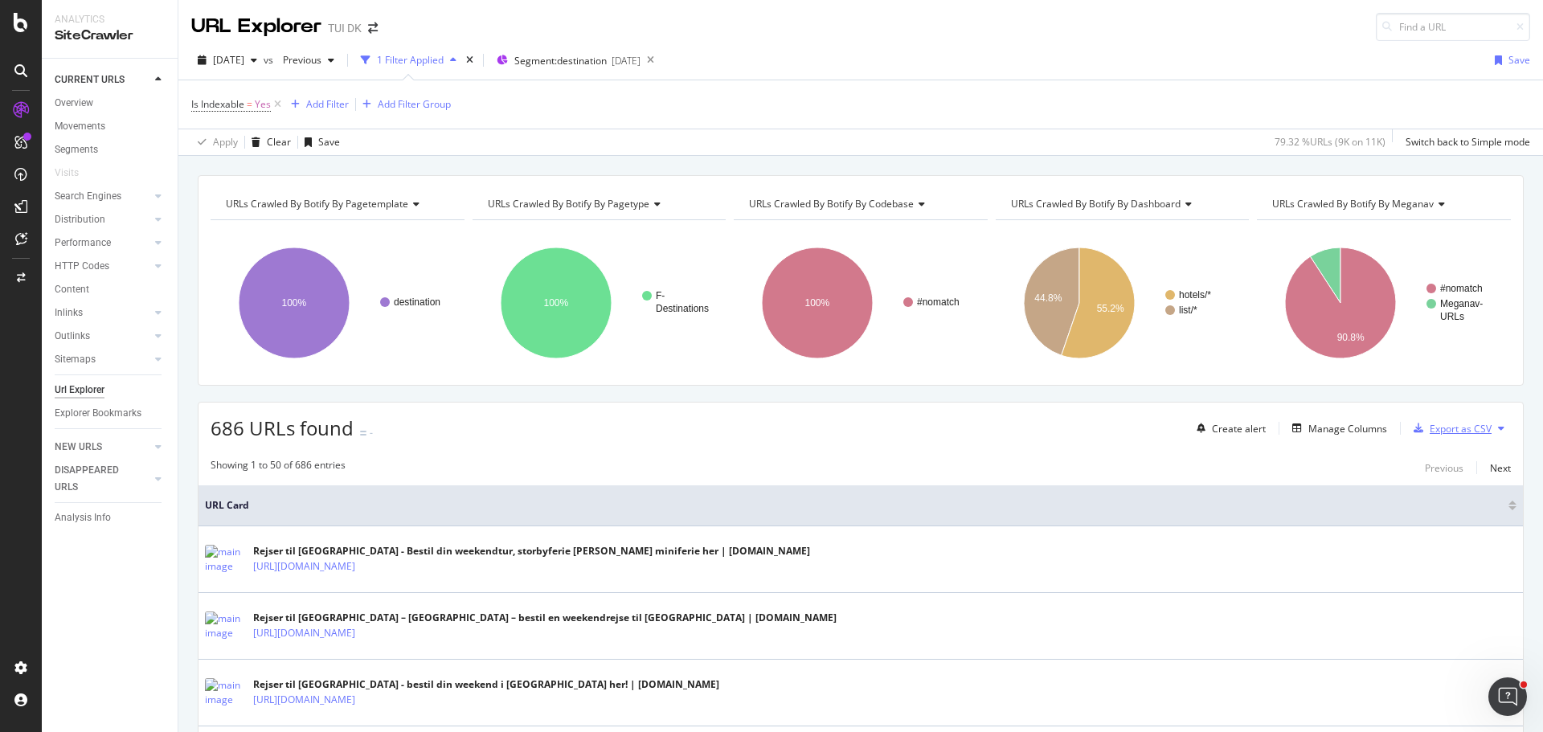
click at [1444, 434] on div "Export as CSV" at bounding box center [1460, 429] width 62 height 14
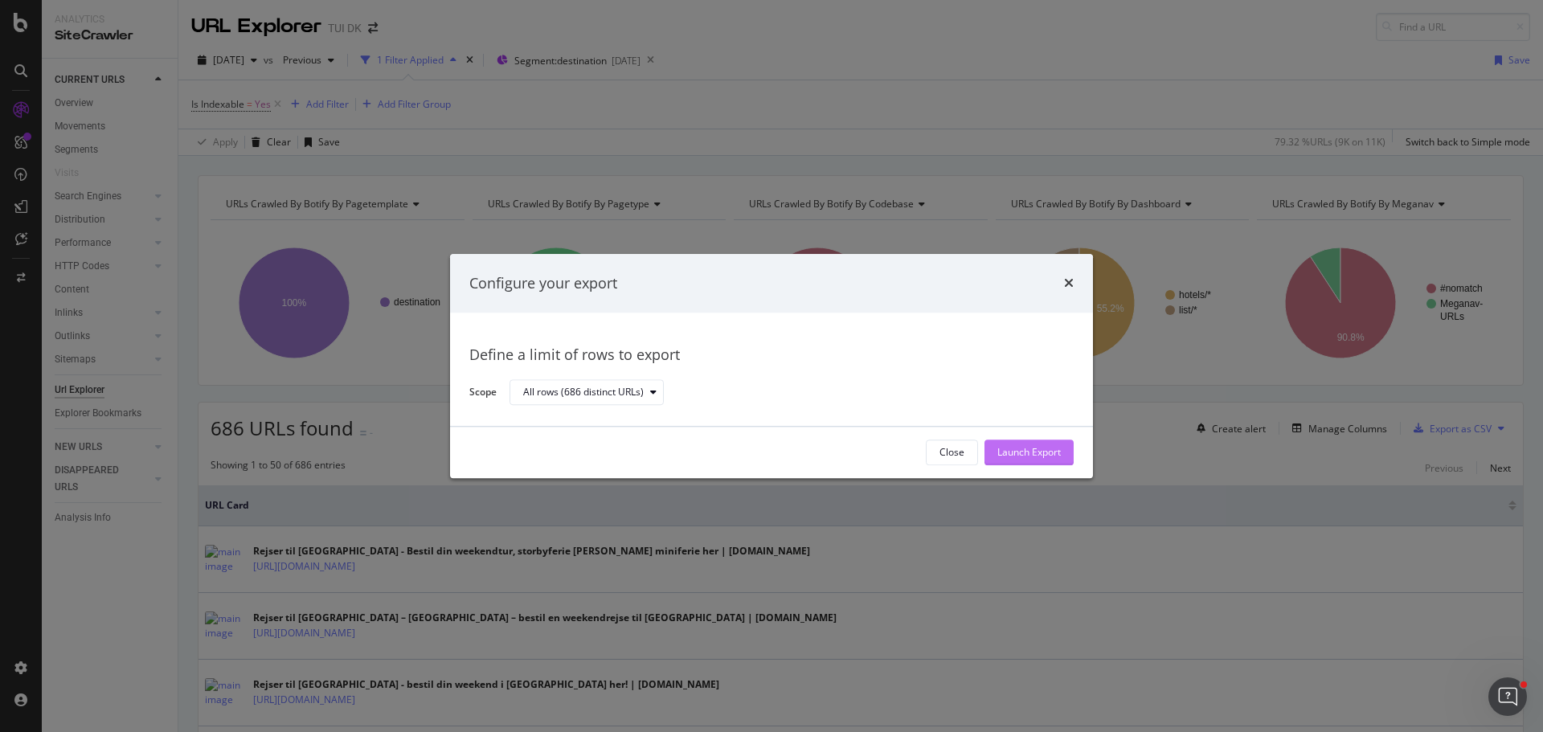
click at [1036, 449] on div "Launch Export" at bounding box center [1028, 453] width 63 height 14
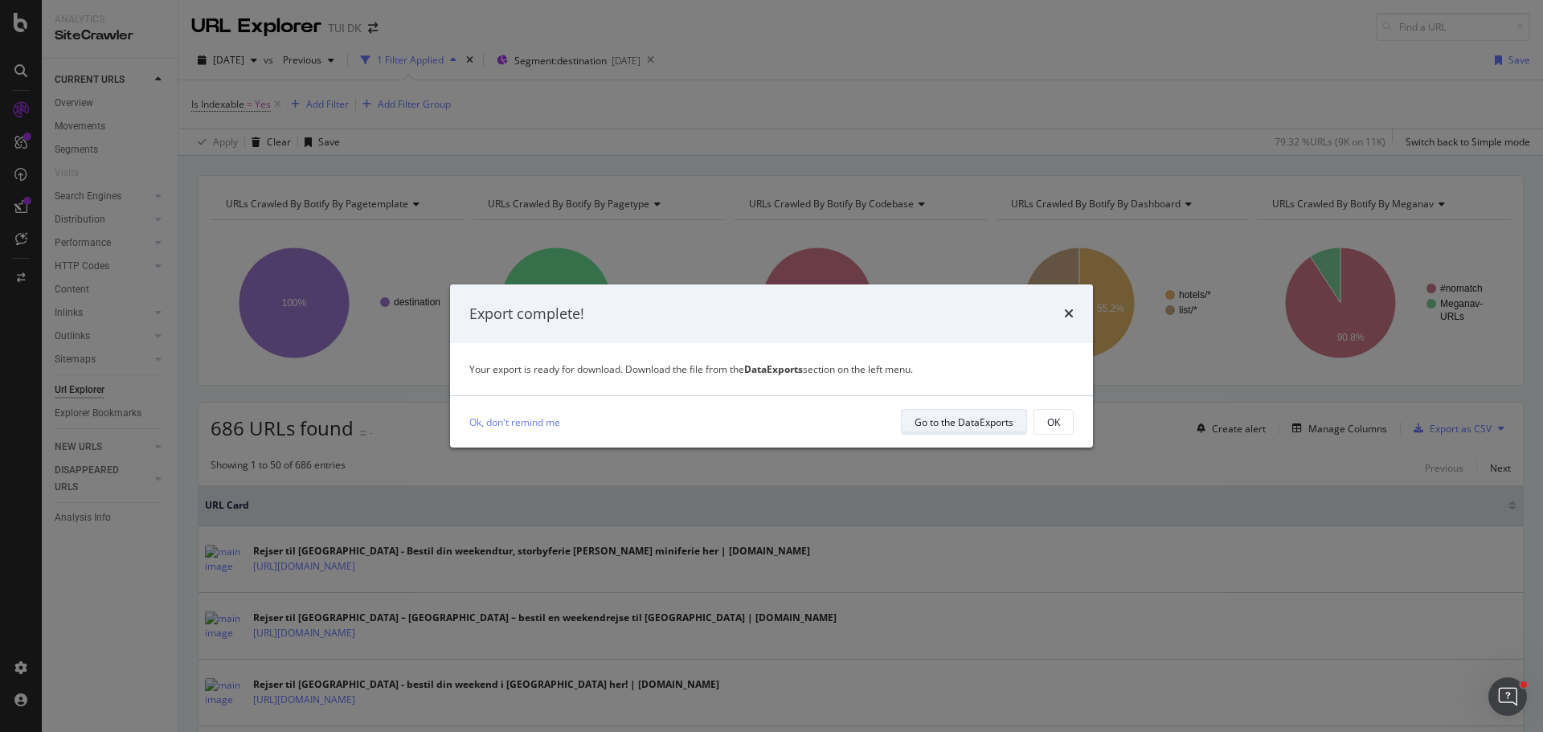
click at [967, 426] on div "Go to the DataExports" at bounding box center [963, 422] width 99 height 14
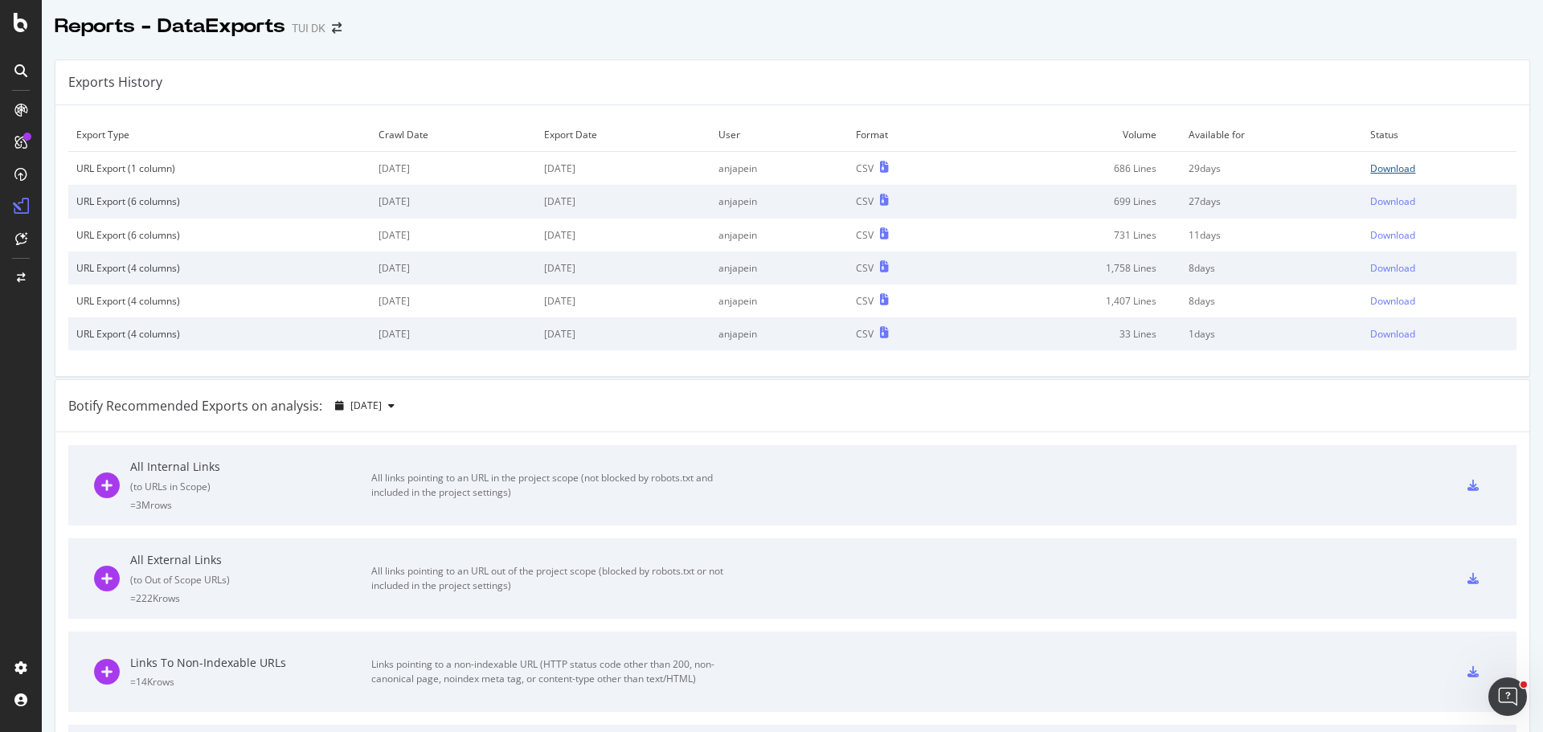
click at [1375, 169] on div "Download" at bounding box center [1392, 169] width 45 height 14
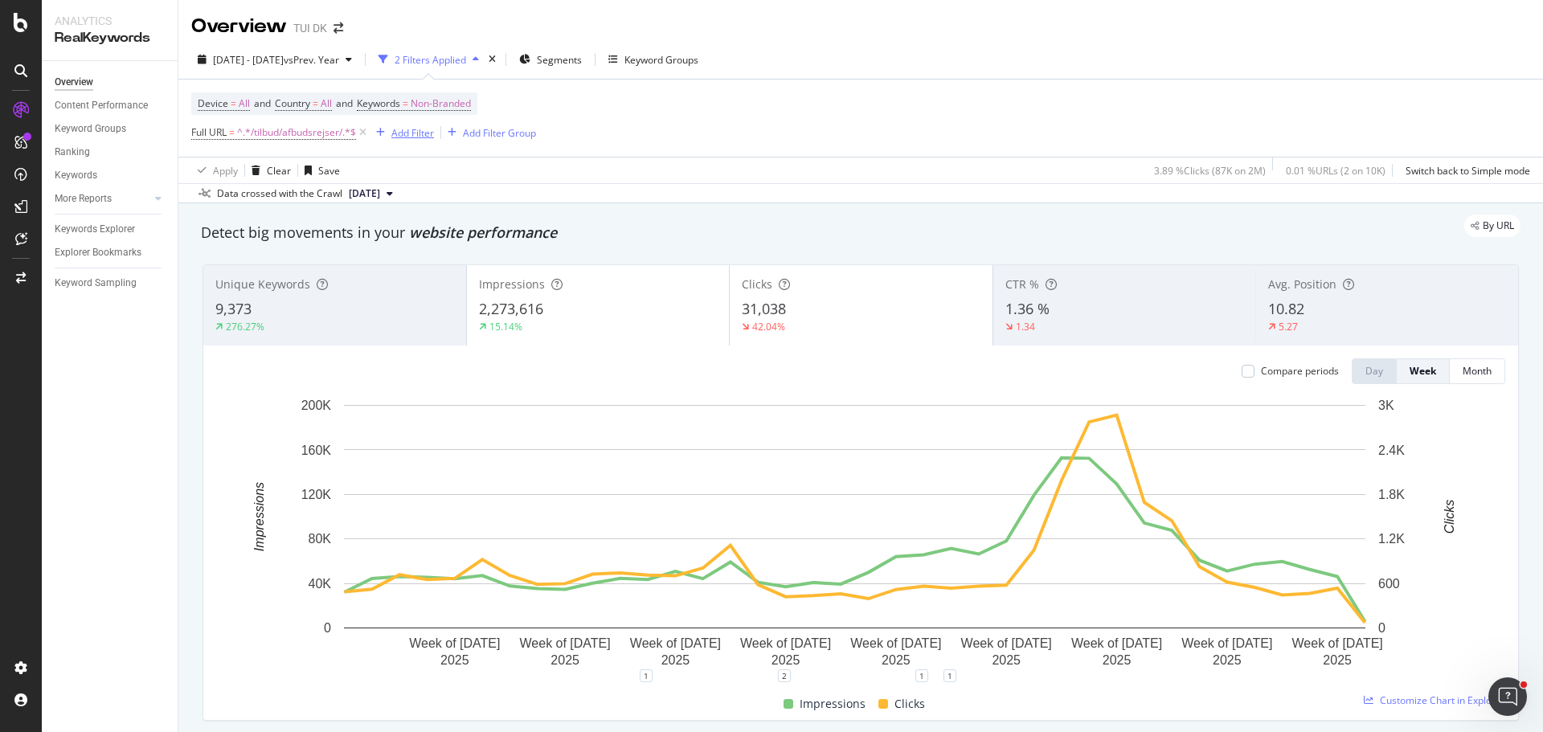
click at [417, 127] on div "Add Filter" at bounding box center [412, 133] width 43 height 14
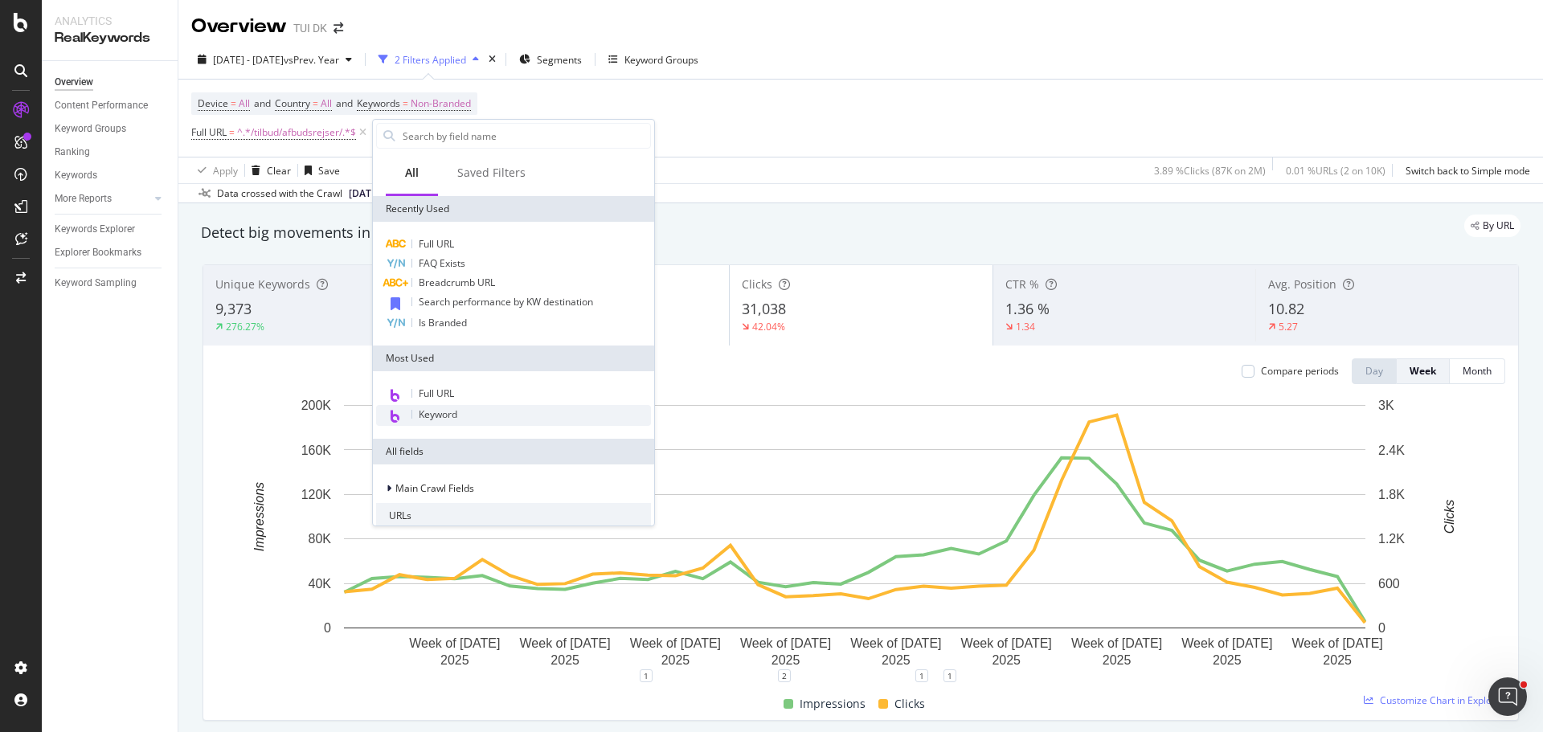
click at [426, 412] on span "Keyword" at bounding box center [438, 414] width 39 height 14
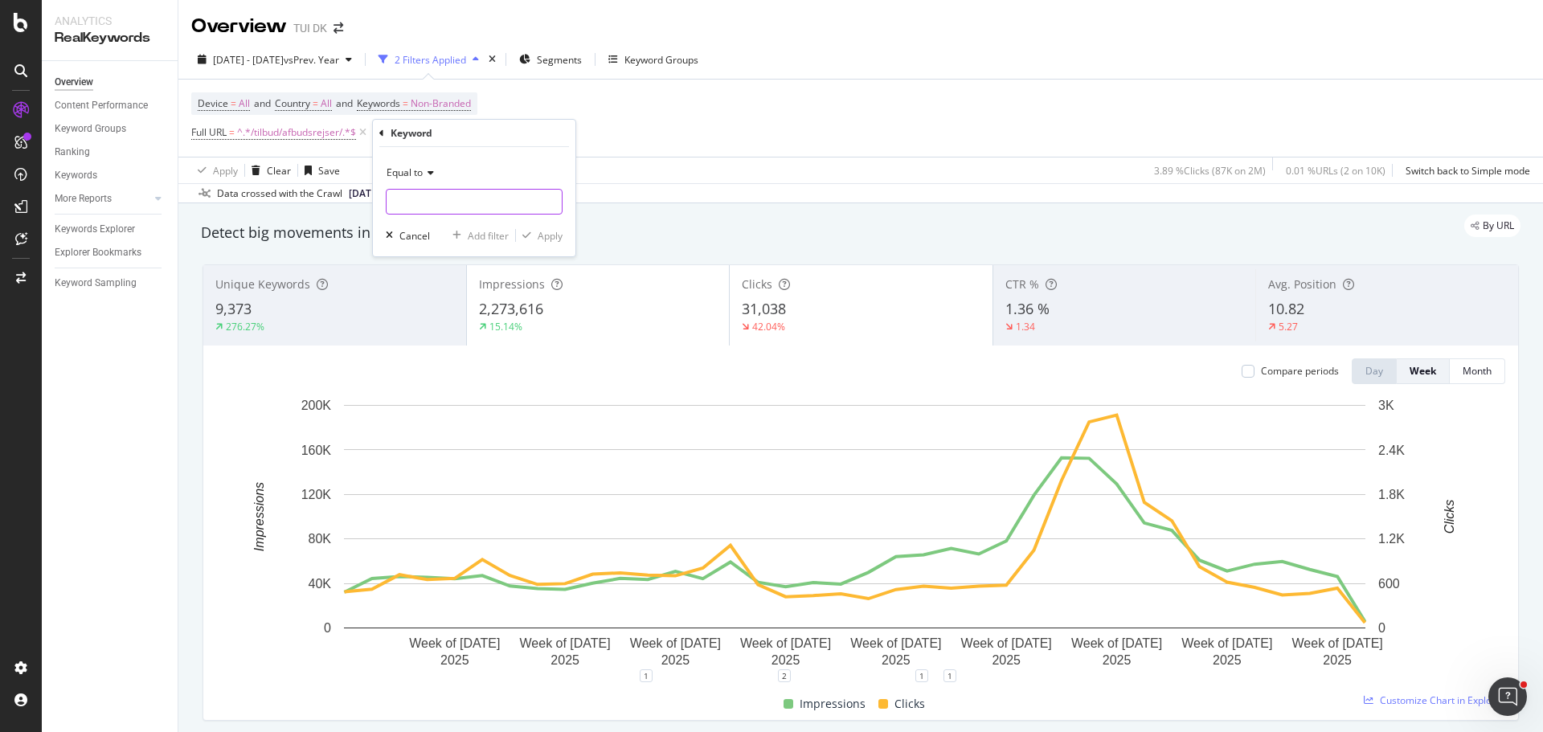
click at [412, 198] on input "text" at bounding box center [473, 202] width 175 height 26
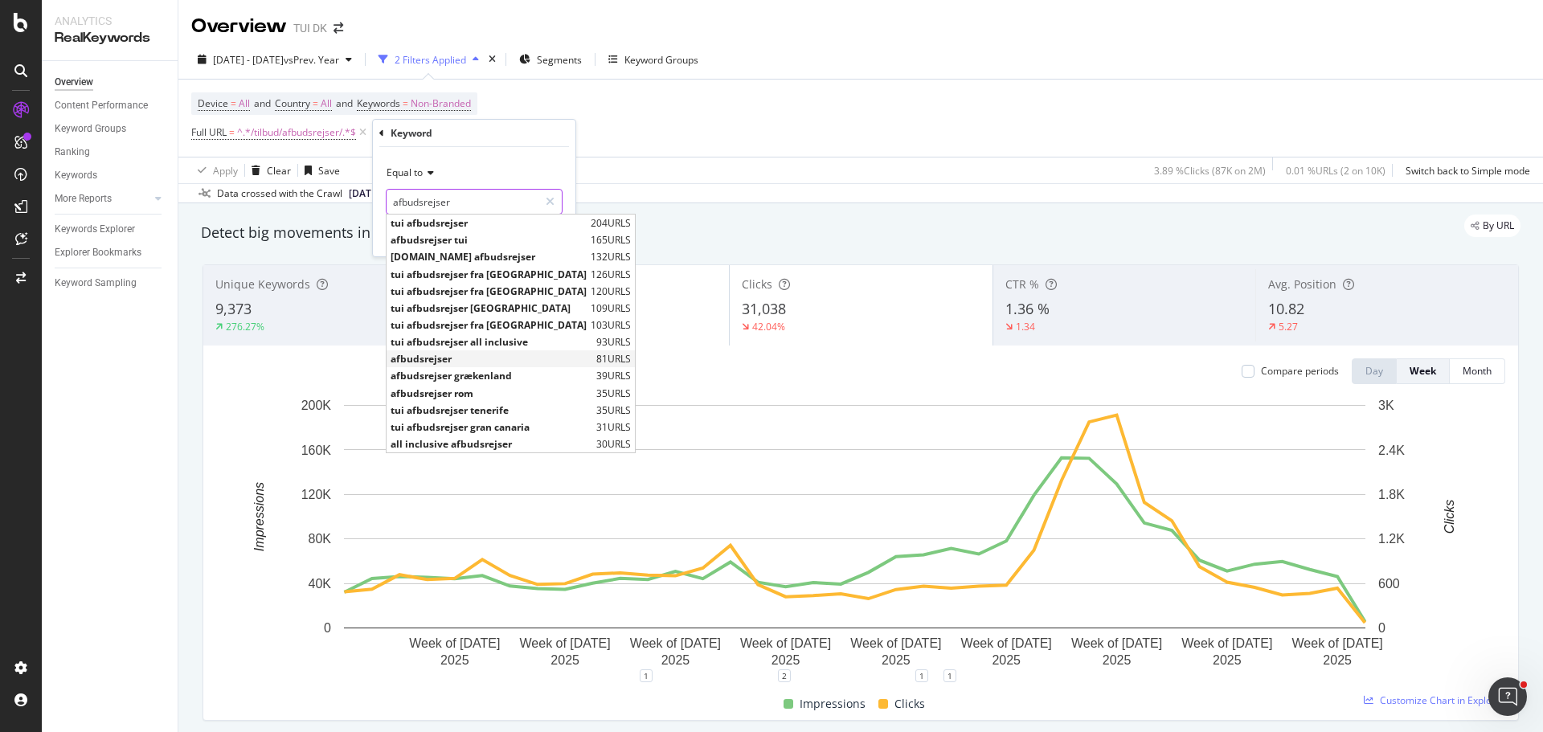
type input "afbudsrejser"
click at [436, 364] on span "afbudsrejser" at bounding box center [492, 359] width 202 height 14
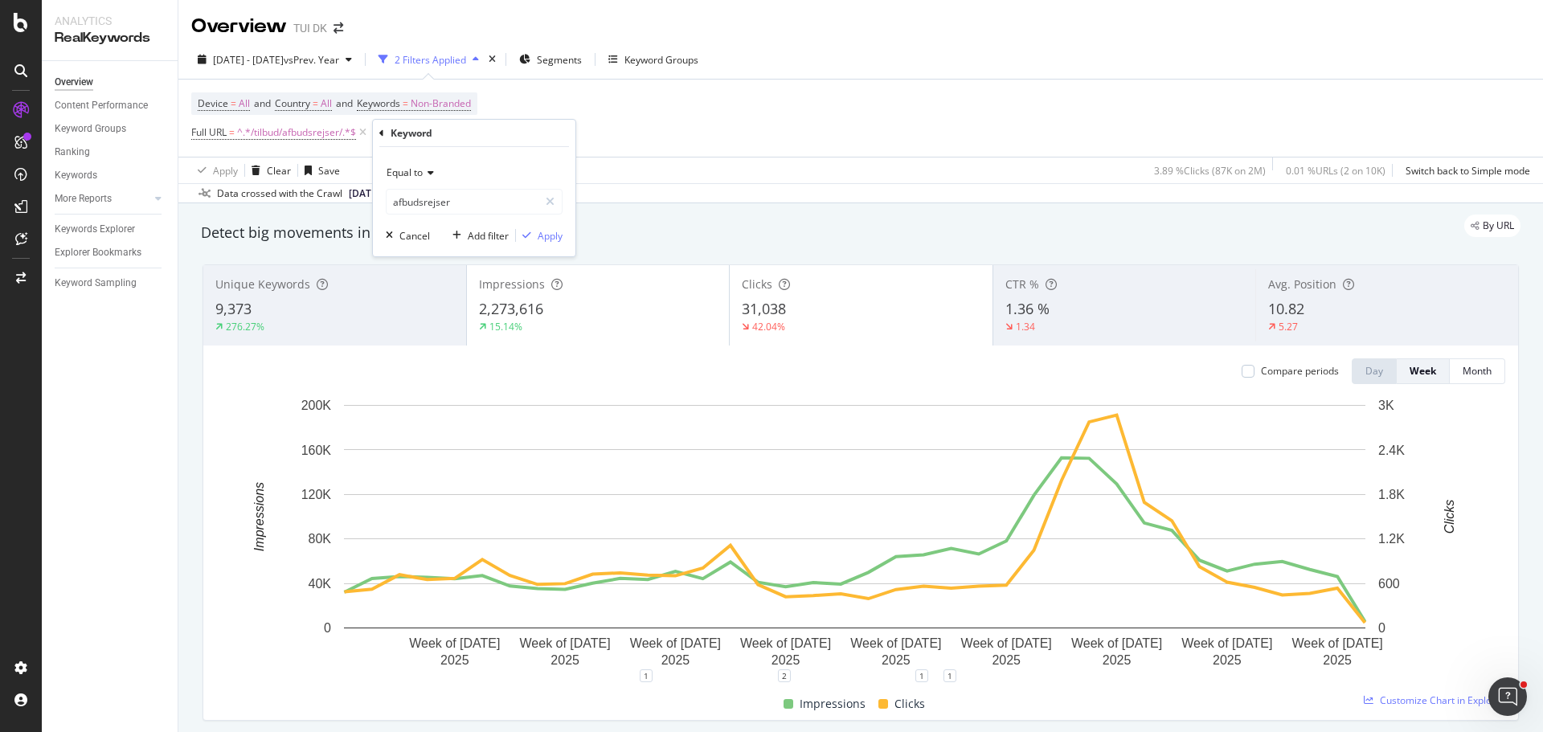
click at [404, 173] on span "Equal to" at bounding box center [404, 173] width 36 height 14
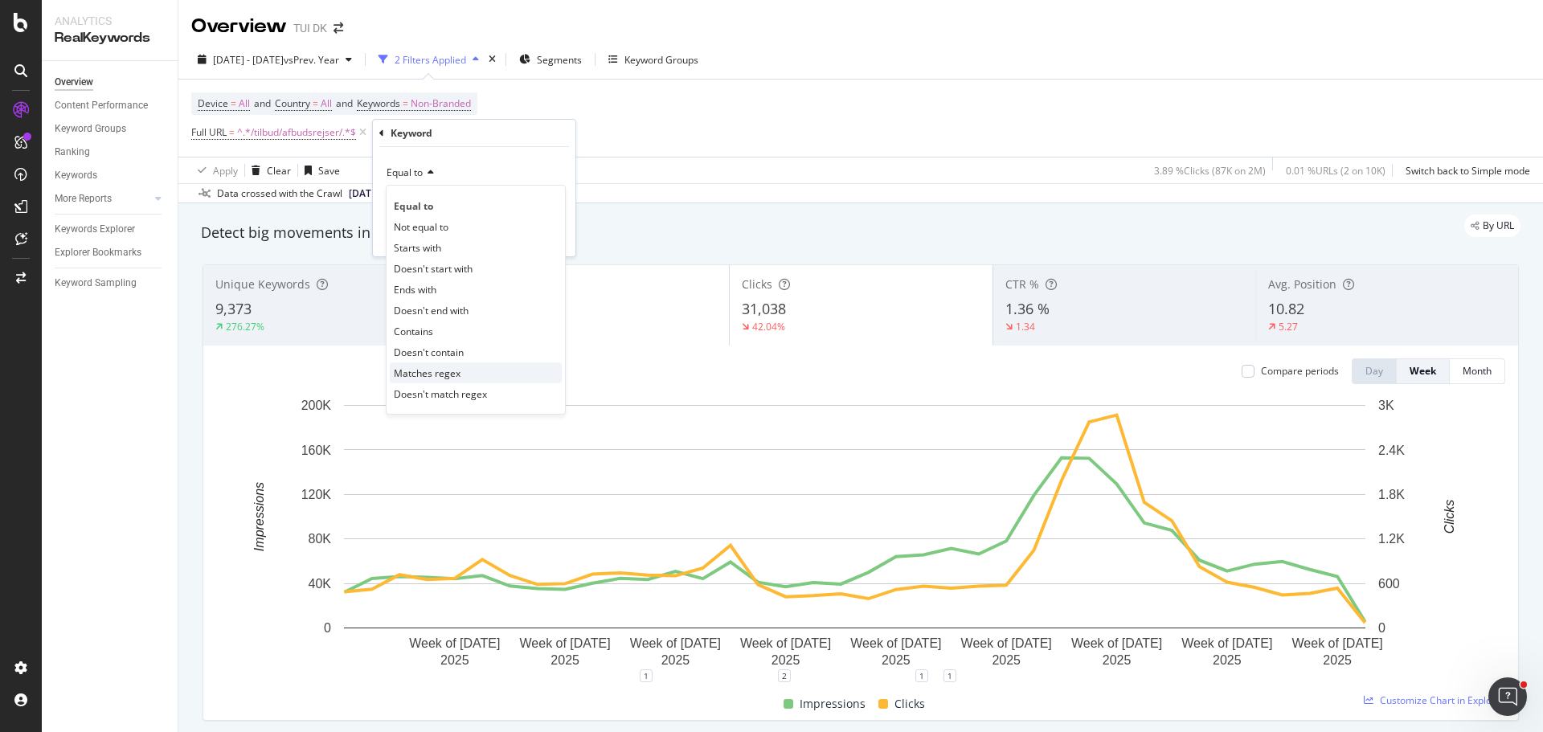
click at [434, 371] on span "Matches regex" at bounding box center [427, 373] width 67 height 14
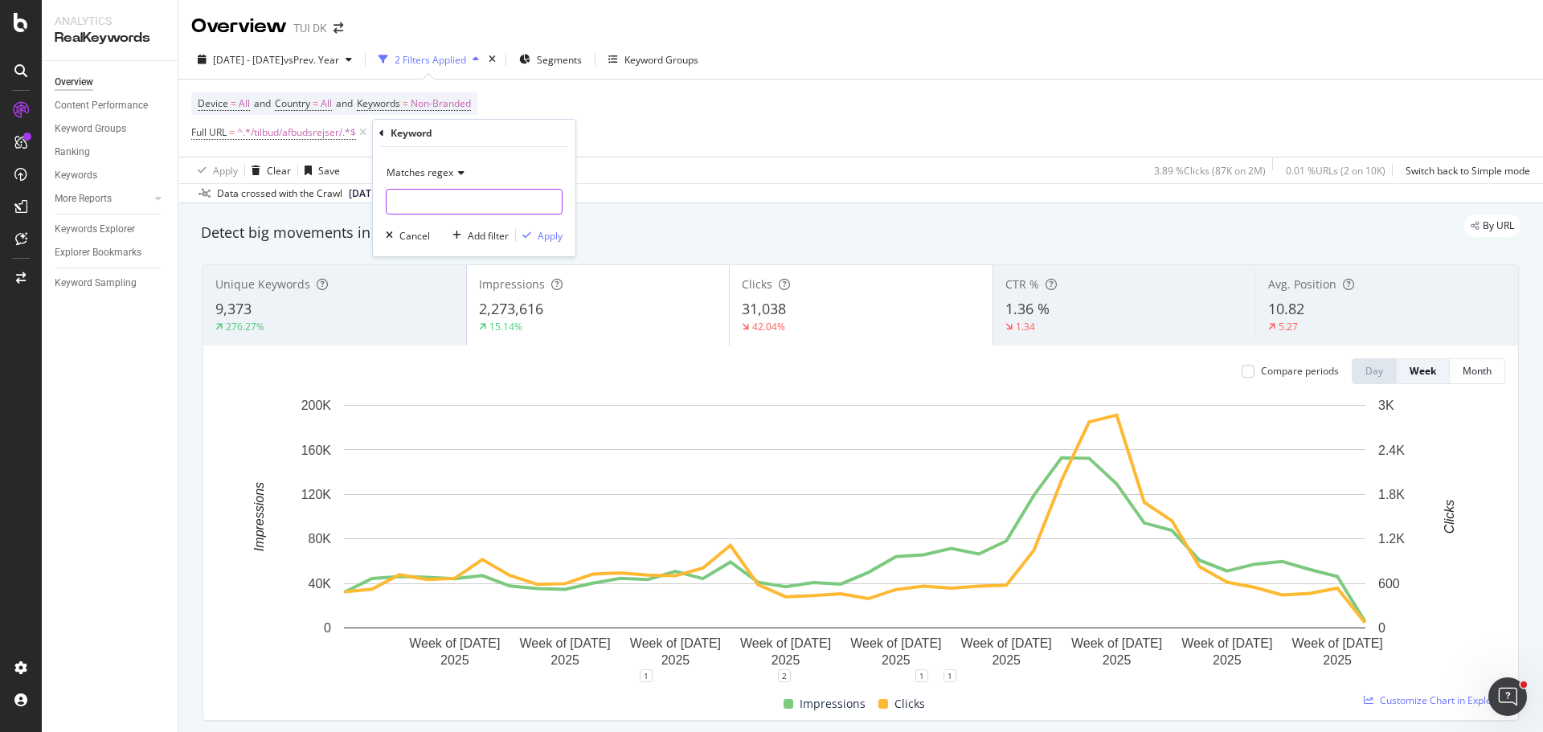
click at [457, 205] on input "text" at bounding box center [473, 202] width 175 height 26
type input "afbudsrejser"
click at [546, 237] on div "Apply" at bounding box center [550, 236] width 25 height 14
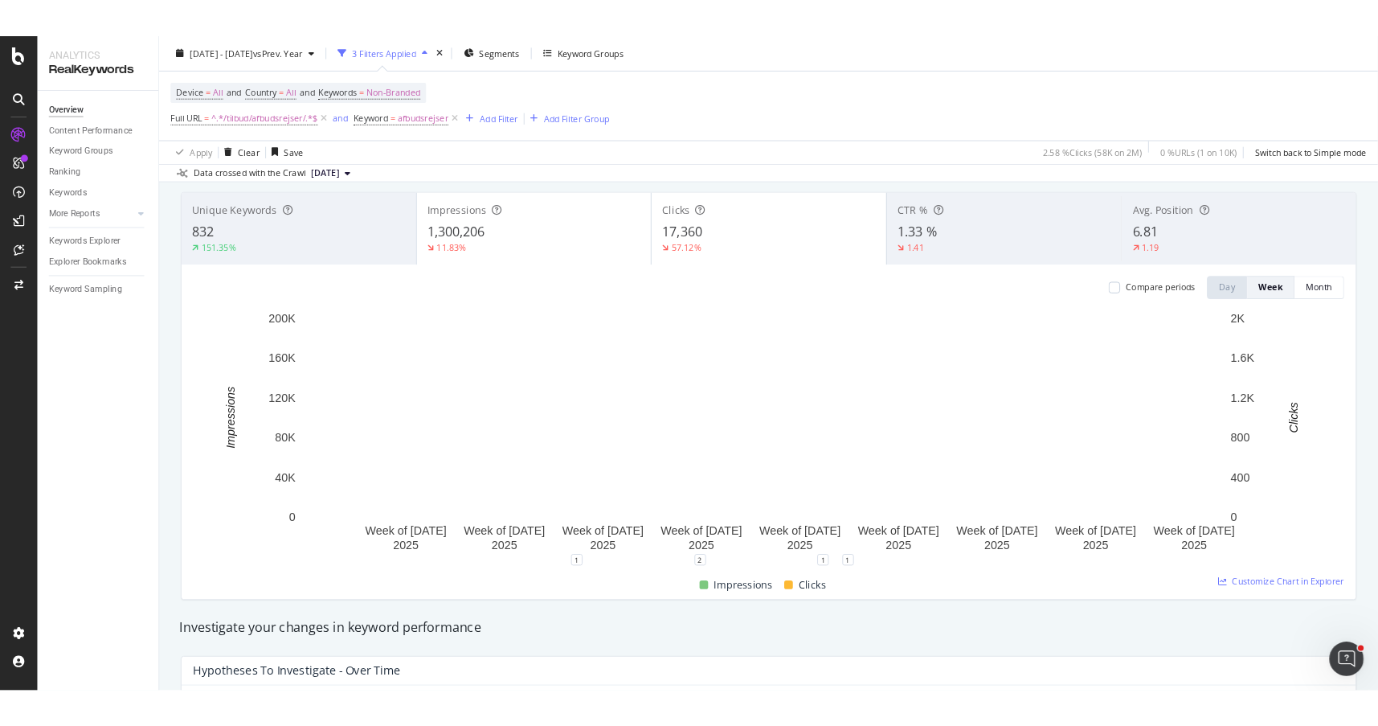
scroll to position [89, 0]
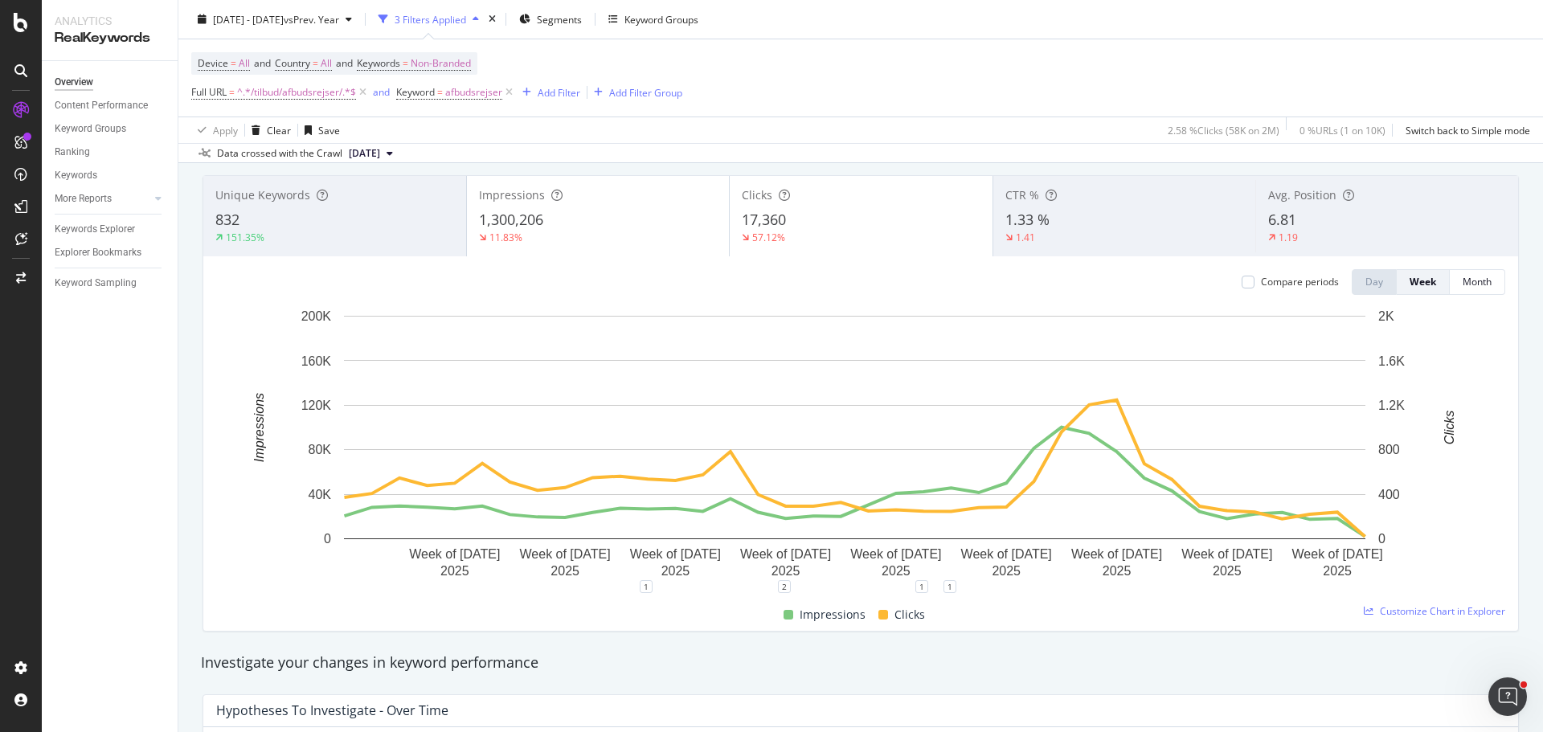
click at [531, 223] on span "1,300,206" at bounding box center [511, 219] width 64 height 19
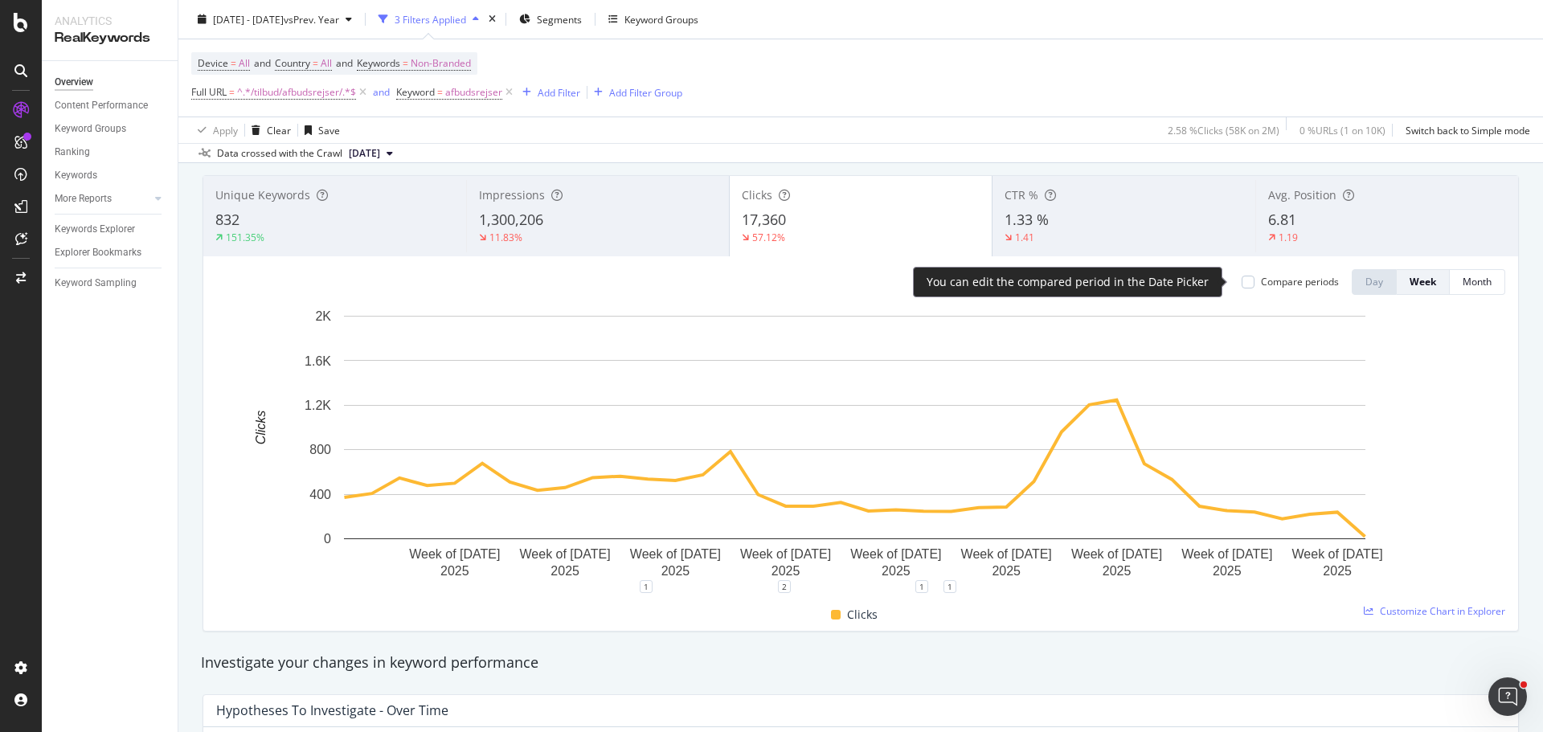
click at [1244, 282] on div "Compare periods" at bounding box center [1289, 282] width 97 height 14
click at [1241, 280] on div at bounding box center [1247, 282] width 13 height 13
